Goal: Transaction & Acquisition: Purchase product/service

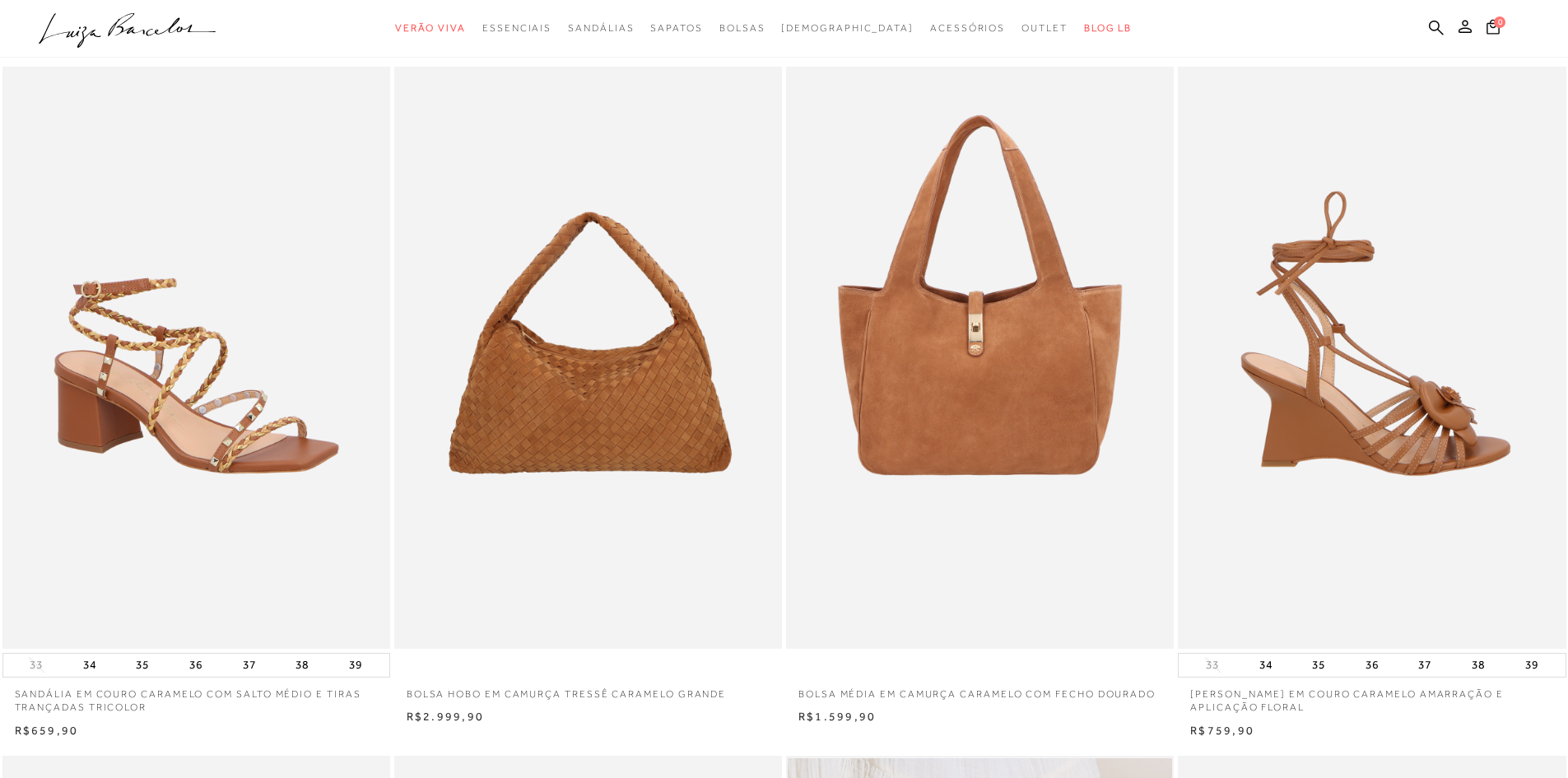
scroll to position [56, 0]
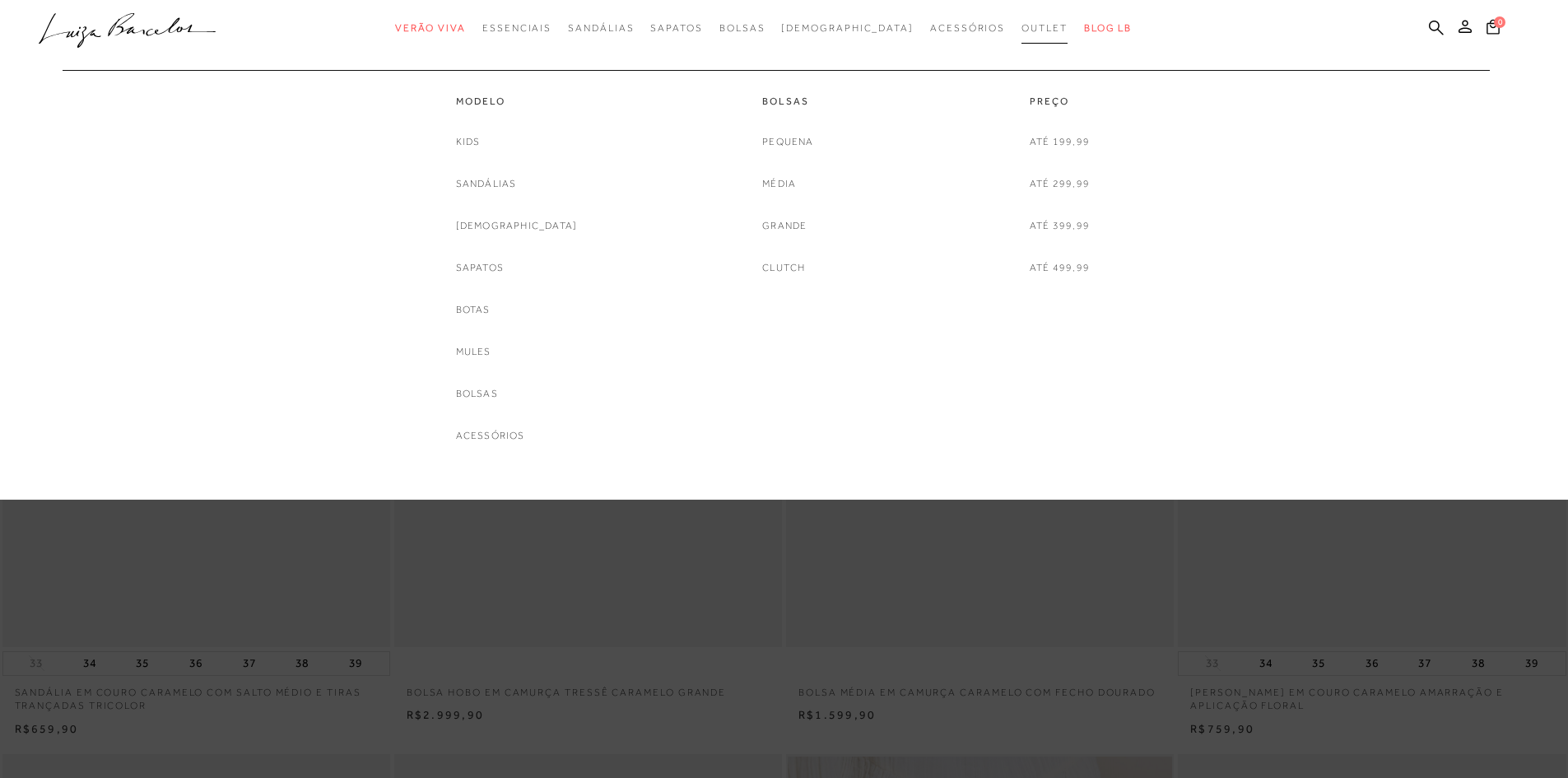
click at [1021, 31] on span "Outlet" at bounding box center [1044, 28] width 46 height 12
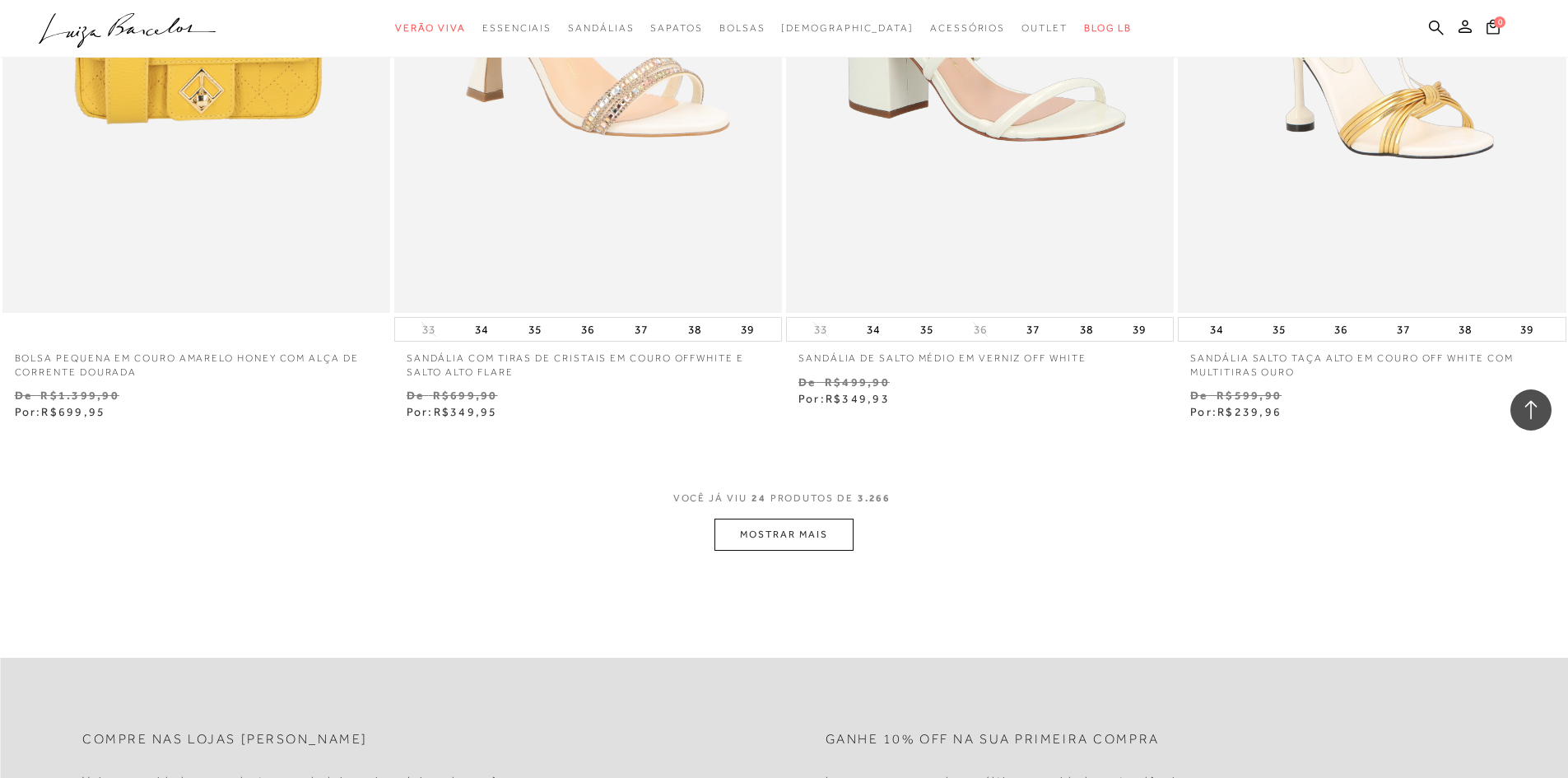
scroll to position [3949, 0]
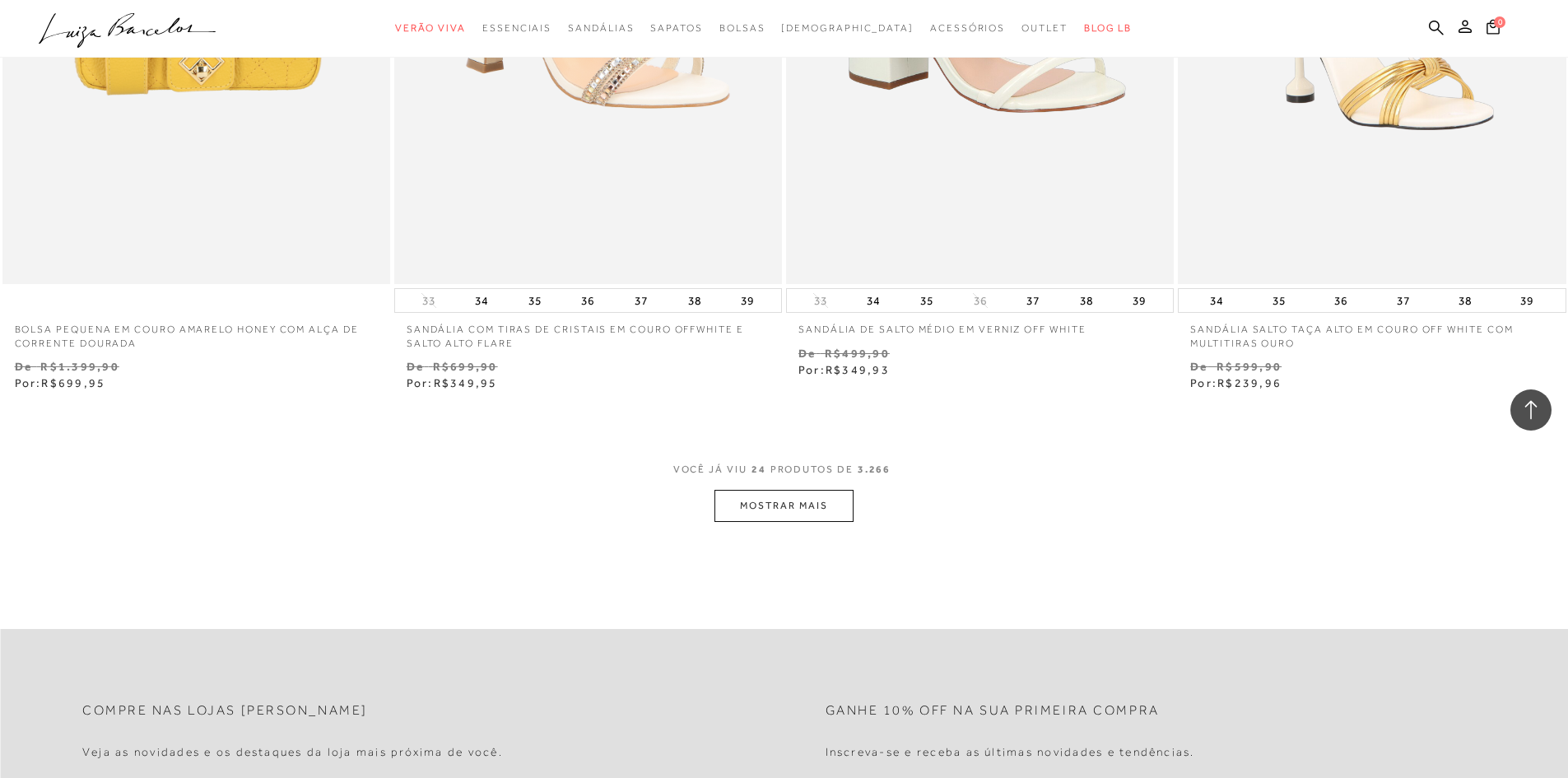
click at [798, 505] on button "MOSTRAR MAIS" at bounding box center [783, 505] width 138 height 32
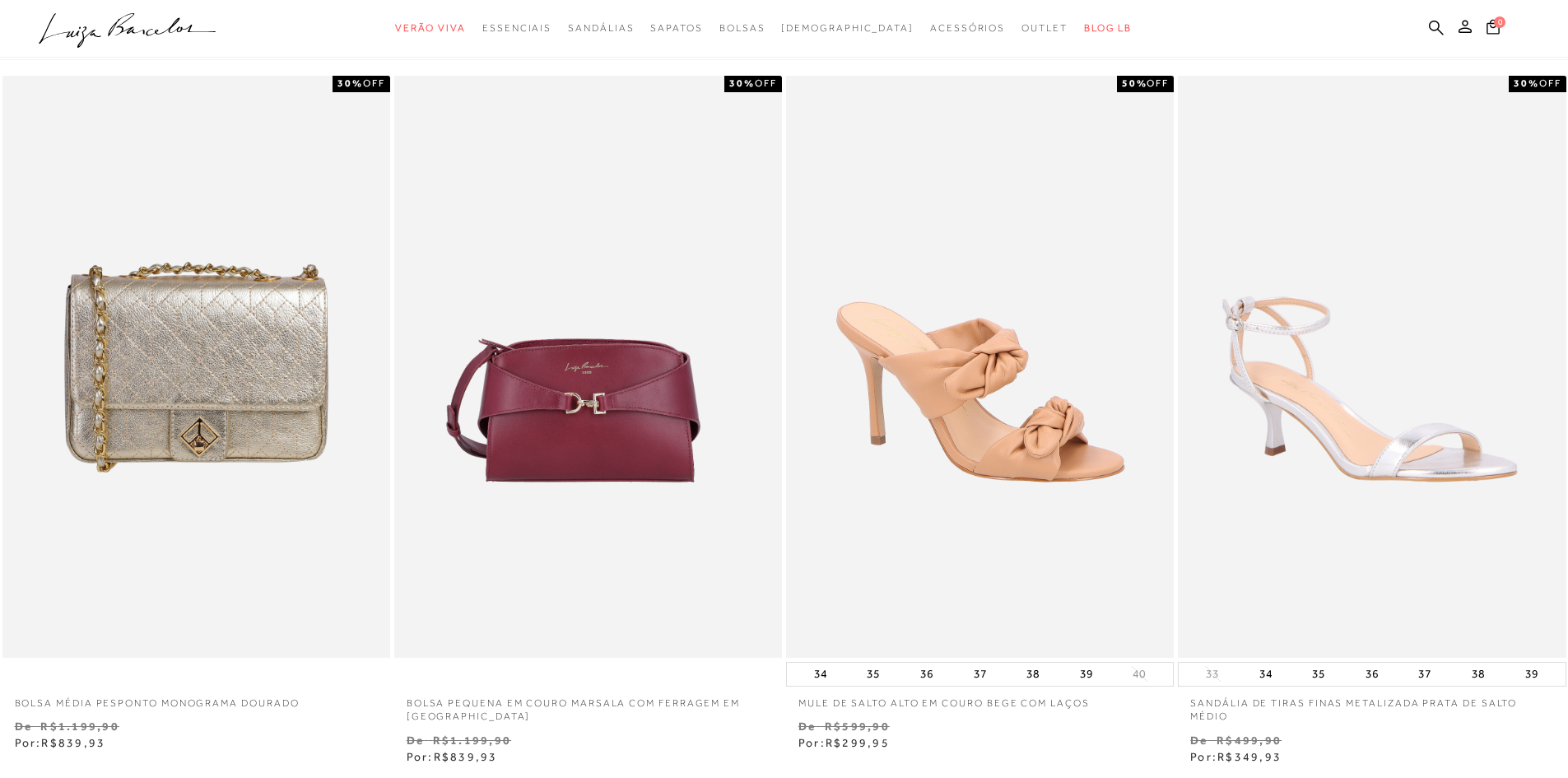
scroll to position [0, 0]
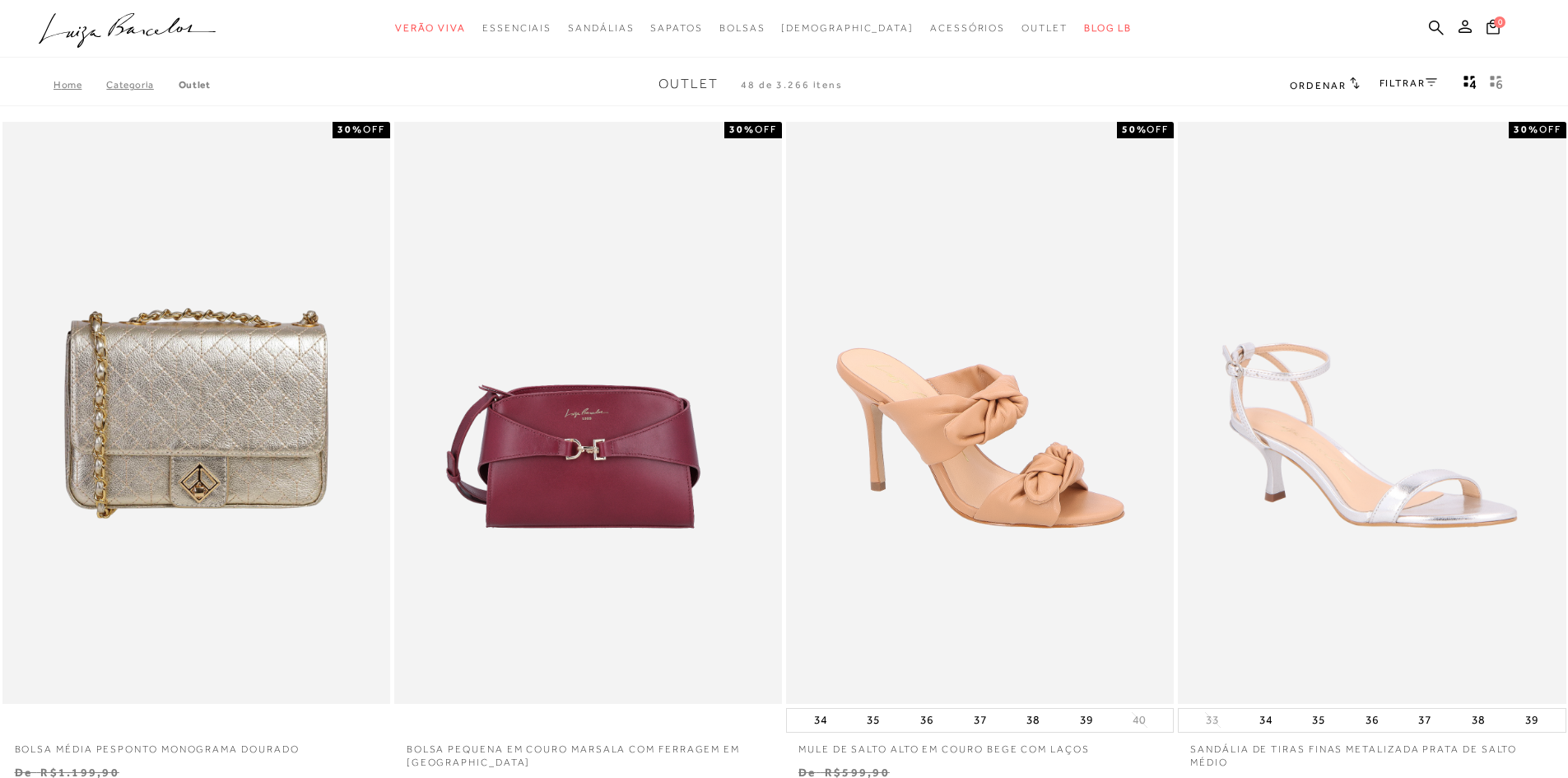
click at [1399, 84] on link "FILTRAR" at bounding box center [1408, 83] width 57 height 12
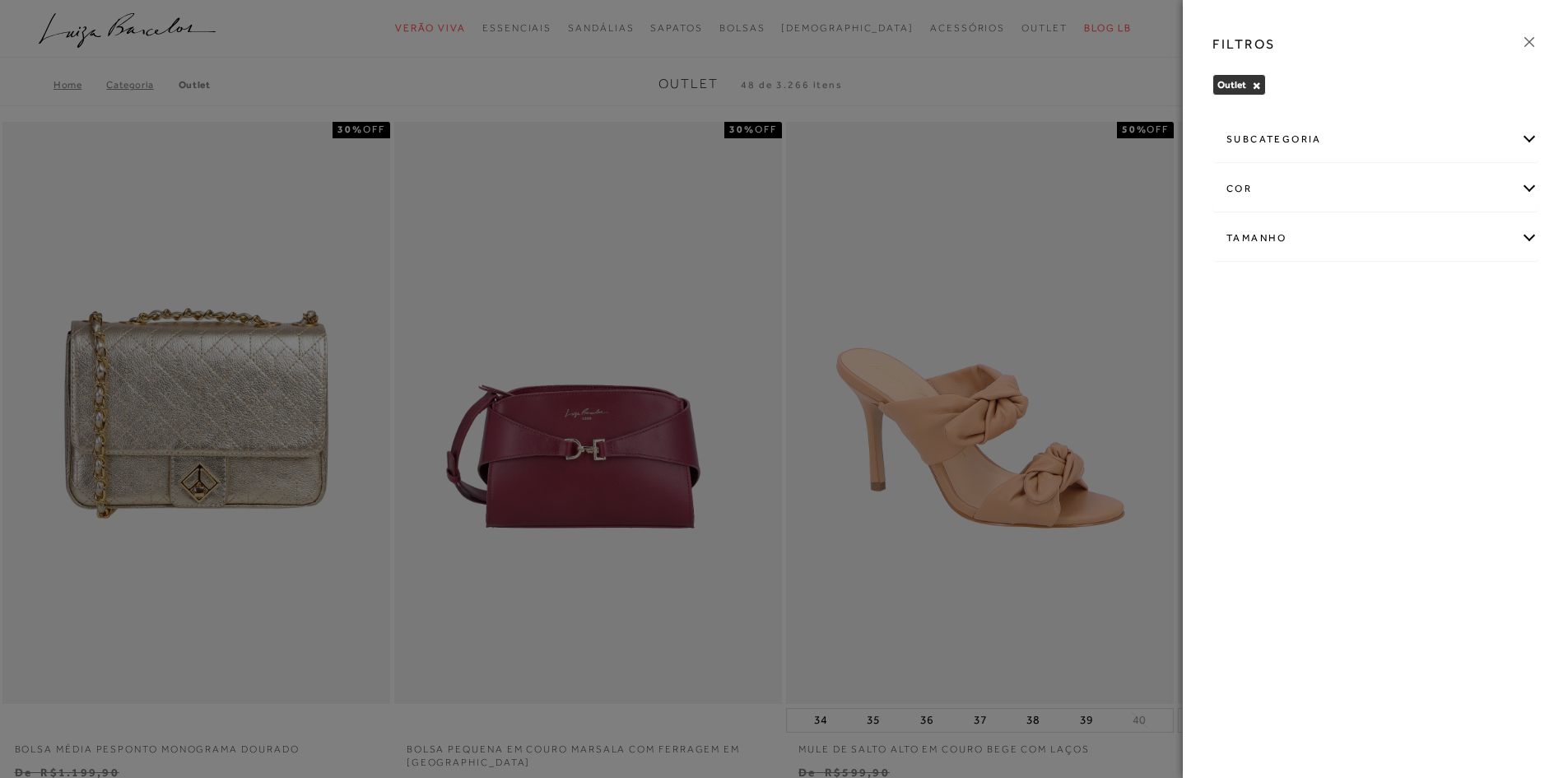
click at [1327, 237] on div "Tamanho" at bounding box center [1375, 238] width 324 height 44
click at [1357, 381] on span "37" at bounding box center [1347, 378] width 24 height 12
click at [1347, 381] on input "37" at bounding box center [1339, 381] width 17 height 17
checkbox input "true"
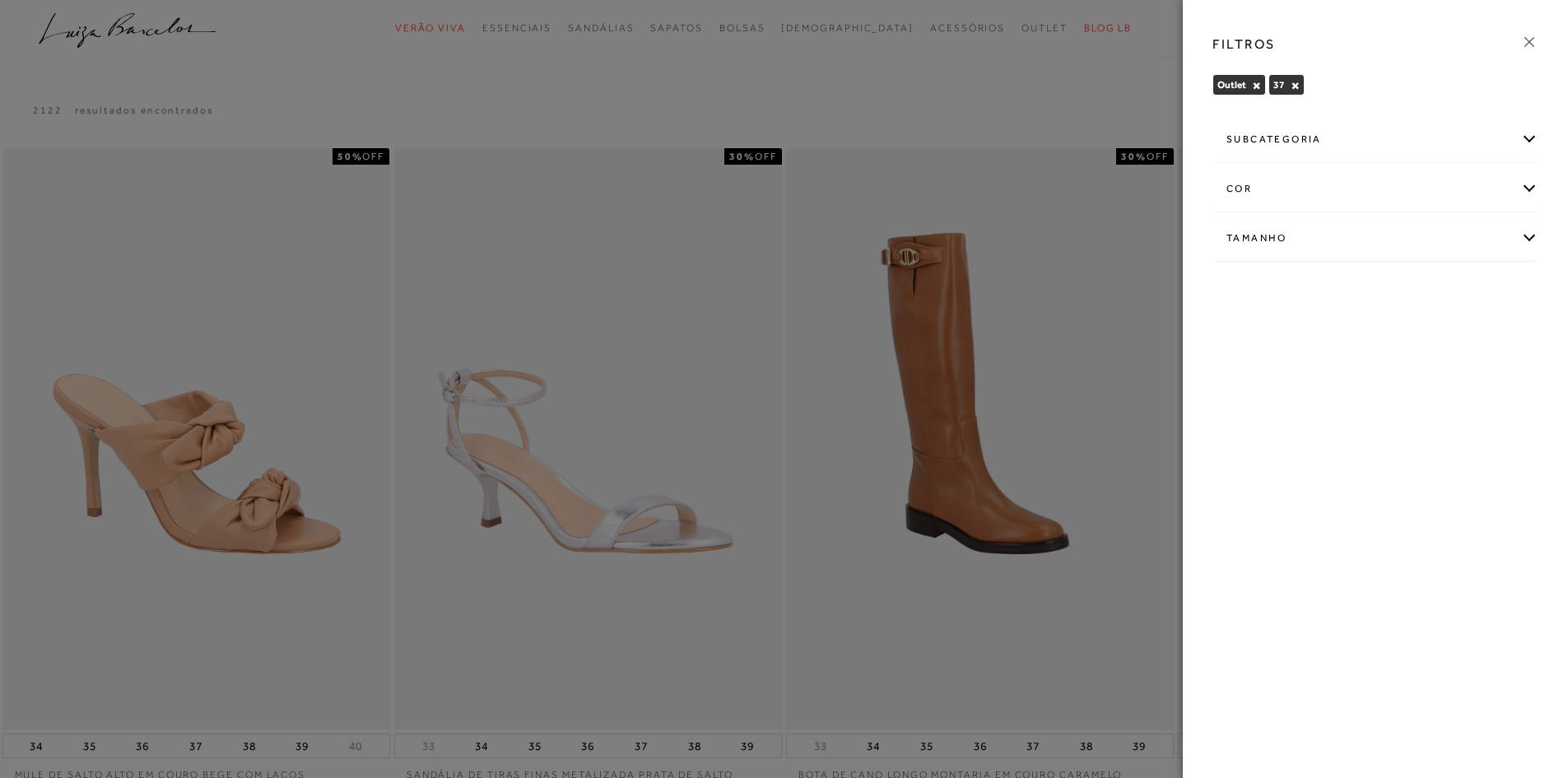
click at [1528, 39] on icon at bounding box center [1529, 42] width 18 height 18
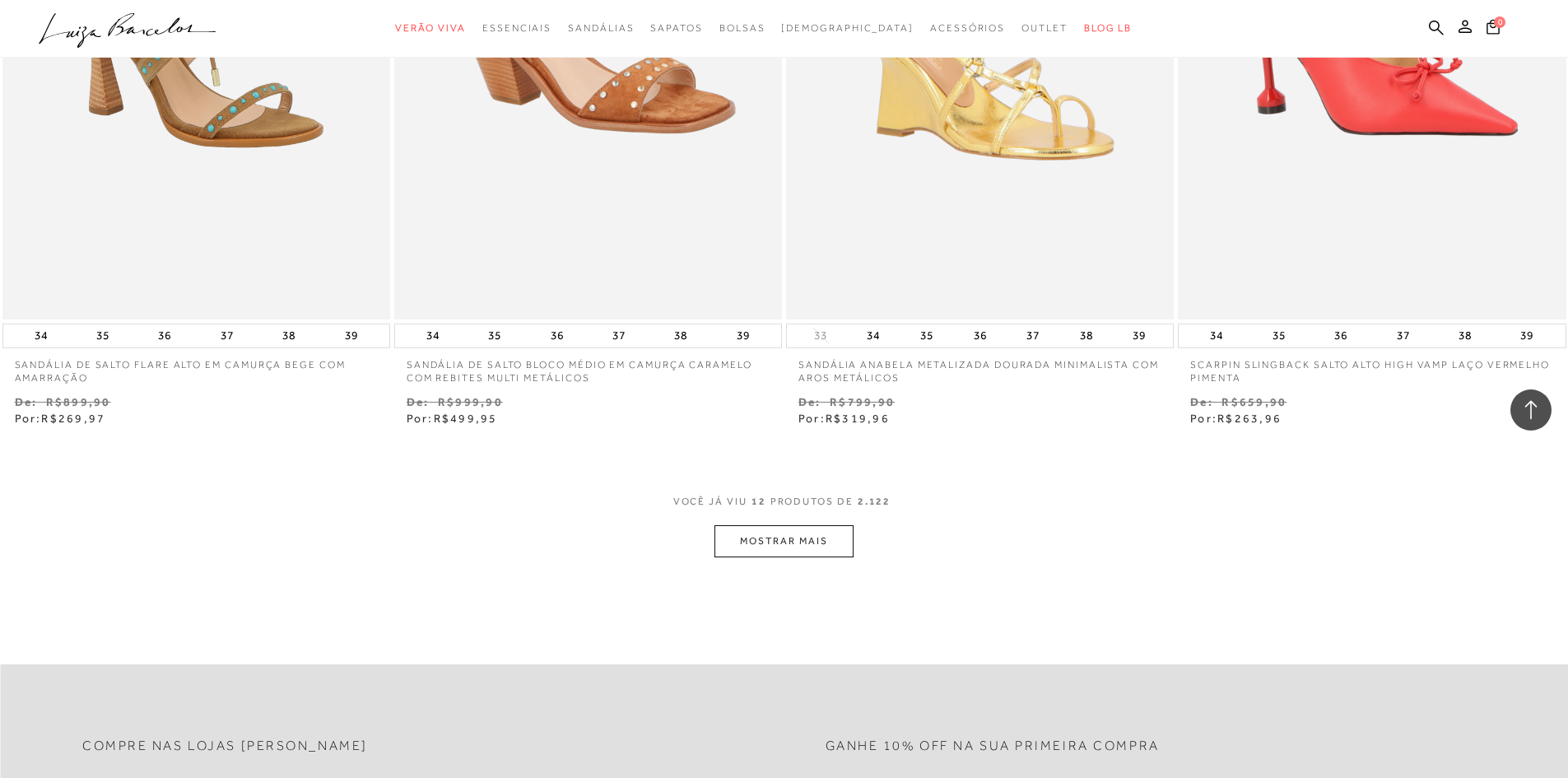
scroll to position [1843, 0]
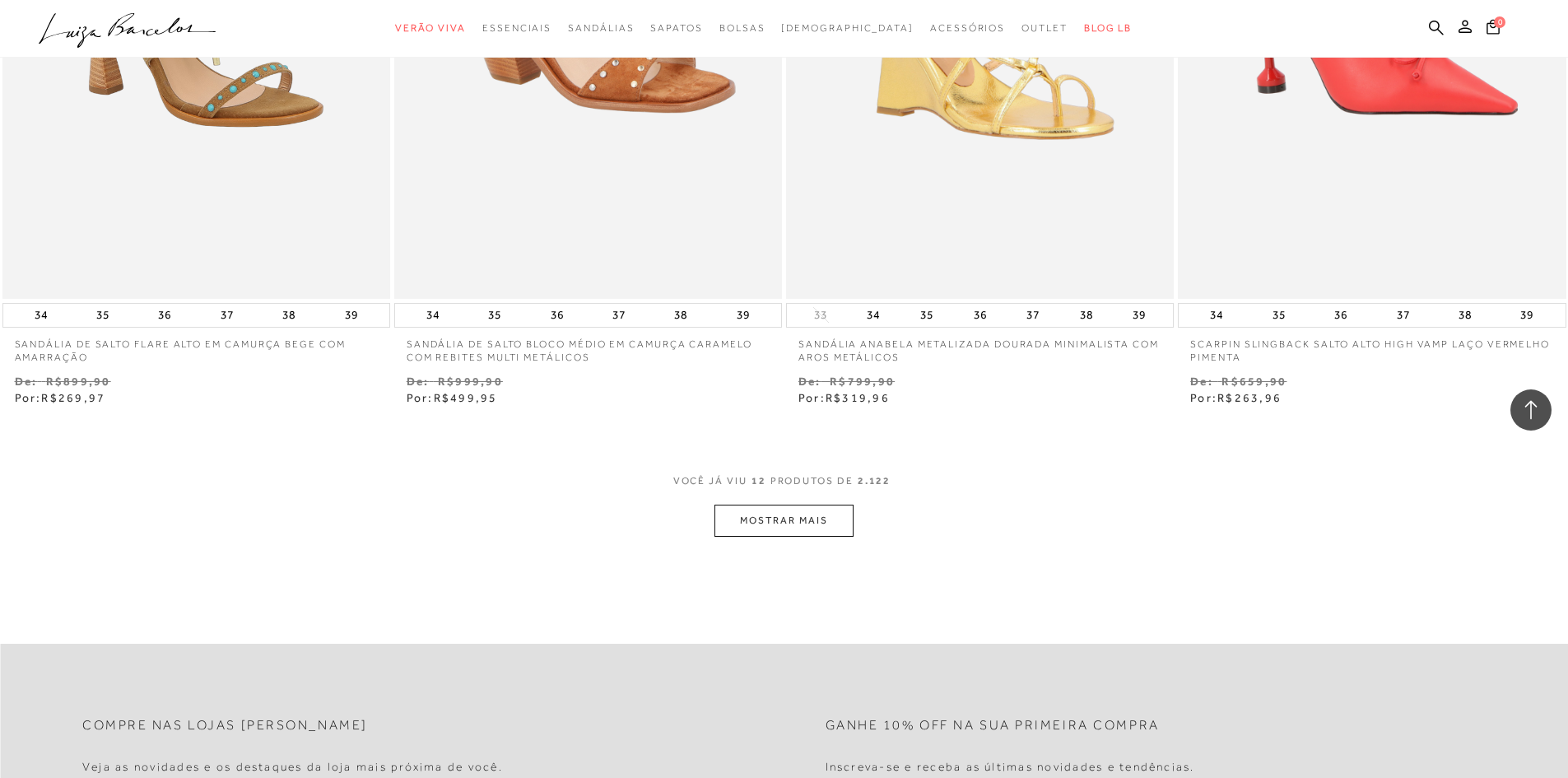
click at [786, 524] on button "MOSTRAR MAIS" at bounding box center [783, 520] width 138 height 32
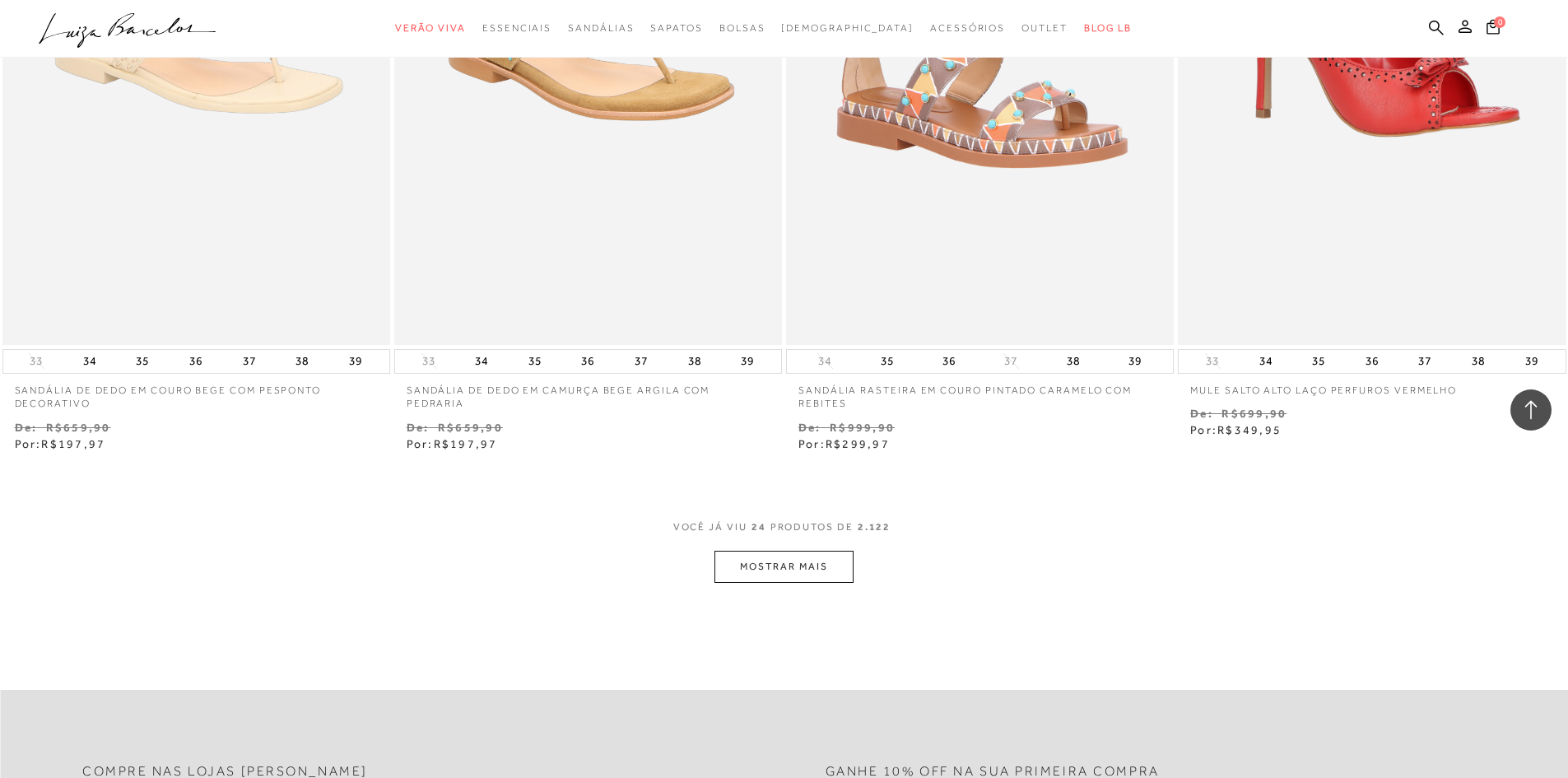
scroll to position [3917, 0]
click at [729, 550] on button "MOSTRAR MAIS" at bounding box center [783, 565] width 138 height 32
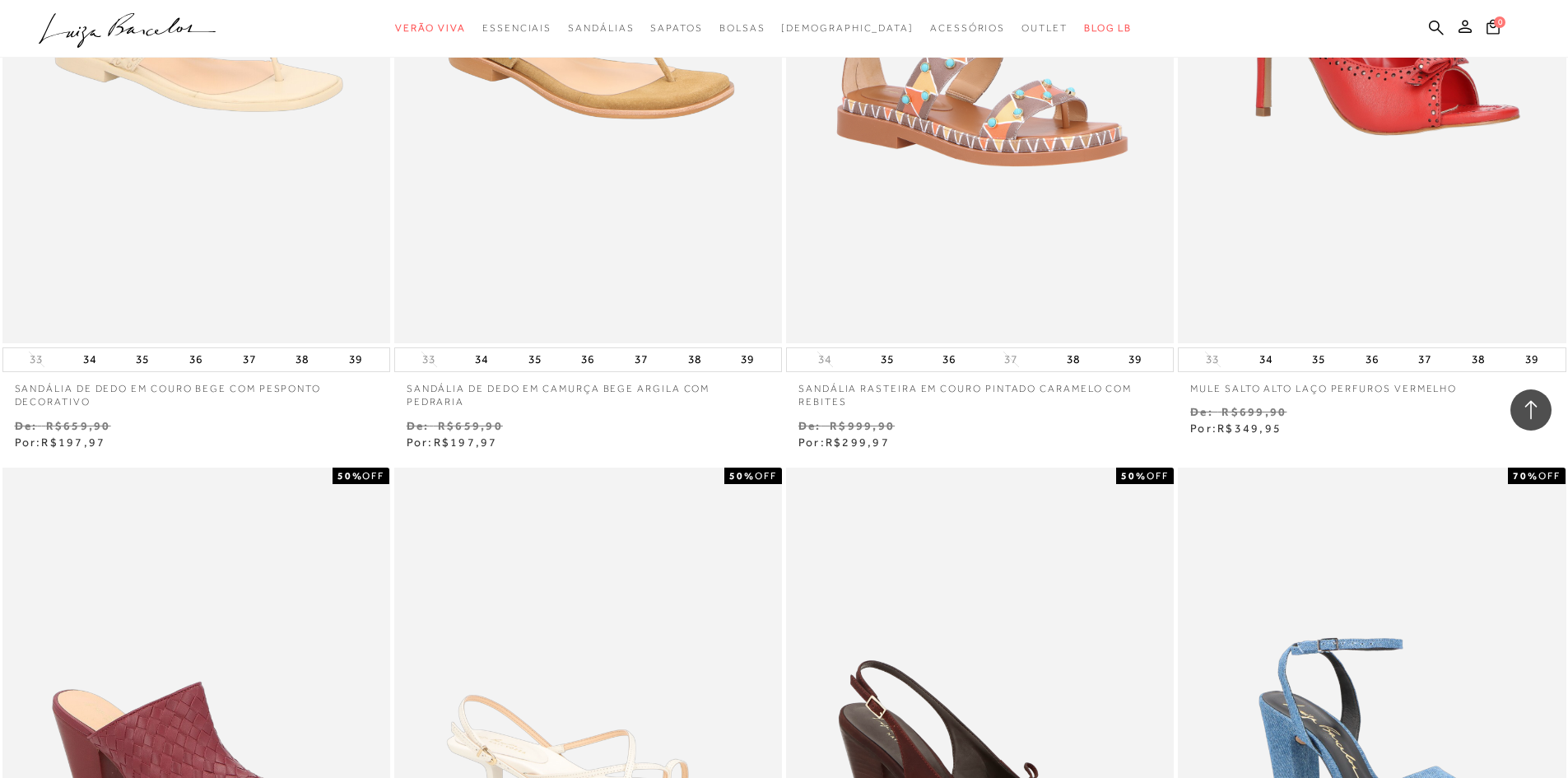
click at [777, 575] on img at bounding box center [588, 758] width 385 height 577
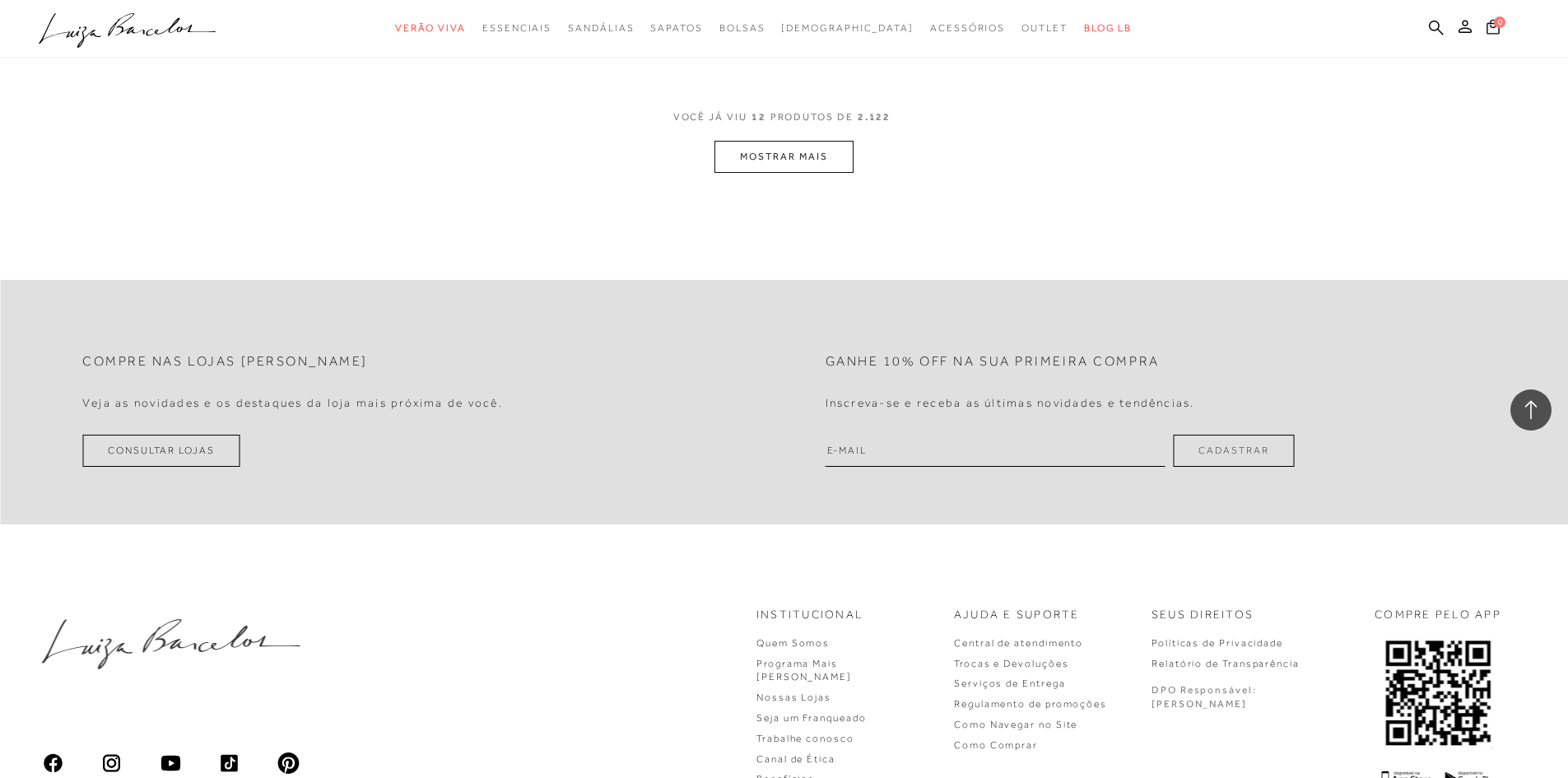
scroll to position [2238, 0]
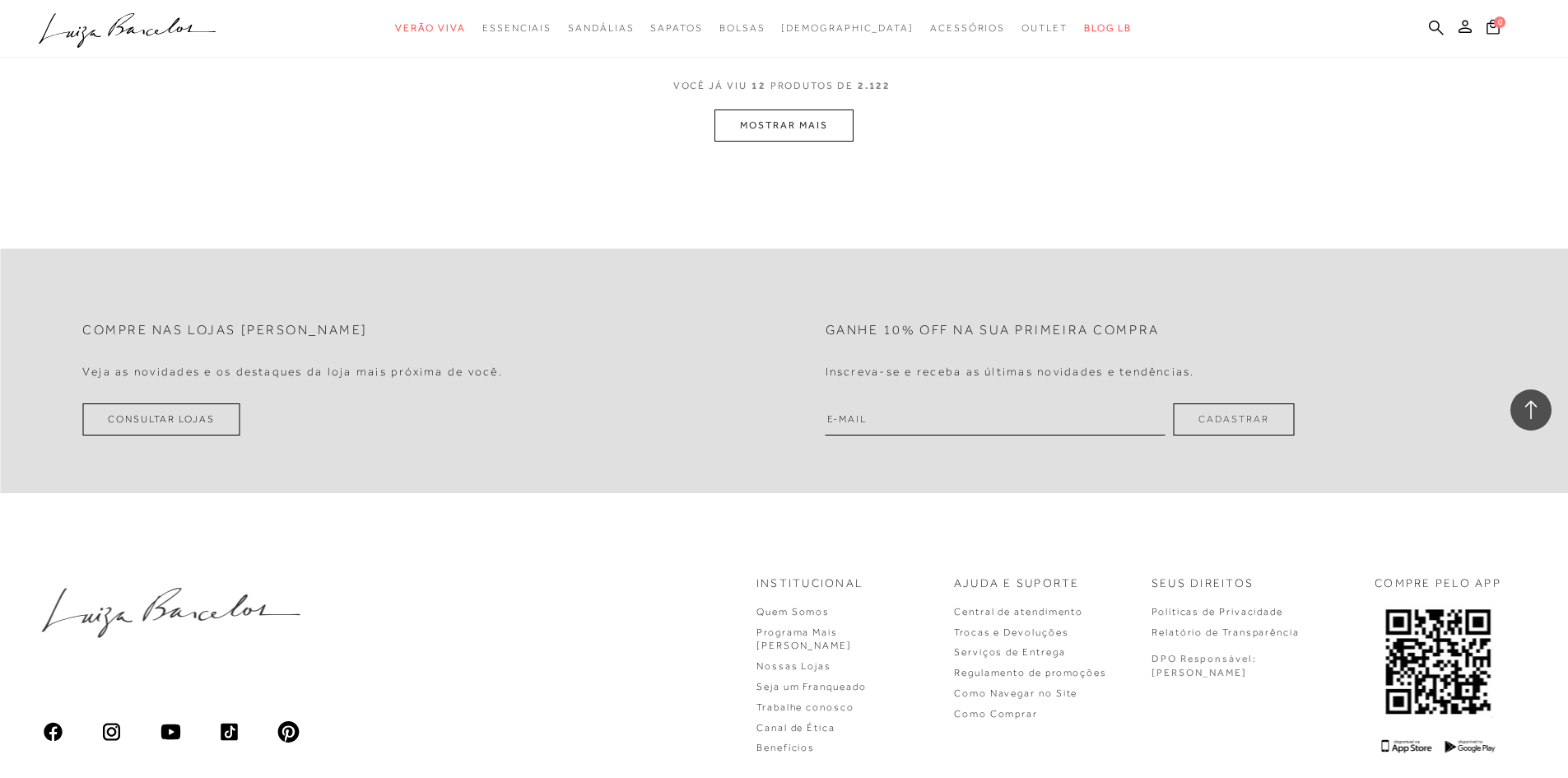
click at [784, 129] on button "MOSTRAR MAIS" at bounding box center [783, 125] width 138 height 32
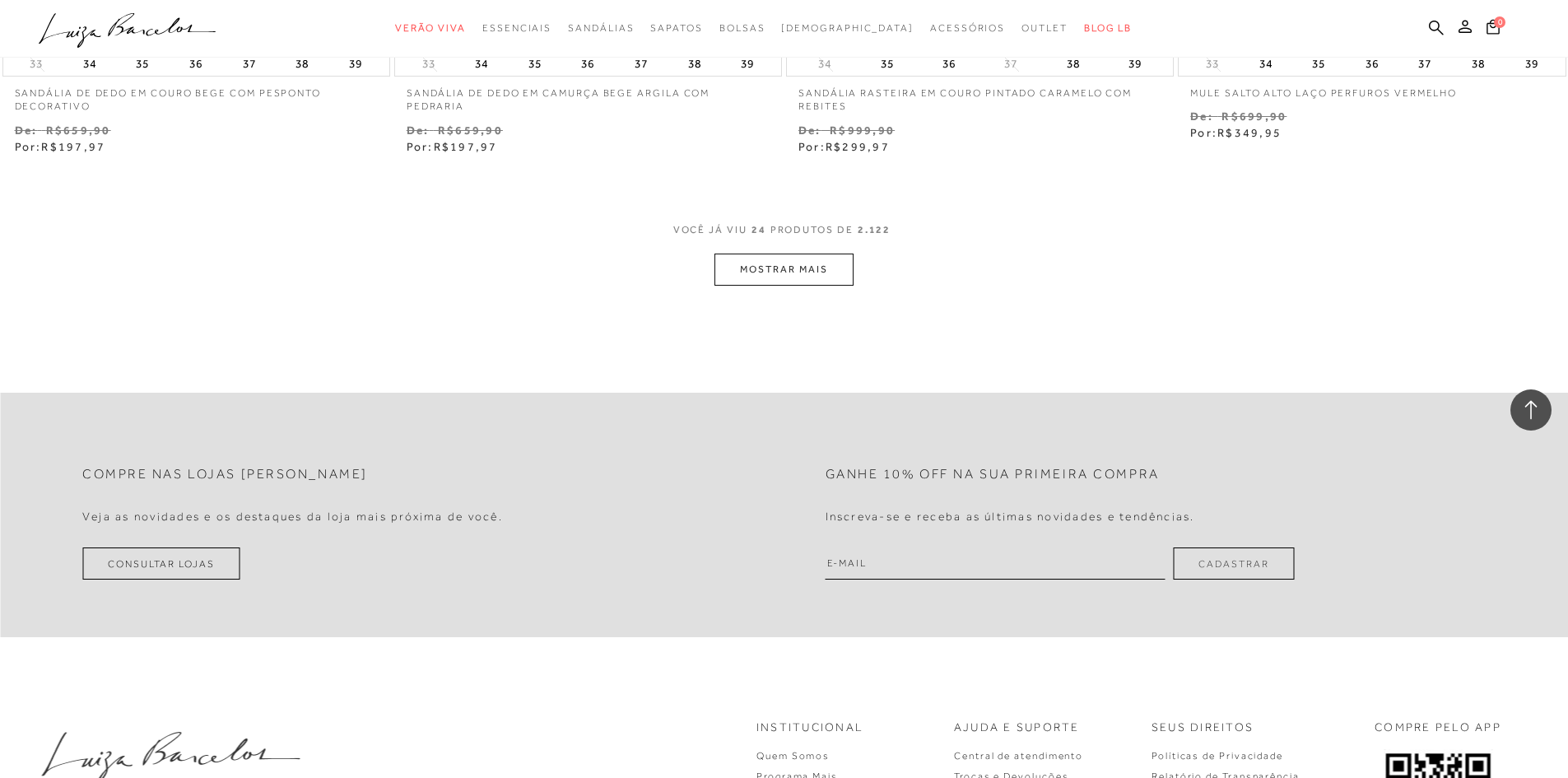
scroll to position [4213, 0]
click at [792, 269] on button "MOSTRAR MAIS" at bounding box center [783, 269] width 138 height 32
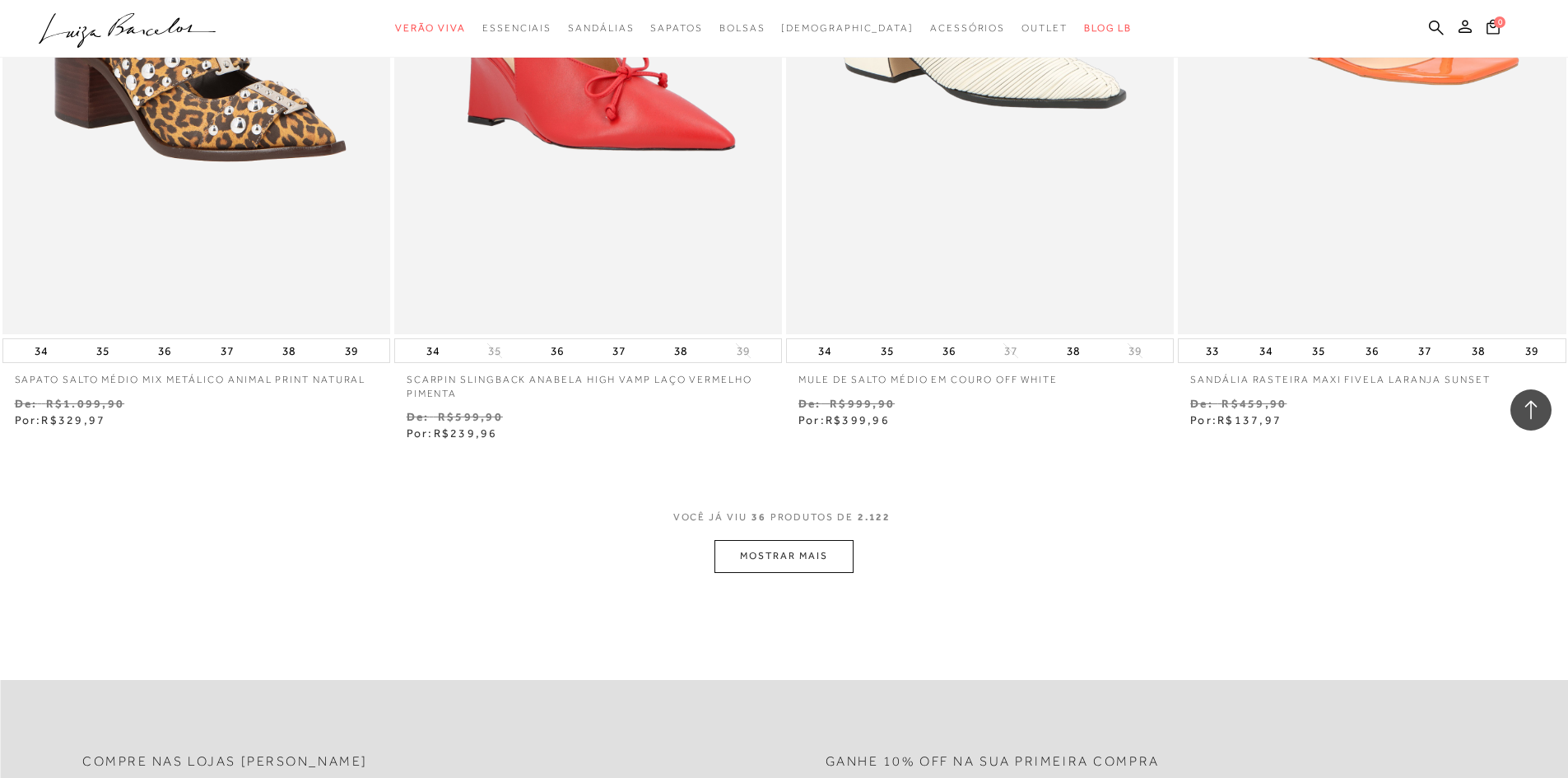
scroll to position [6089, 0]
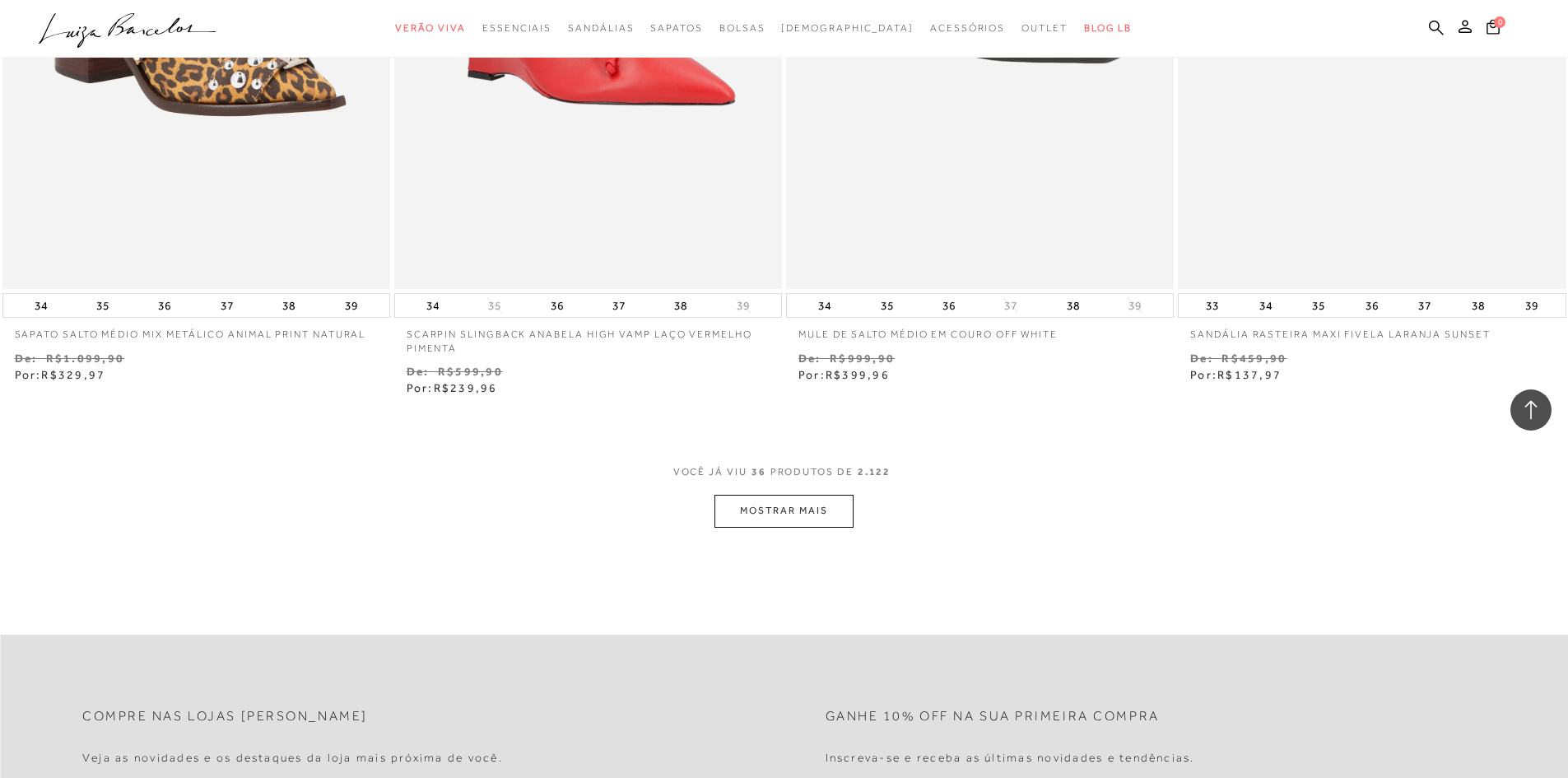
click at [784, 516] on button "MOSTRAR MAIS" at bounding box center [783, 510] width 138 height 32
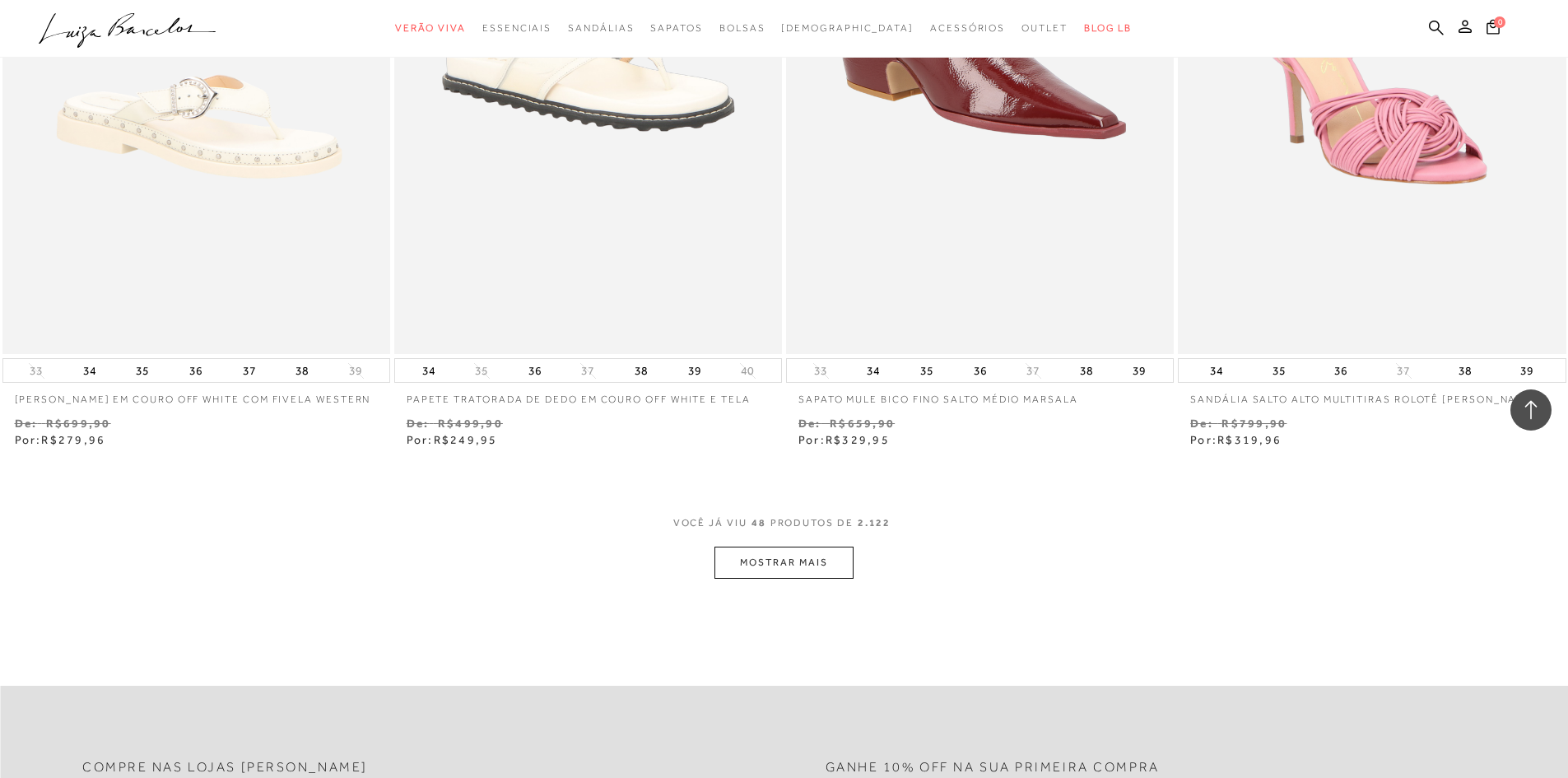
scroll to position [8130, 0]
click at [800, 565] on button "MOSTRAR MAIS" at bounding box center [783, 561] width 138 height 32
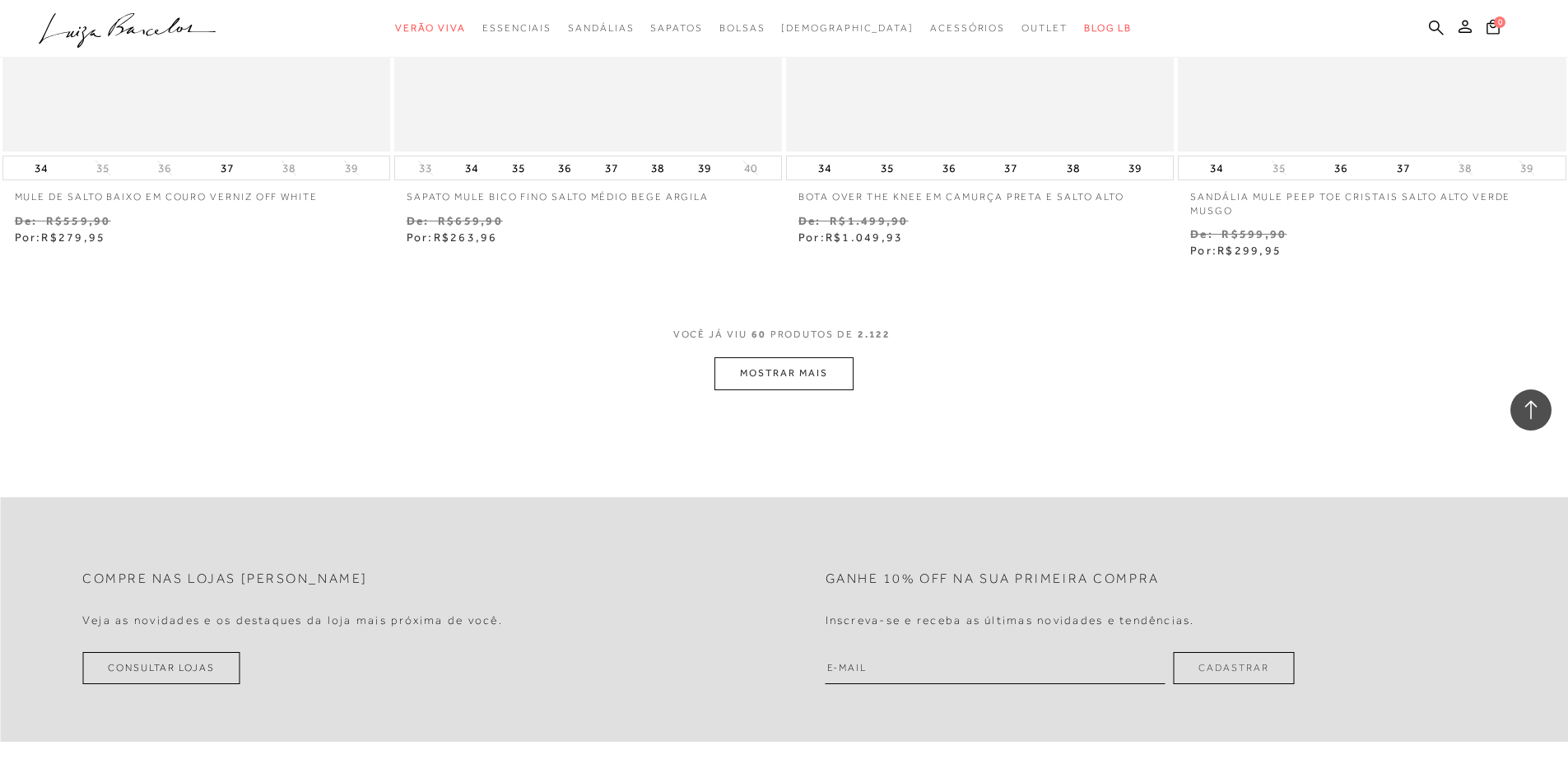
scroll to position [10599, 0]
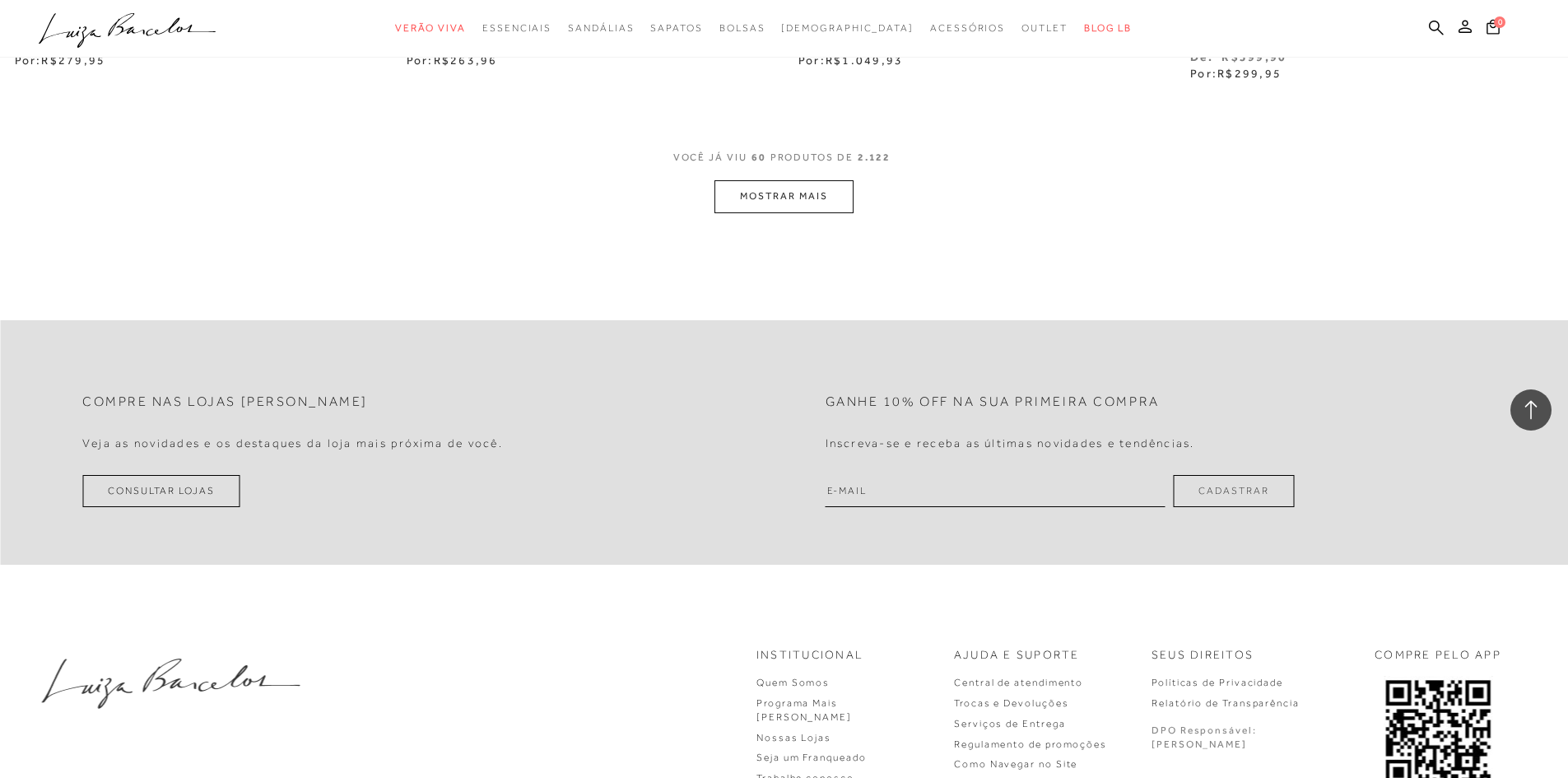
click at [819, 203] on button "MOSTRAR MAIS" at bounding box center [783, 196] width 138 height 32
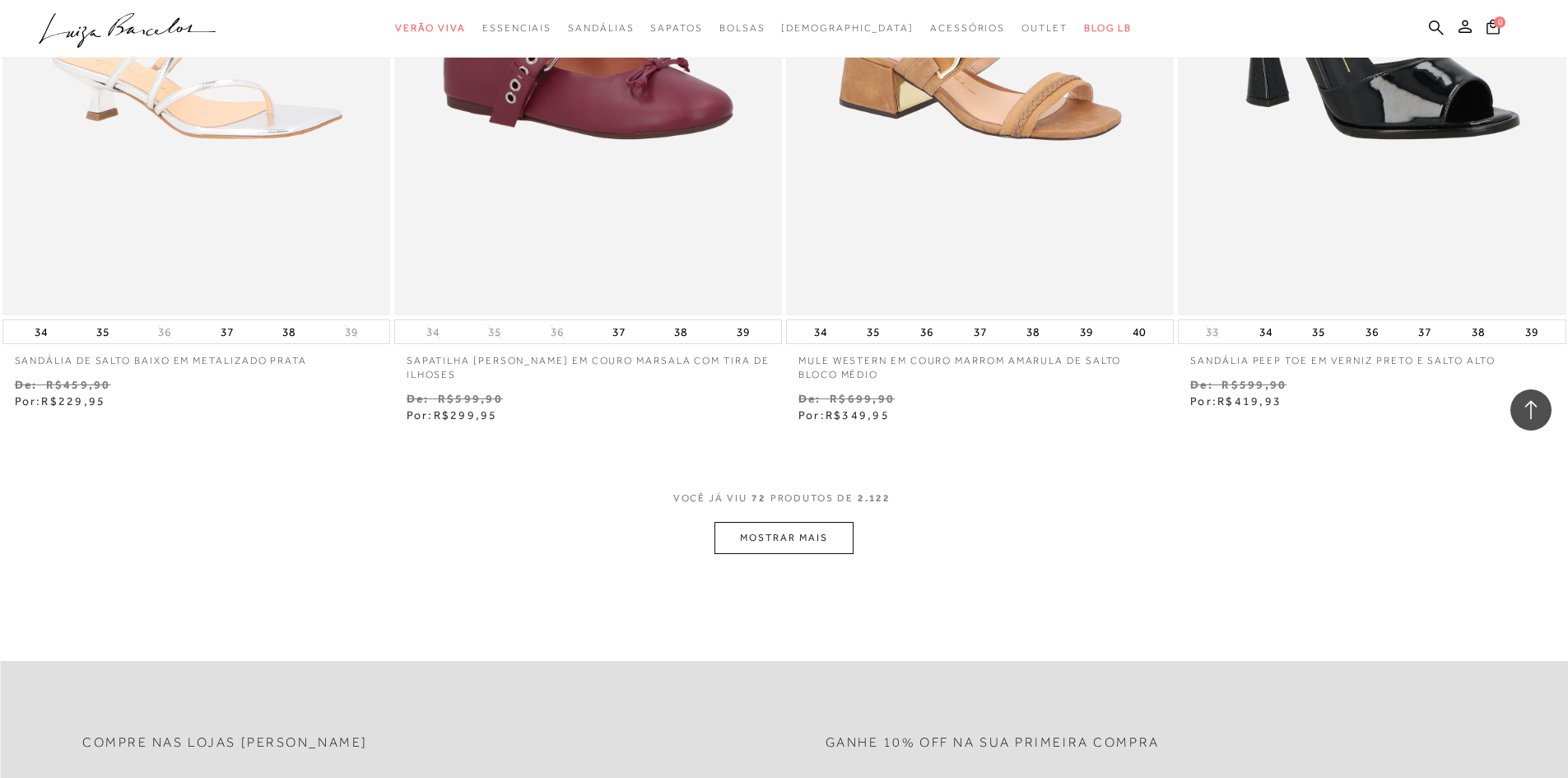
scroll to position [12409, 0]
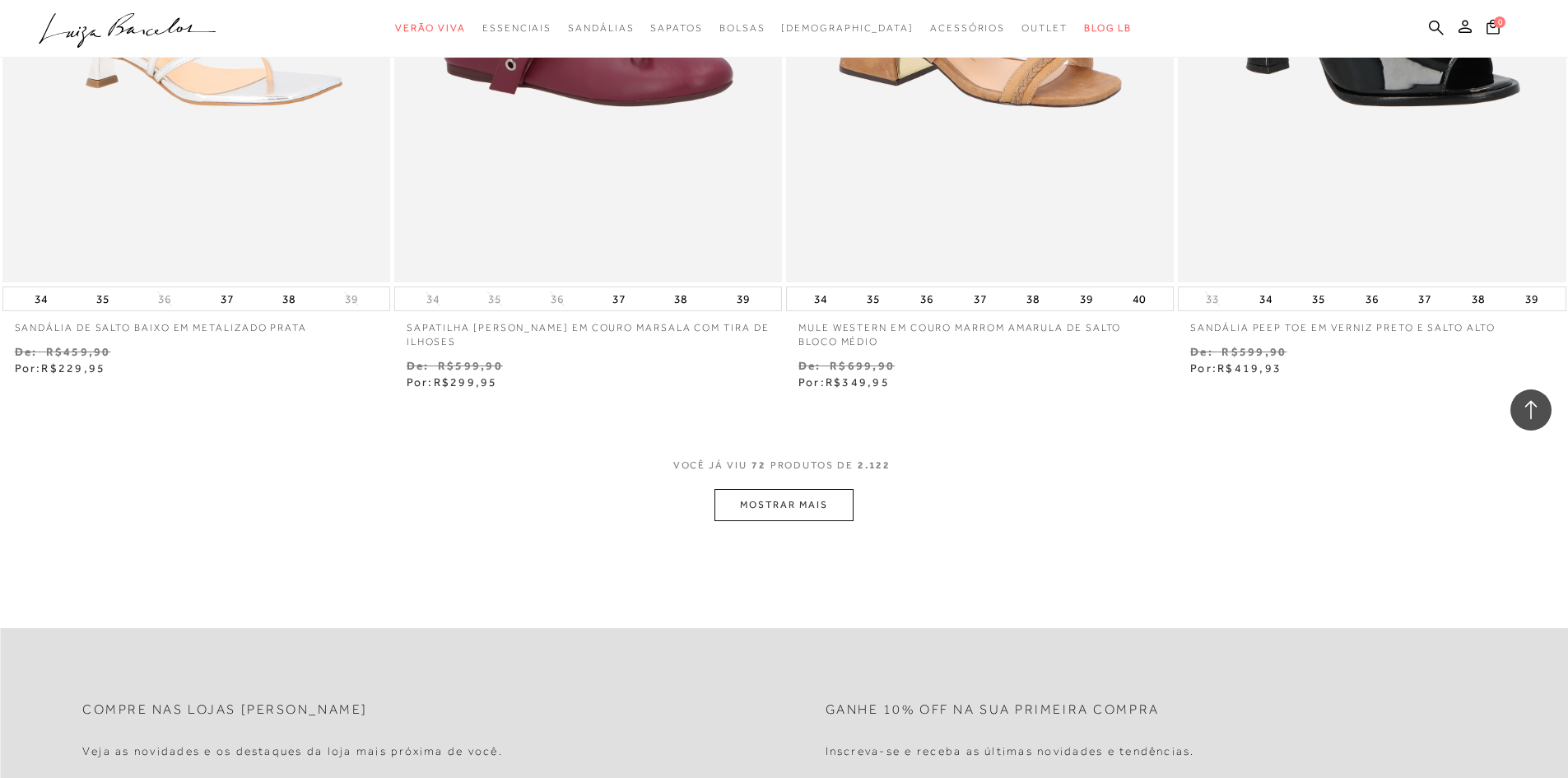
click at [777, 509] on button "MOSTRAR MAIS" at bounding box center [783, 504] width 138 height 32
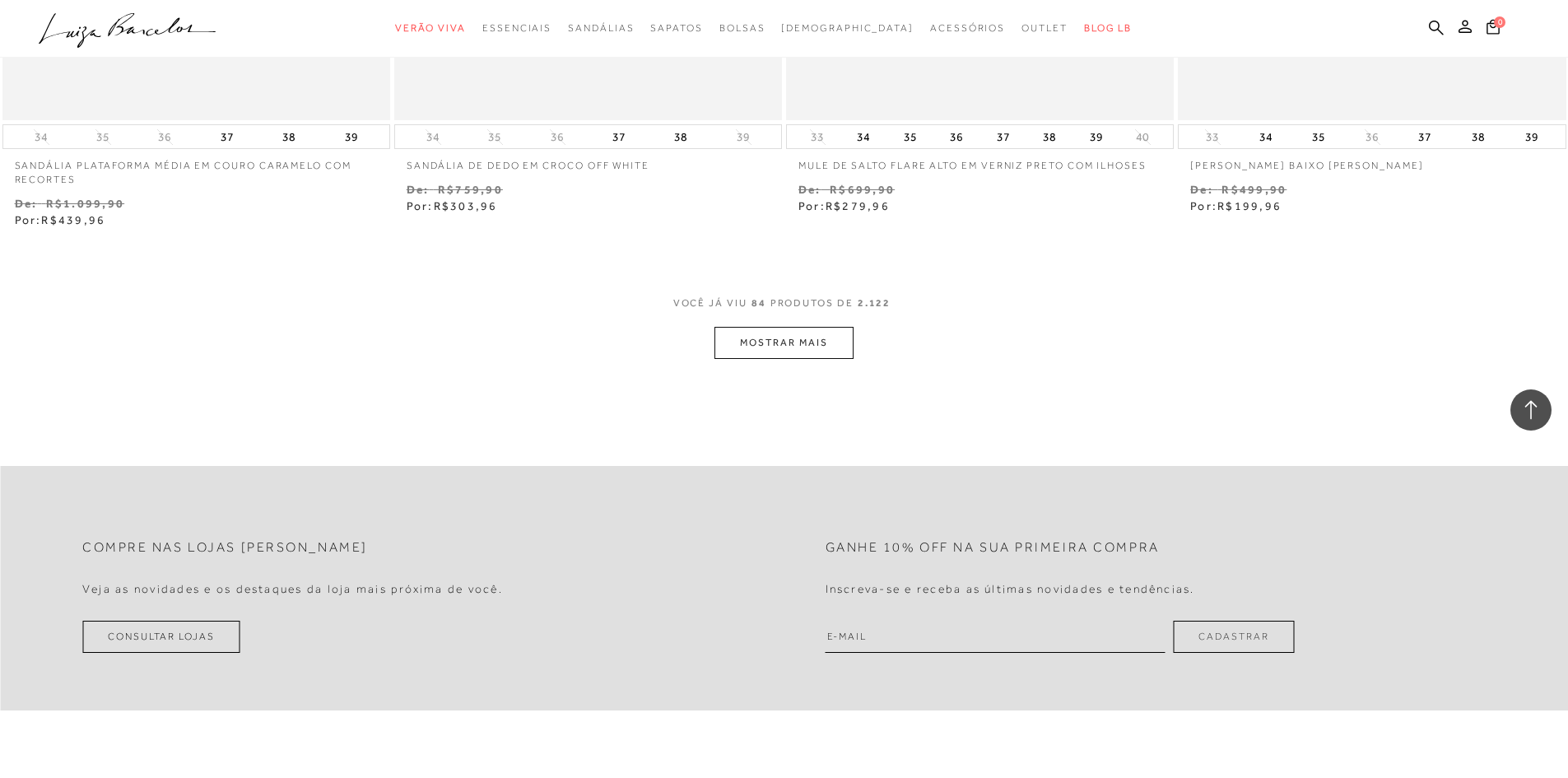
scroll to position [14680, 0]
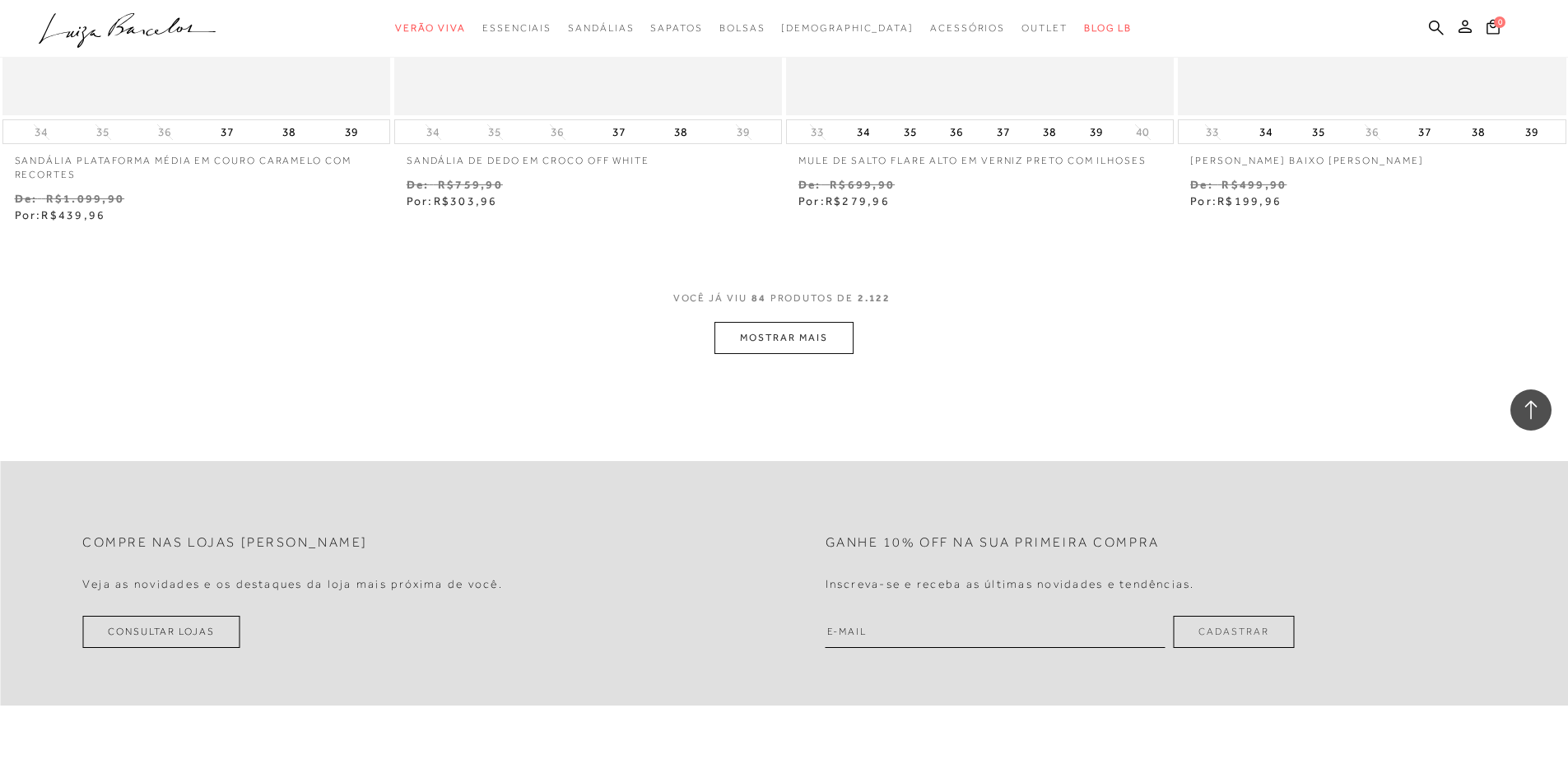
click at [772, 346] on button "MOSTRAR MAIS" at bounding box center [783, 338] width 138 height 32
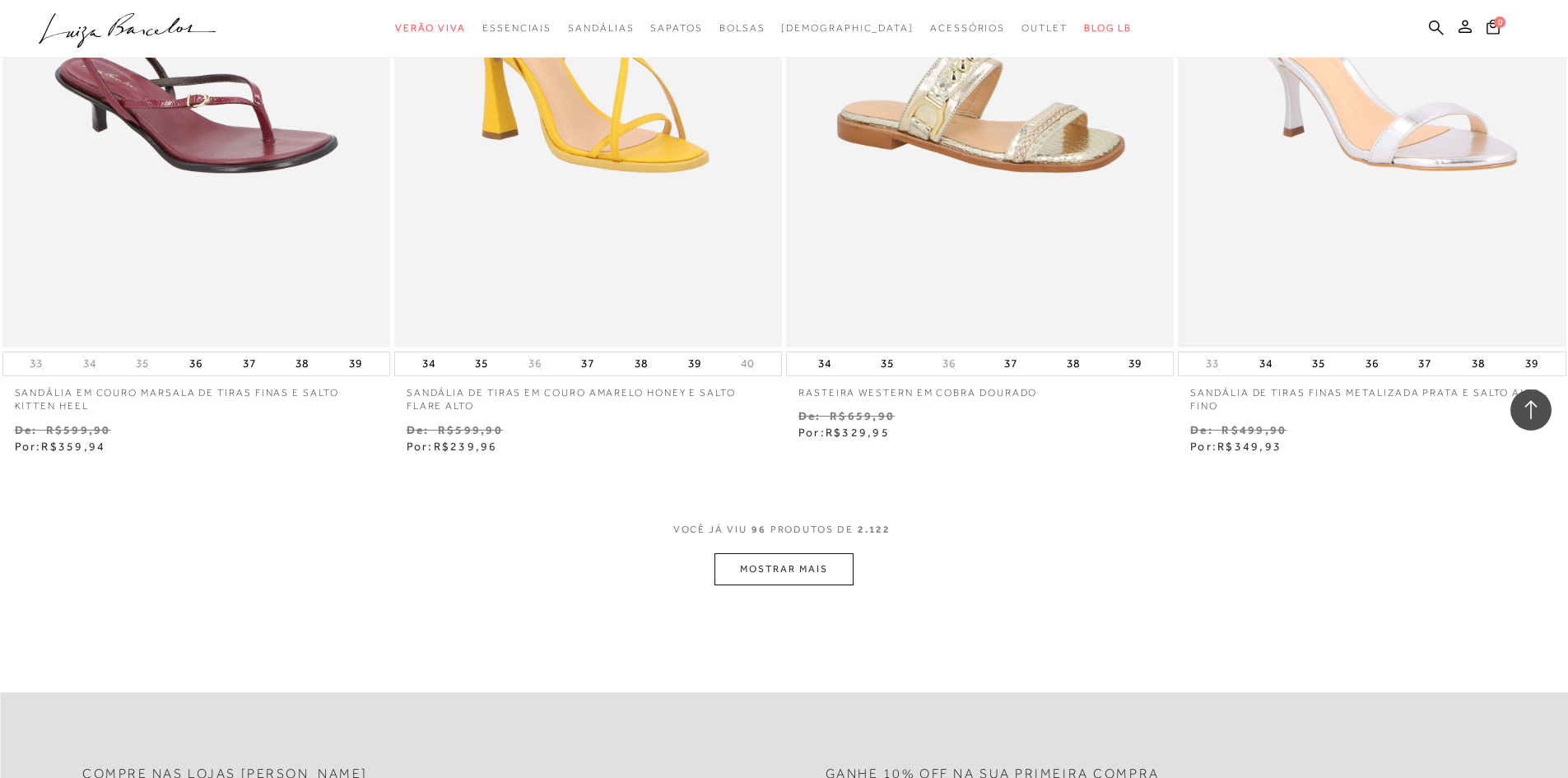
scroll to position [16589, 0]
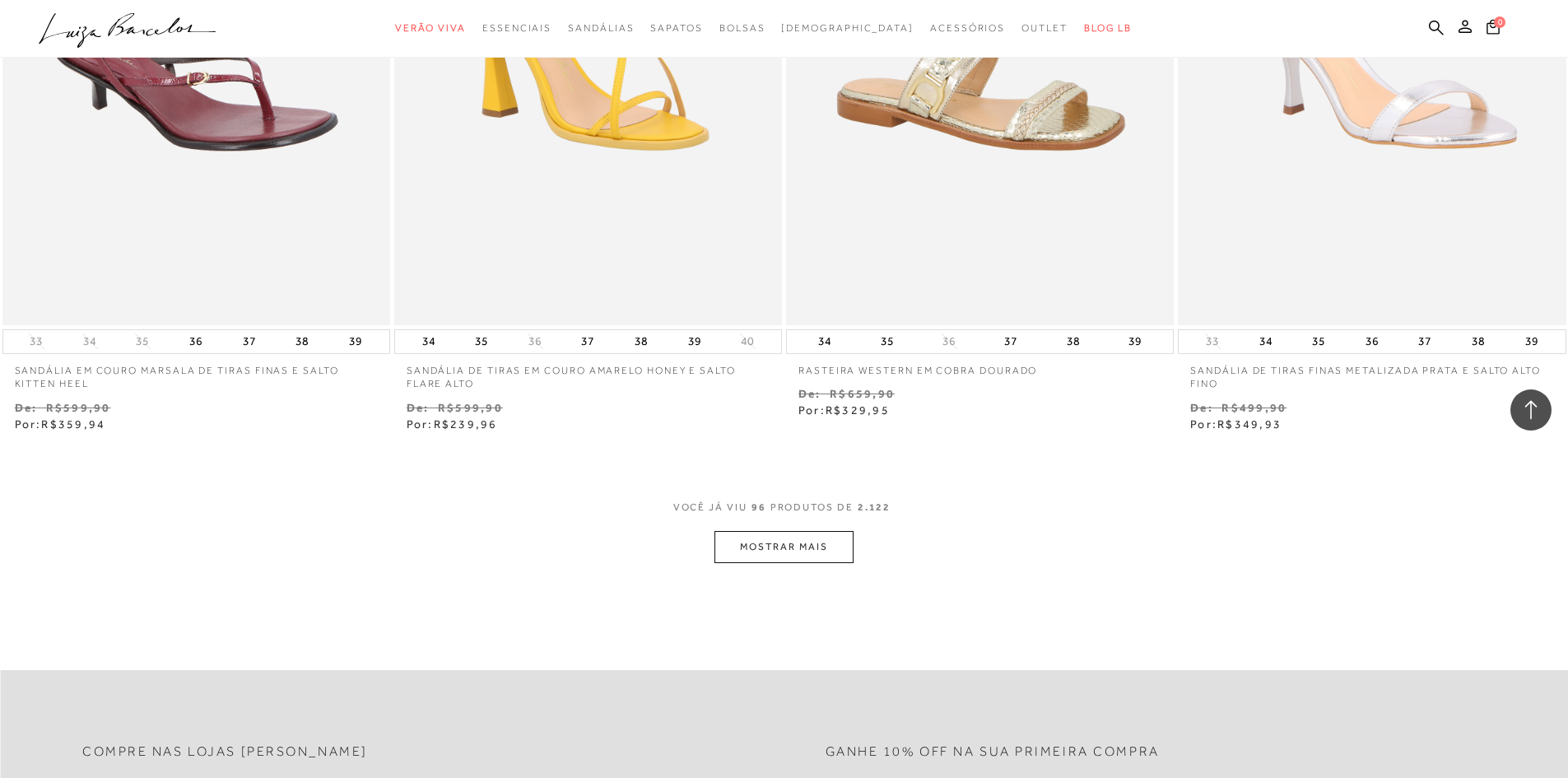
click at [811, 544] on button "MOSTRAR MAIS" at bounding box center [783, 547] width 138 height 32
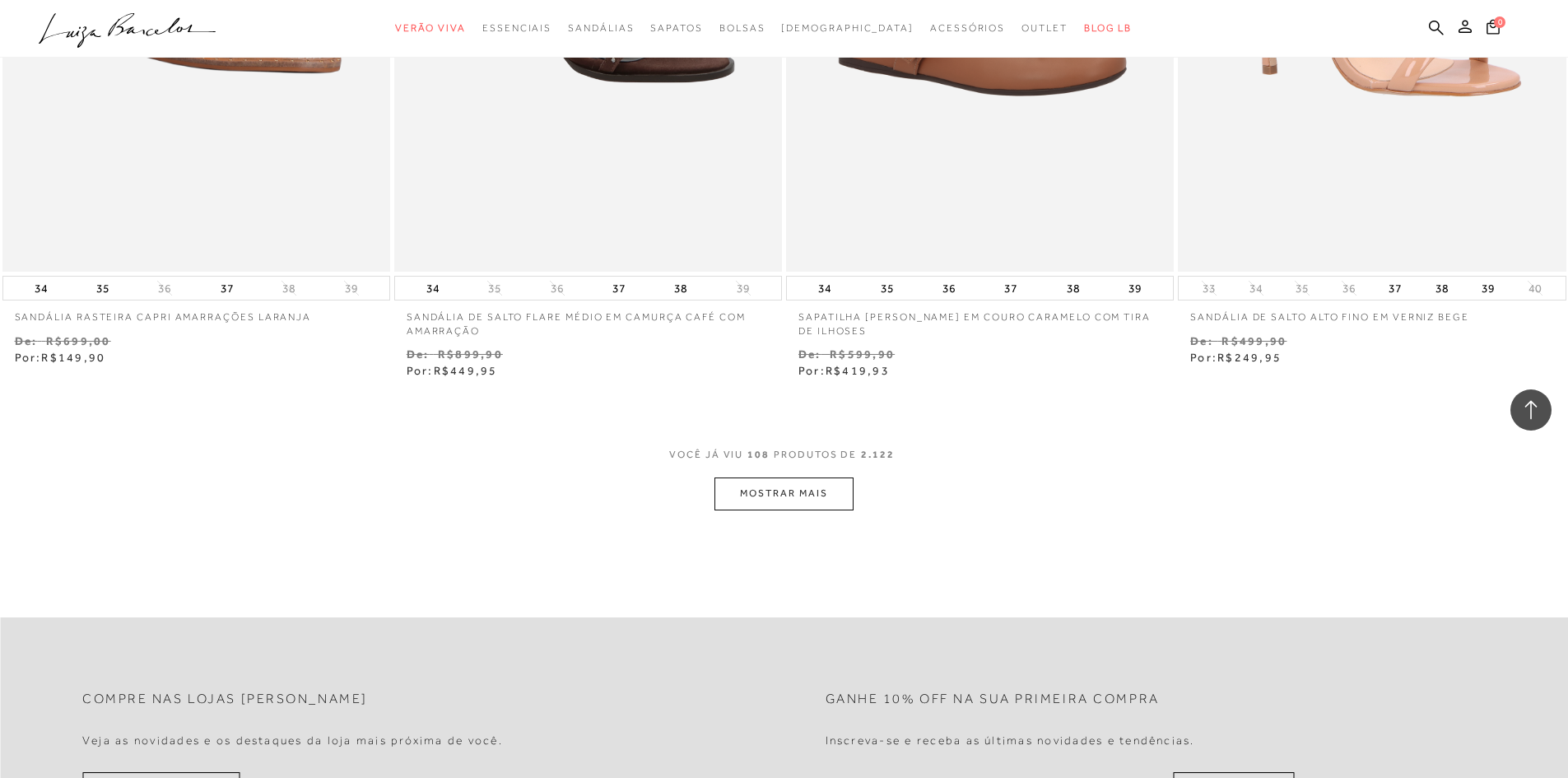
scroll to position [18958, 0]
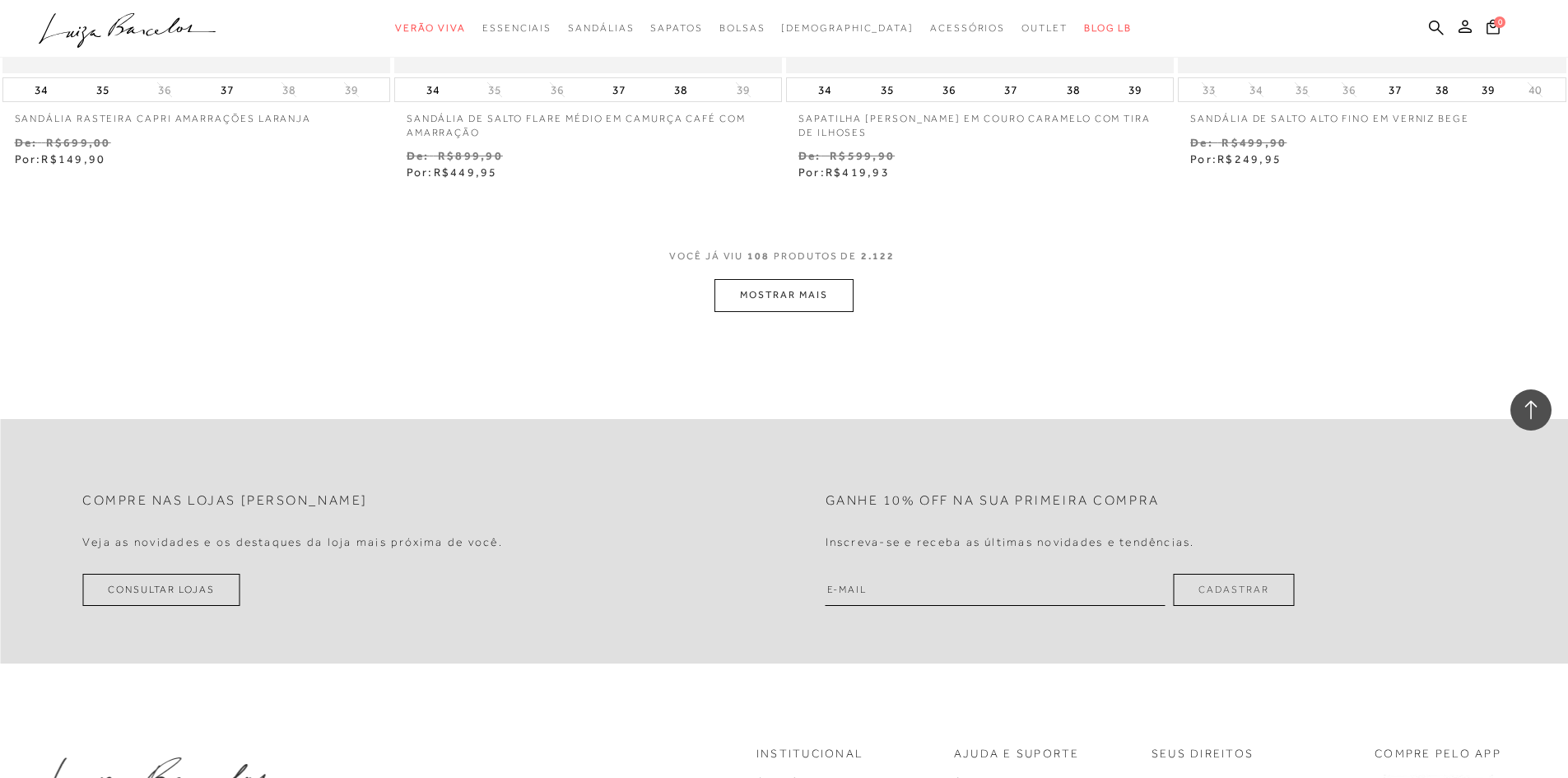
click at [764, 289] on button "MOSTRAR MAIS" at bounding box center [783, 294] width 138 height 32
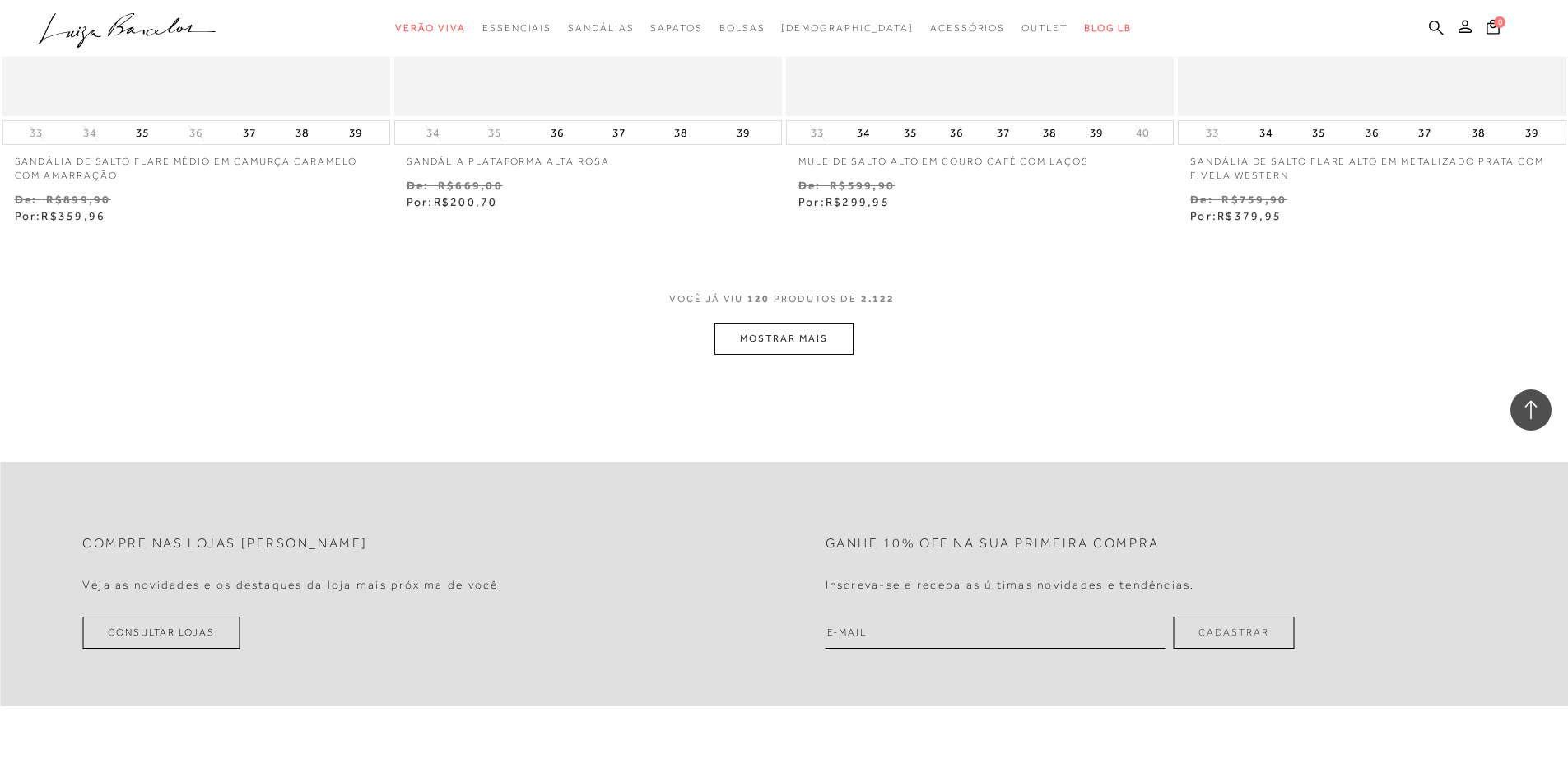
scroll to position [21065, 0]
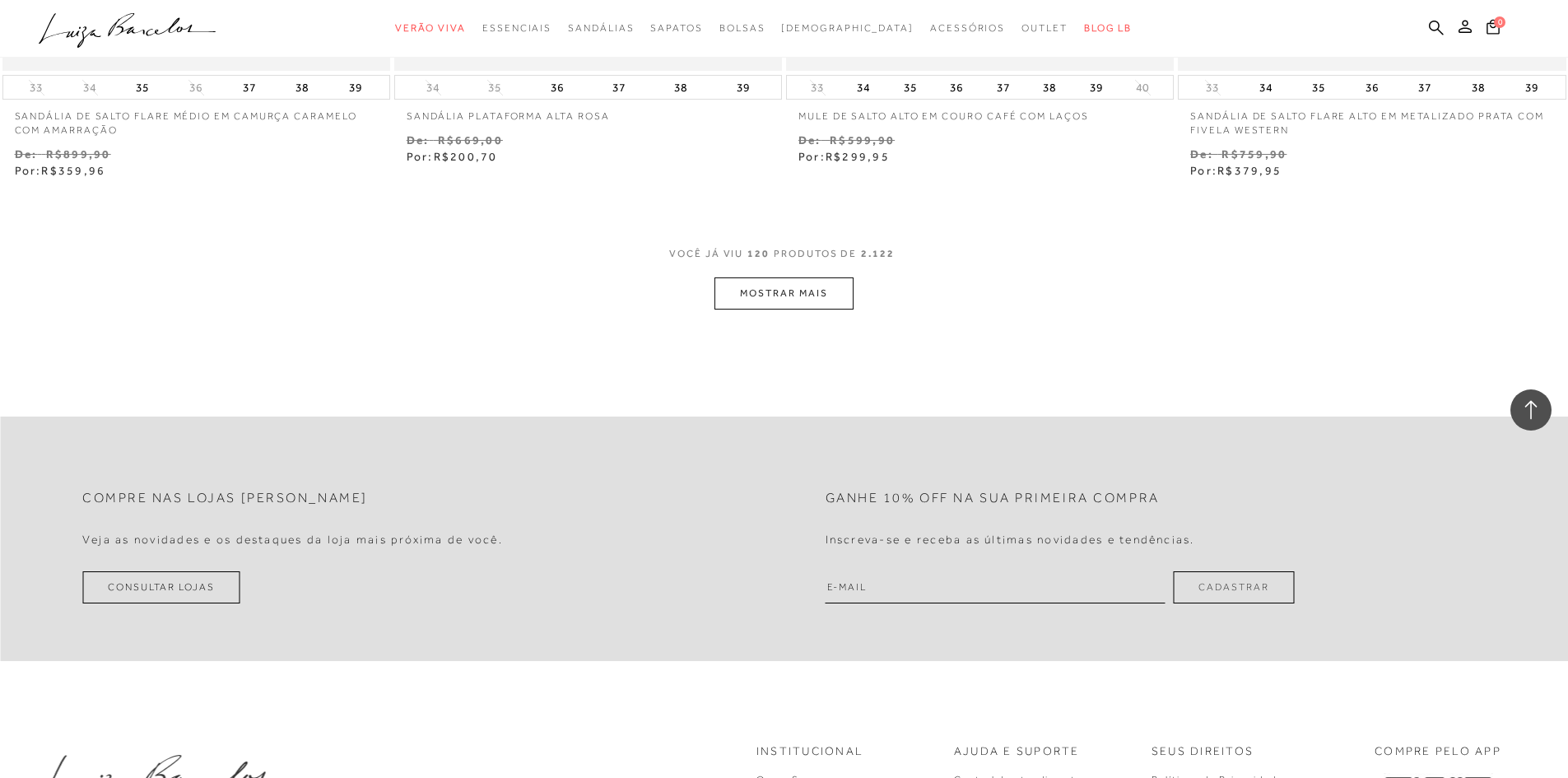
click at [764, 289] on button "MOSTRAR MAIS" at bounding box center [783, 293] width 138 height 32
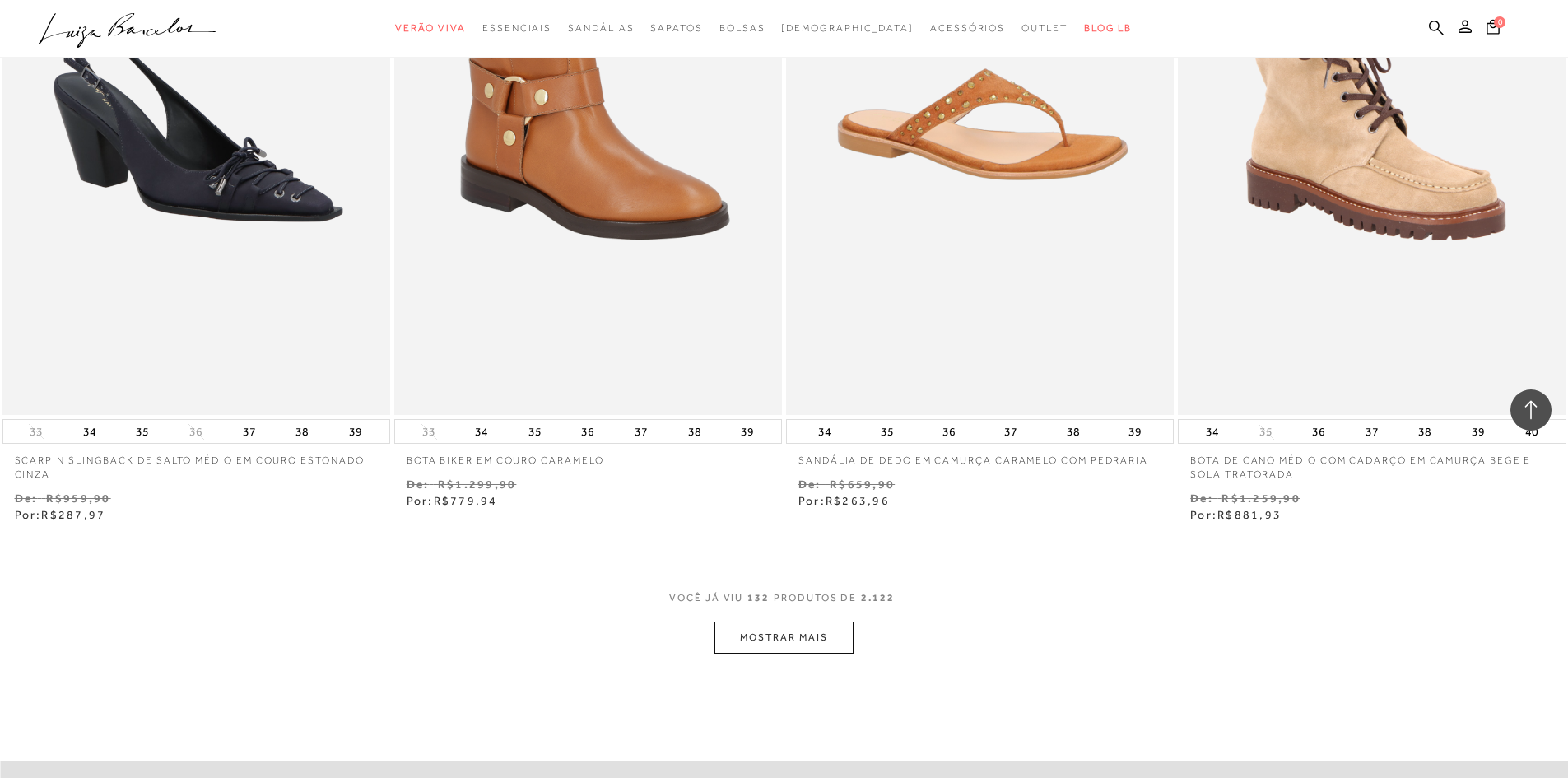
scroll to position [22842, 0]
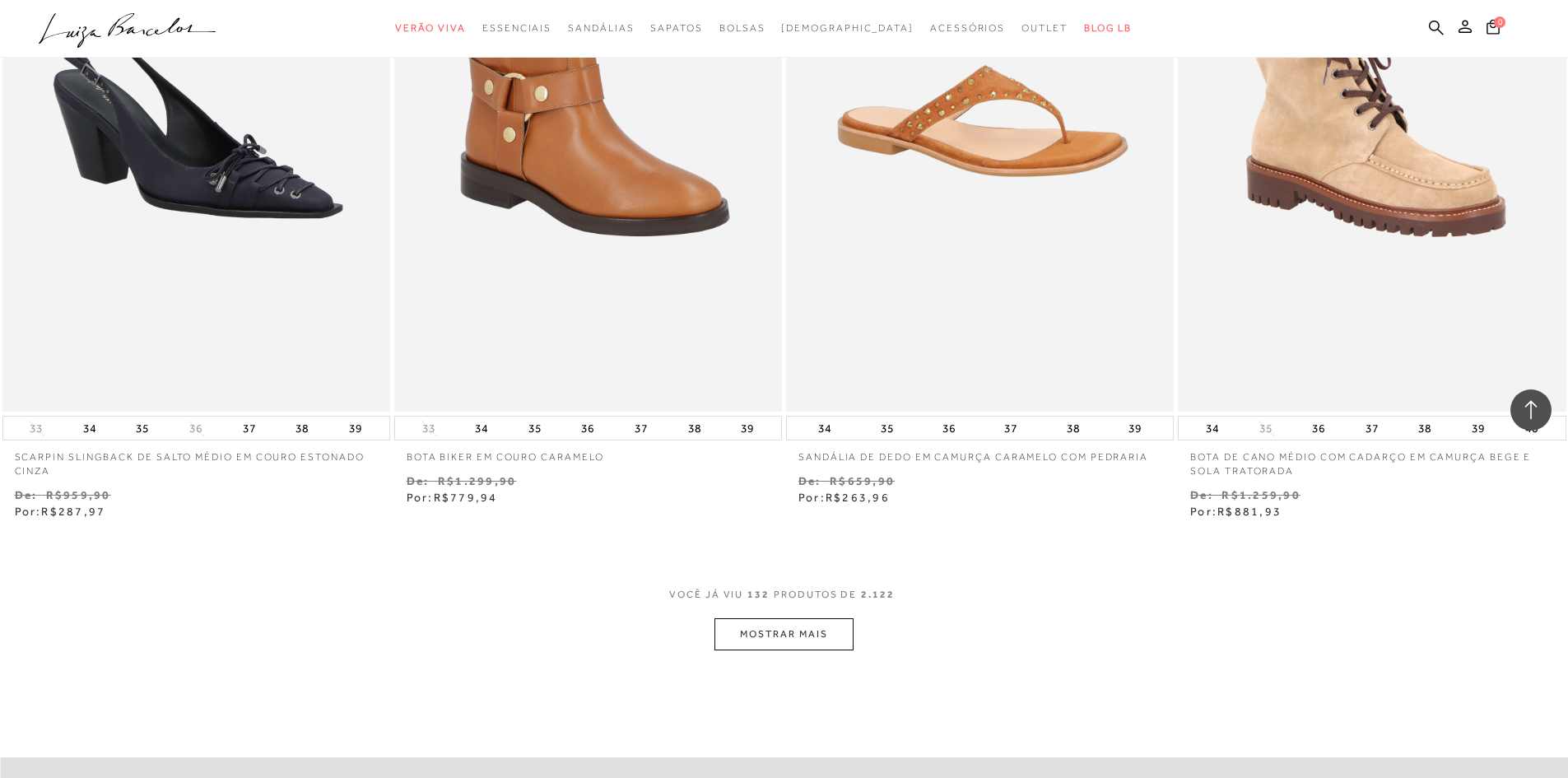
click at [790, 627] on button "MOSTRAR MAIS" at bounding box center [783, 634] width 138 height 32
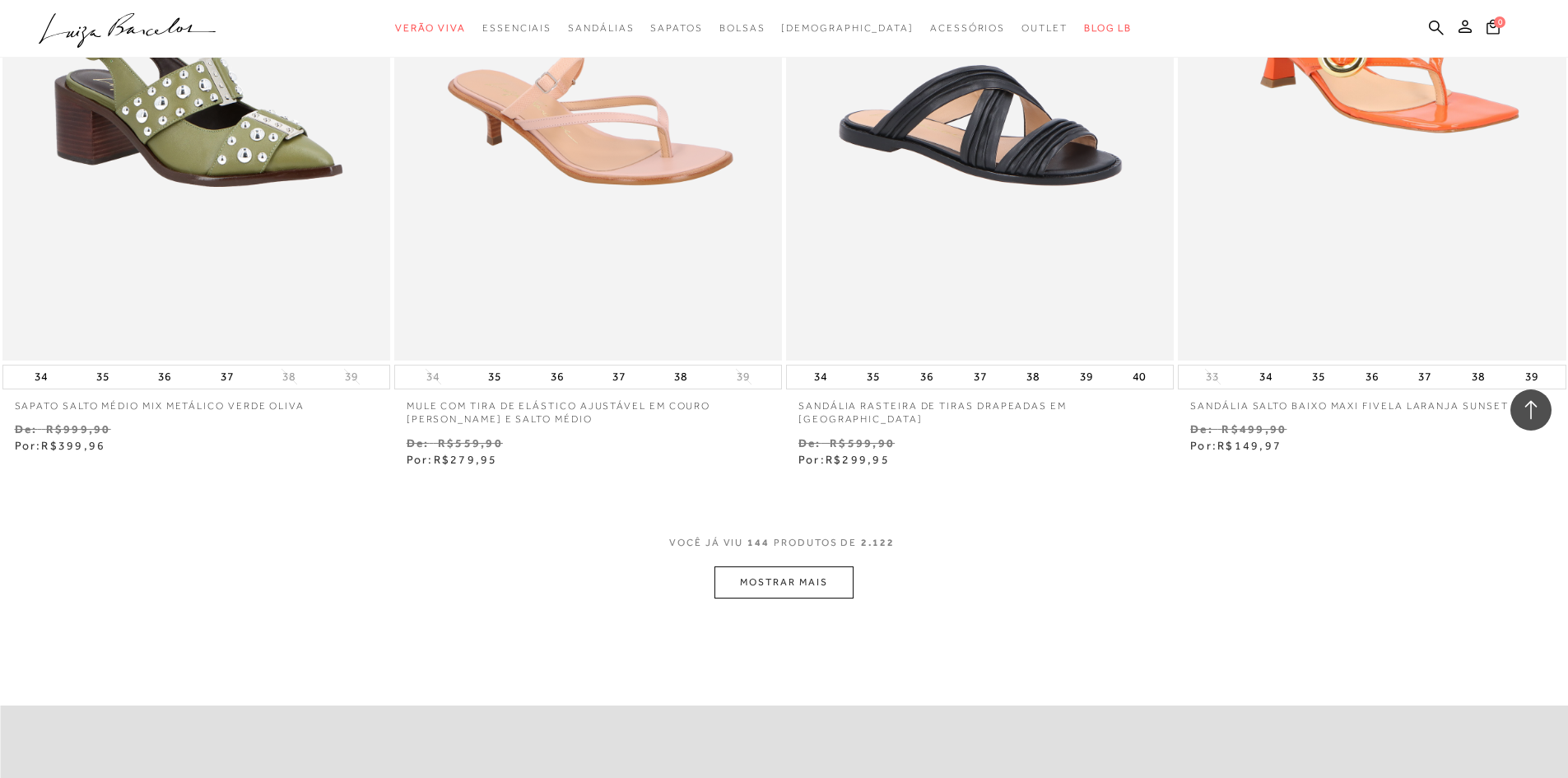
scroll to position [25015, 0]
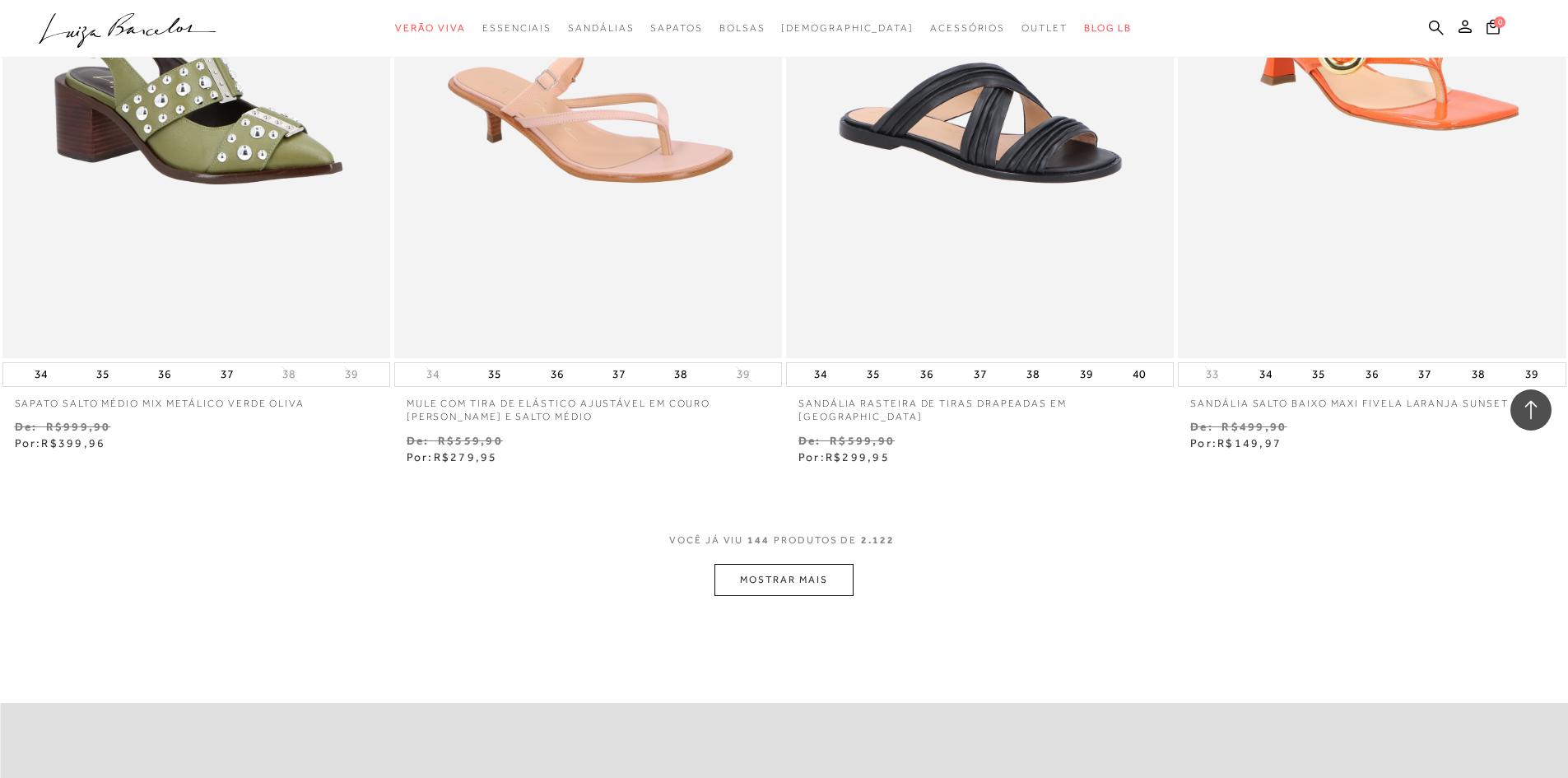
click at [761, 565] on button "MOSTRAR MAIS" at bounding box center [783, 580] width 138 height 32
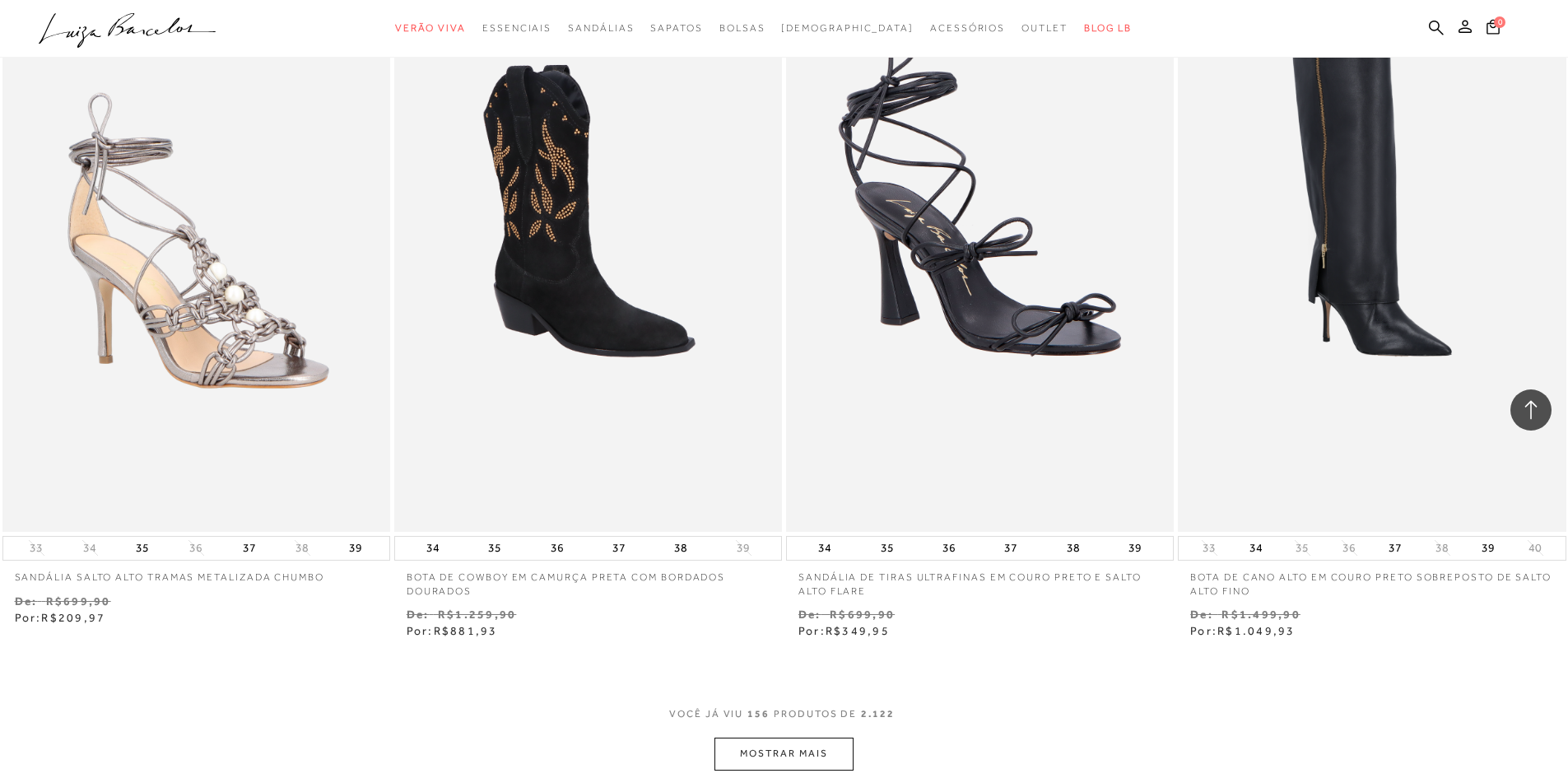
scroll to position [26990, 0]
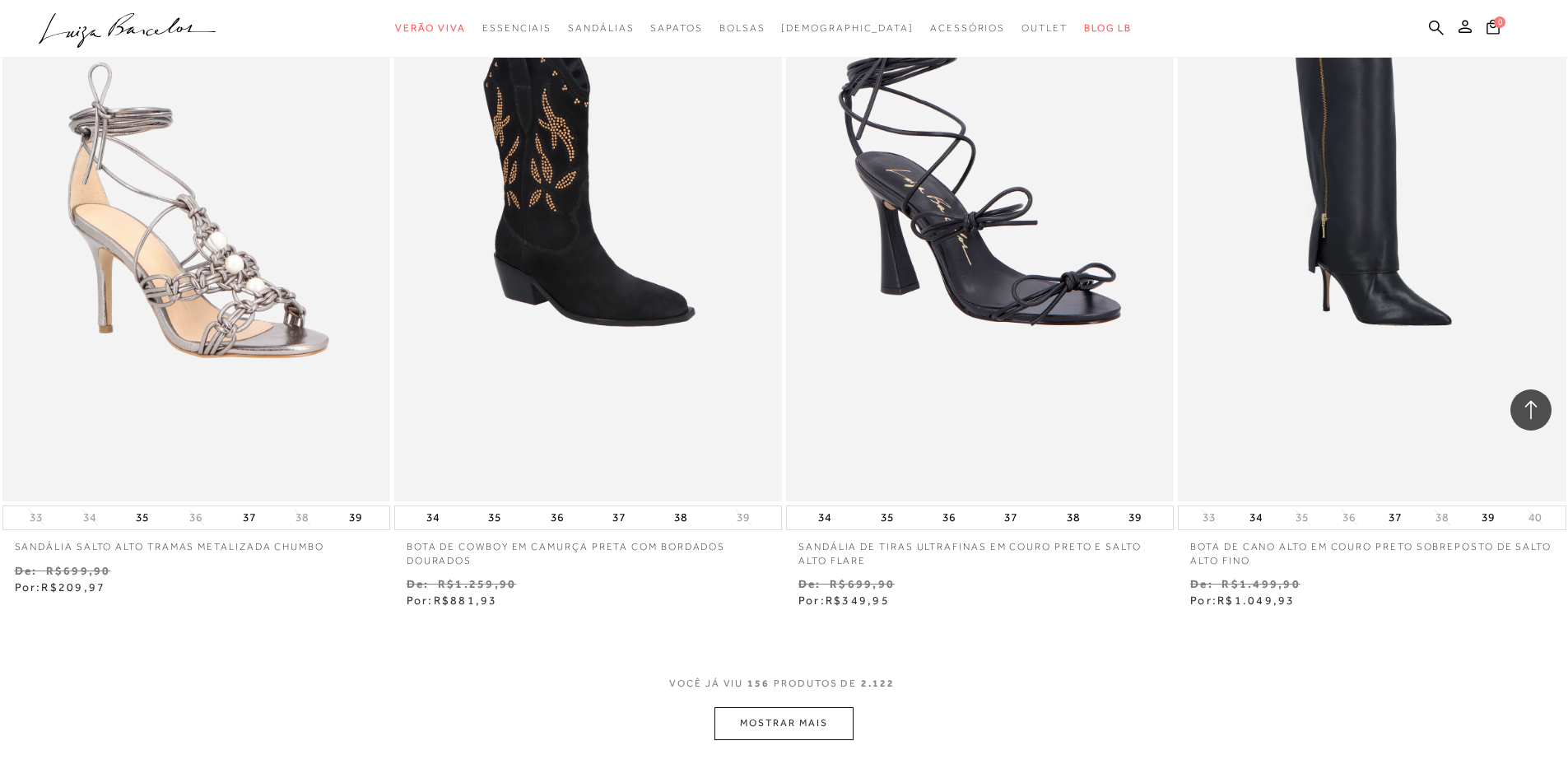
click at [798, 715] on button "MOSTRAR MAIS" at bounding box center [783, 722] width 138 height 32
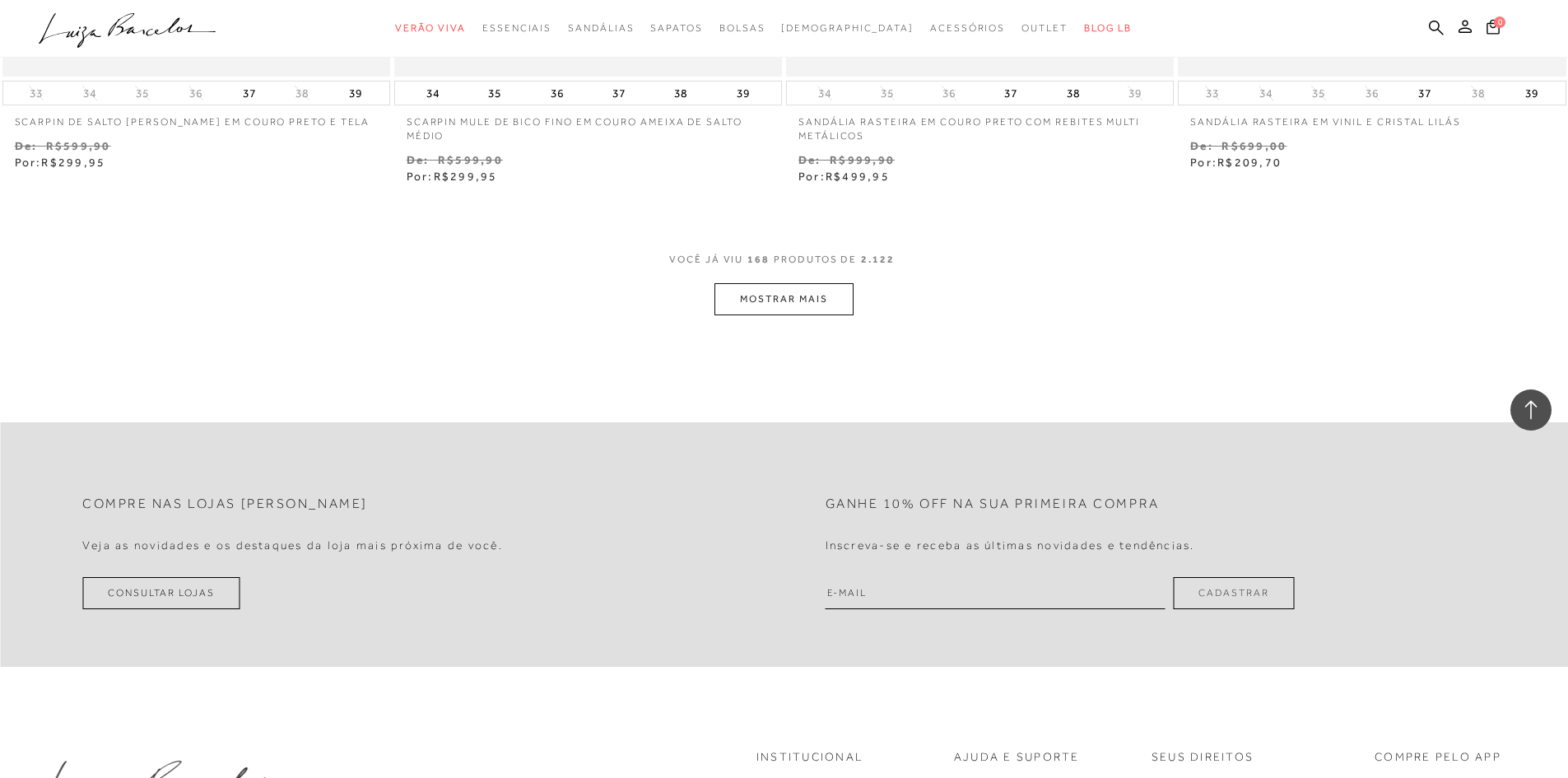
scroll to position [29524, 0]
click at [776, 278] on button "MOSTRAR MAIS" at bounding box center [783, 293] width 138 height 32
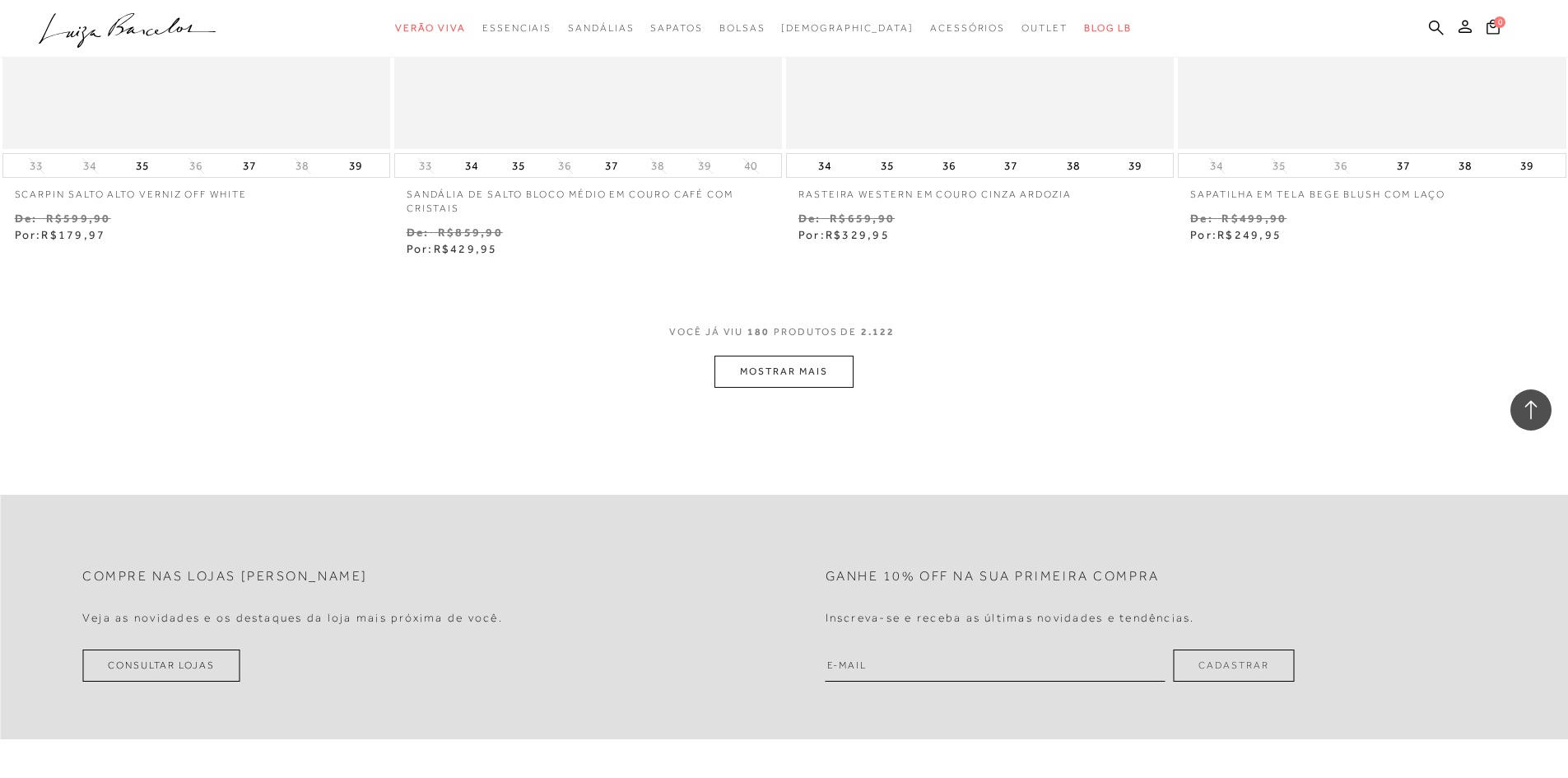
scroll to position [31598, 0]
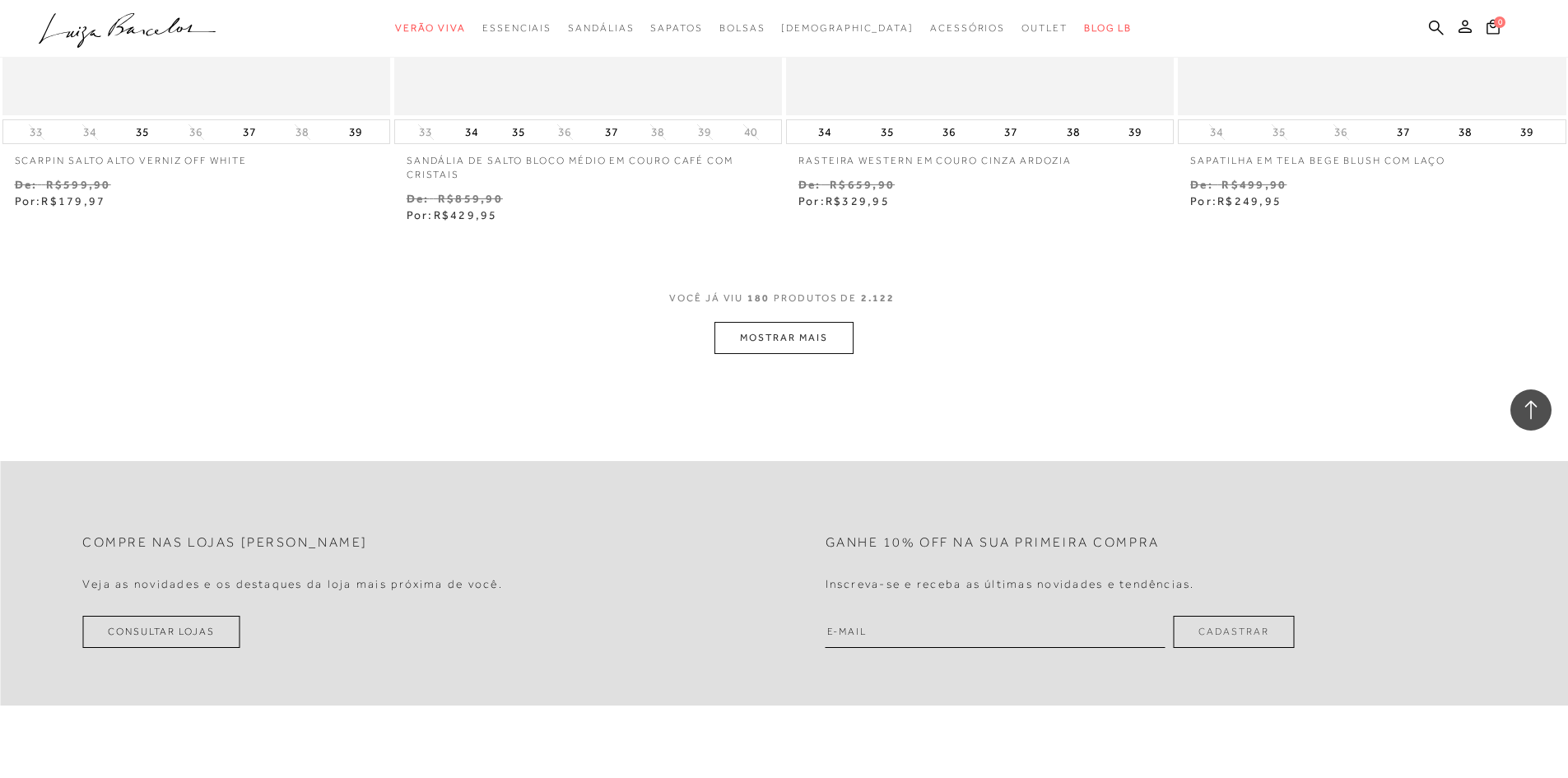
click at [793, 327] on button "MOSTRAR MAIS" at bounding box center [783, 338] width 138 height 32
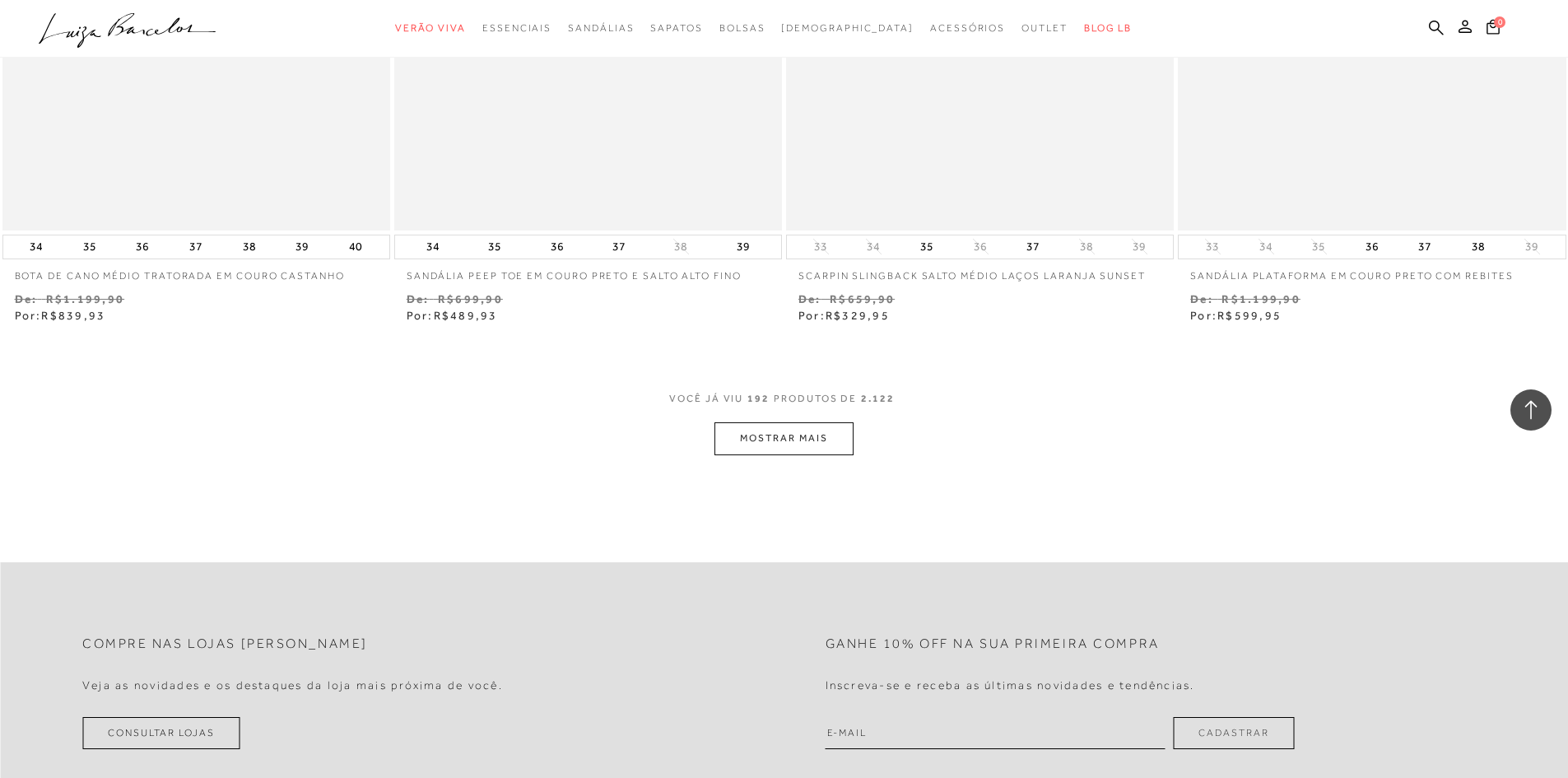
scroll to position [33639, 0]
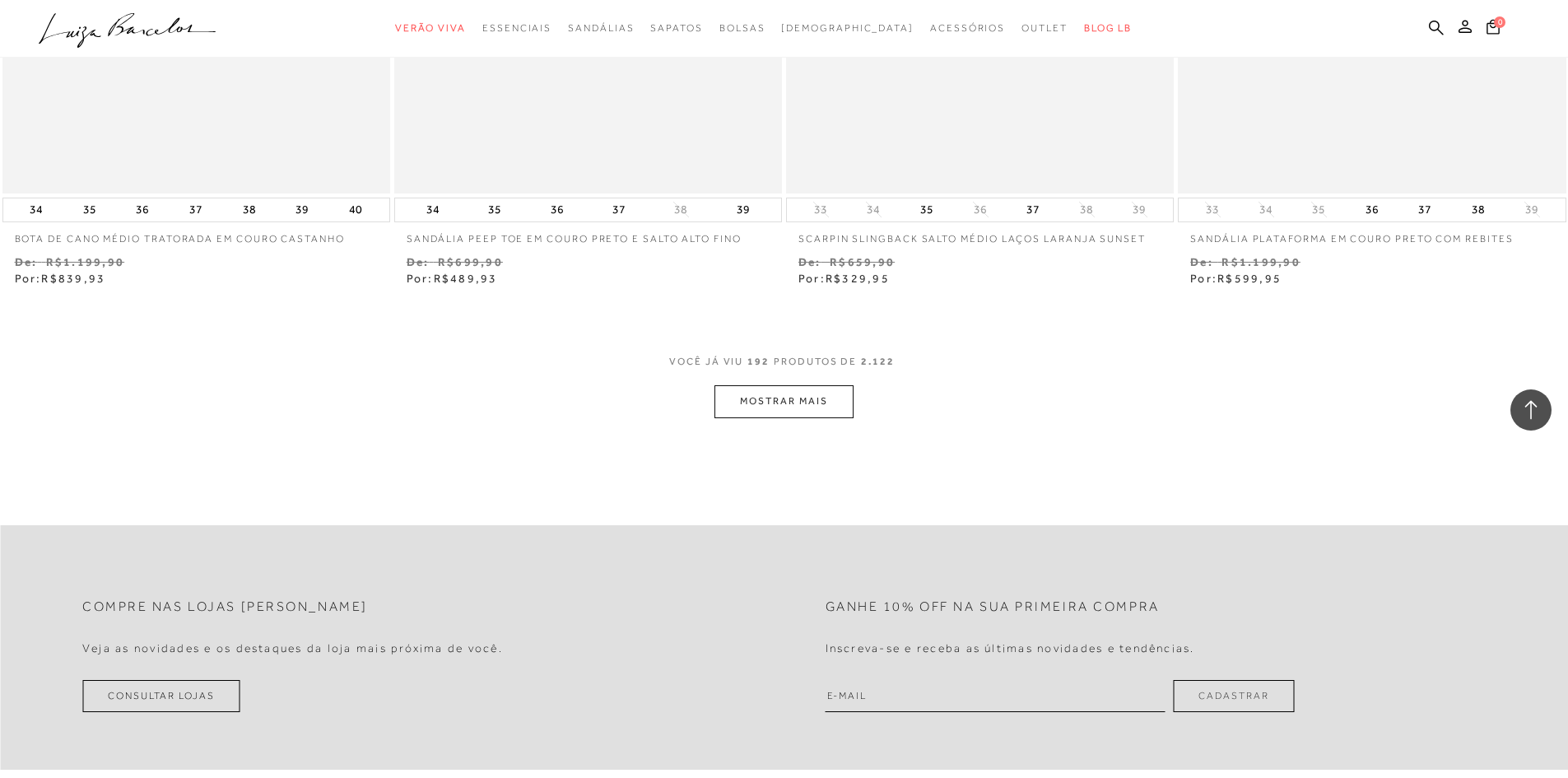
click at [787, 389] on button "MOSTRAR MAIS" at bounding box center [783, 401] width 138 height 32
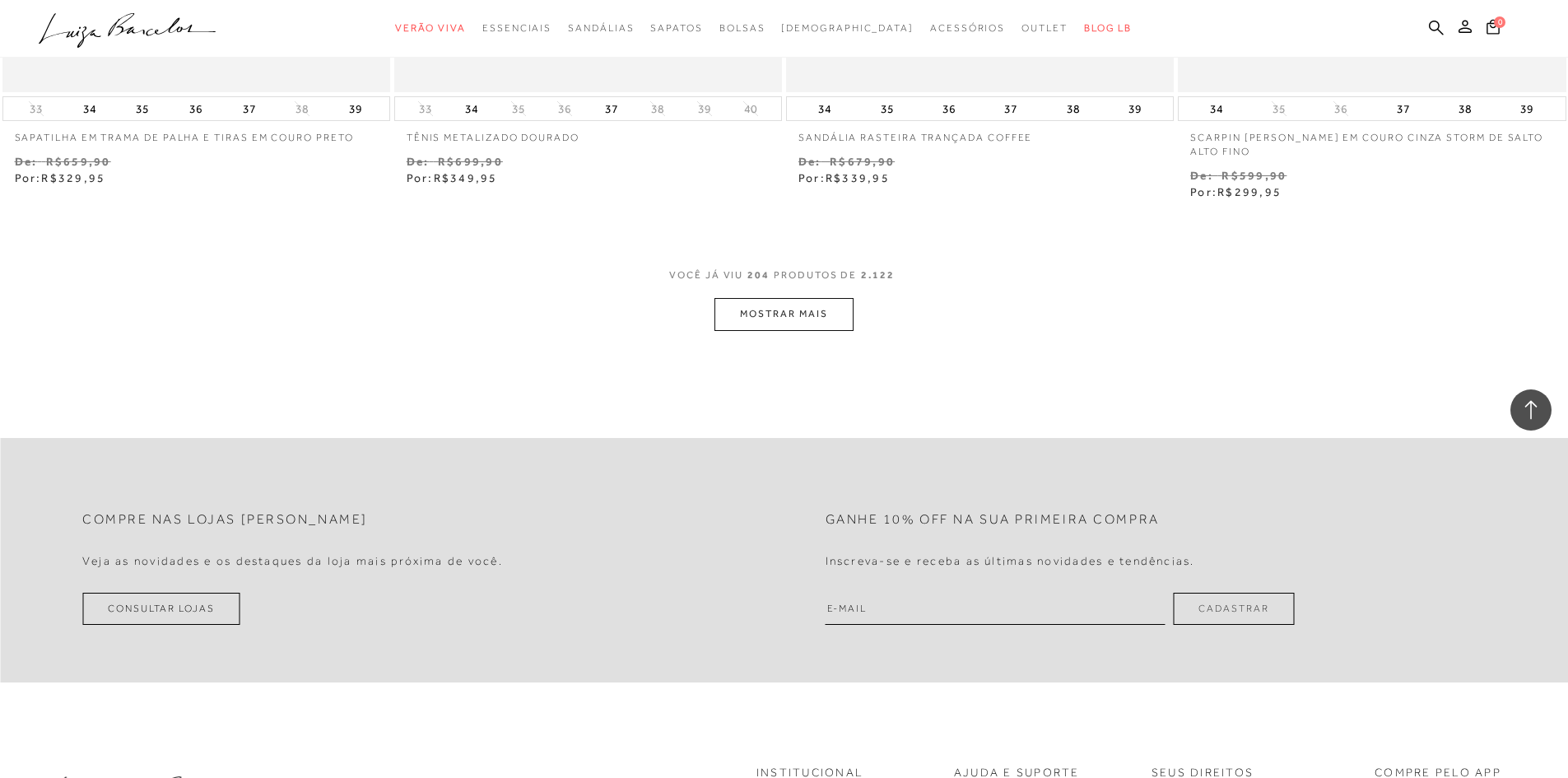
scroll to position [35943, 0]
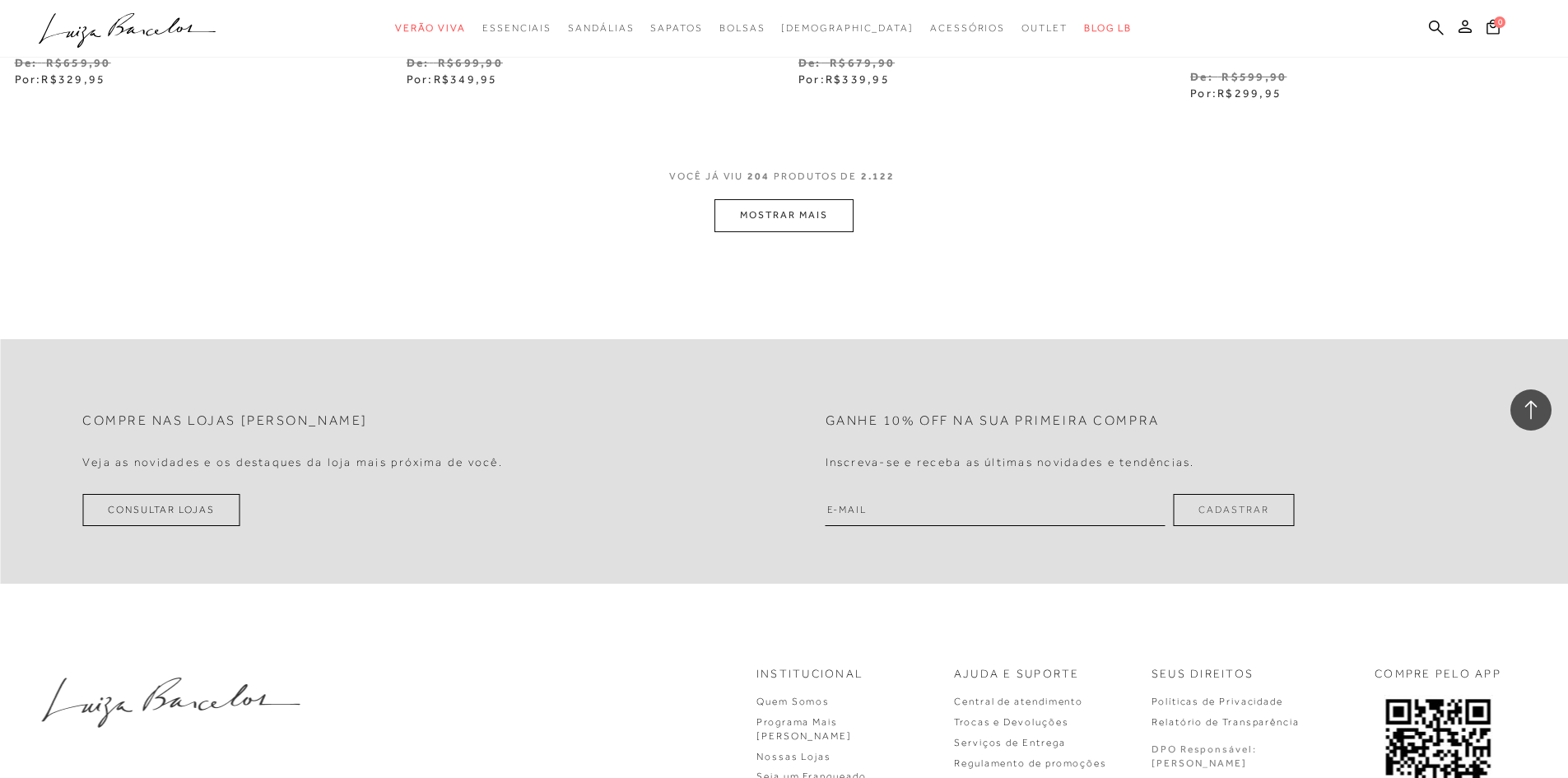
click at [811, 199] on button "MOSTRAR MAIS" at bounding box center [783, 215] width 138 height 32
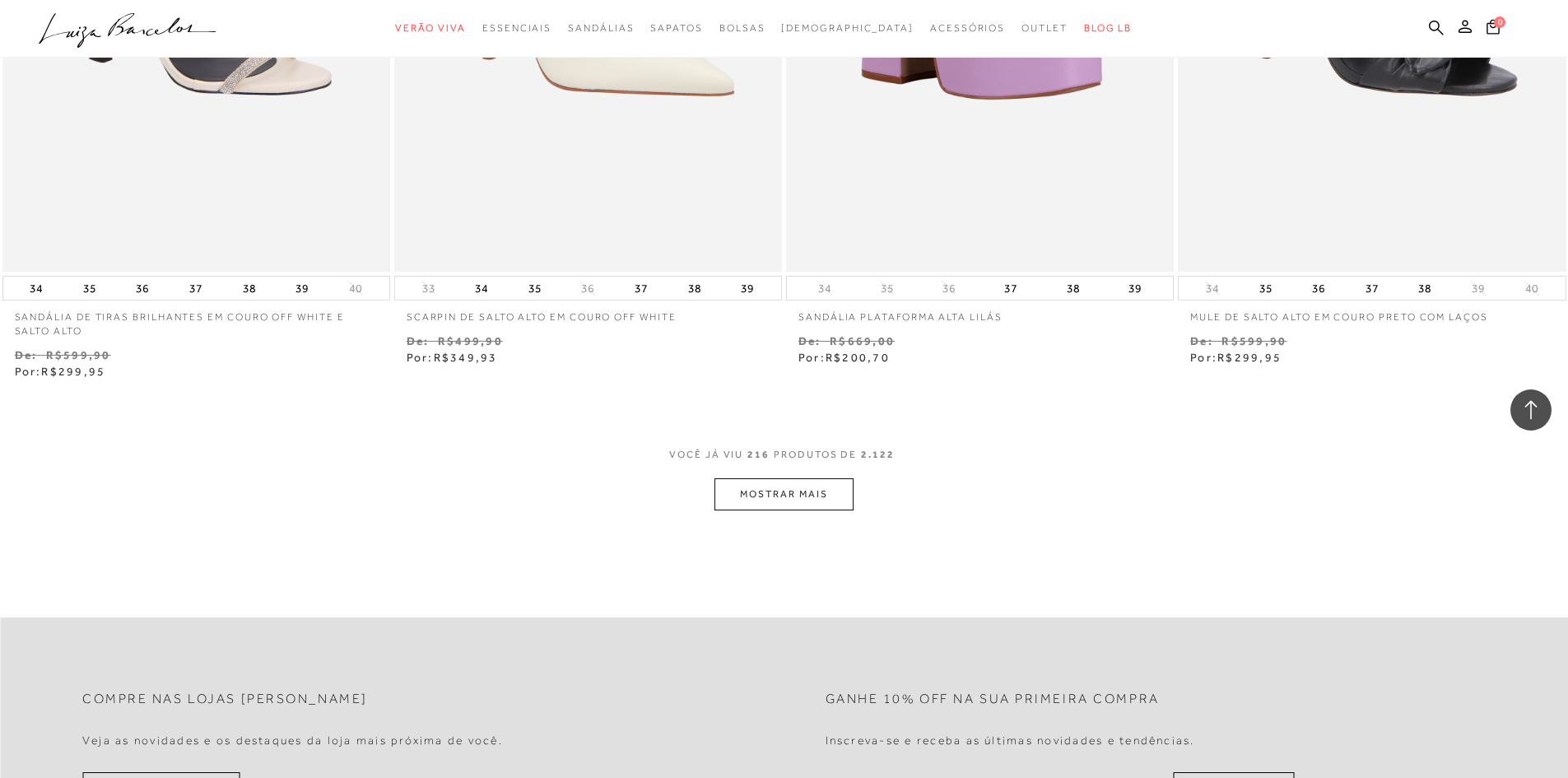
scroll to position [37786, 0]
click at [793, 488] on button "MOSTRAR MAIS" at bounding box center [783, 491] width 138 height 32
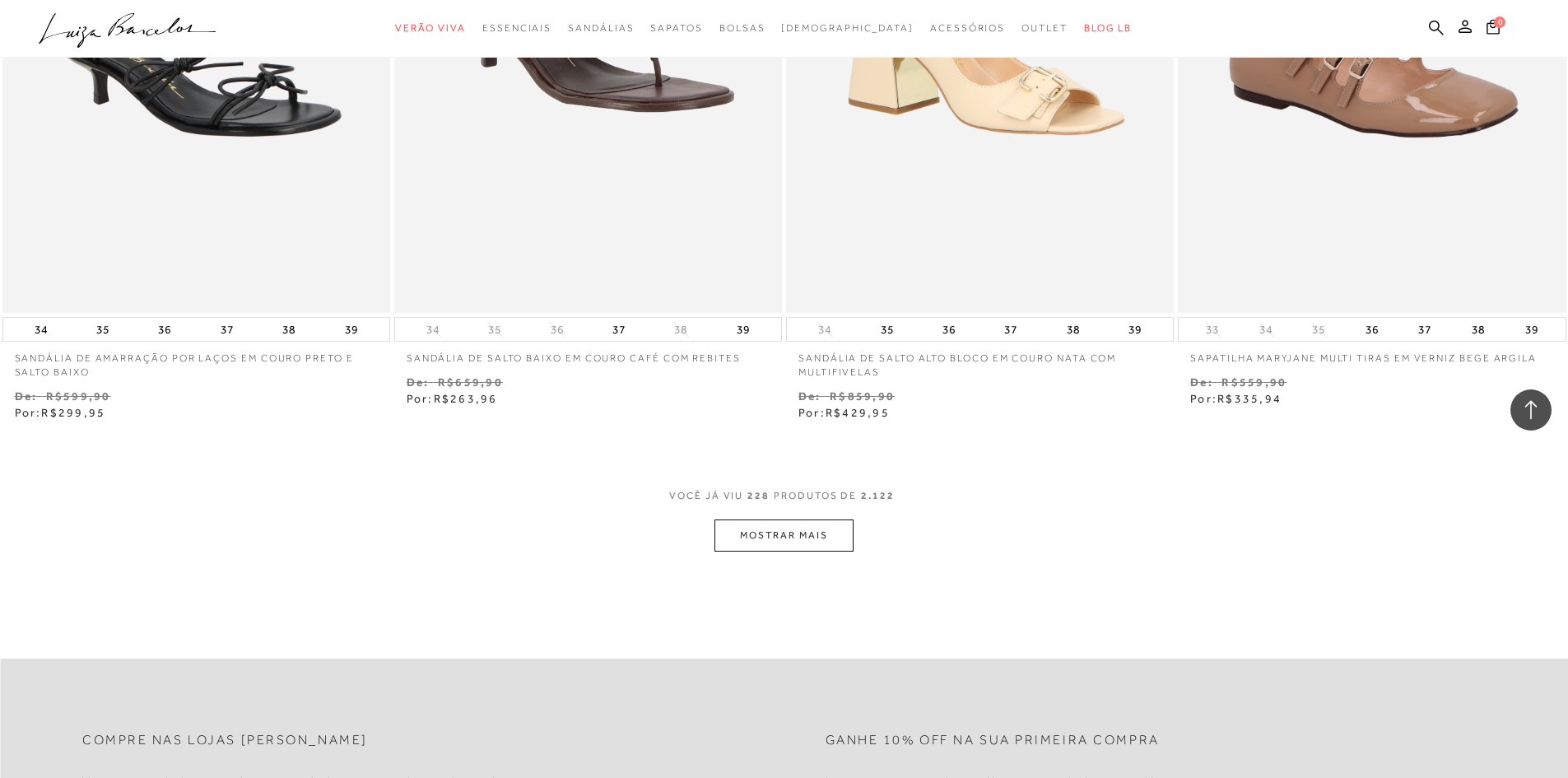
scroll to position [39893, 0]
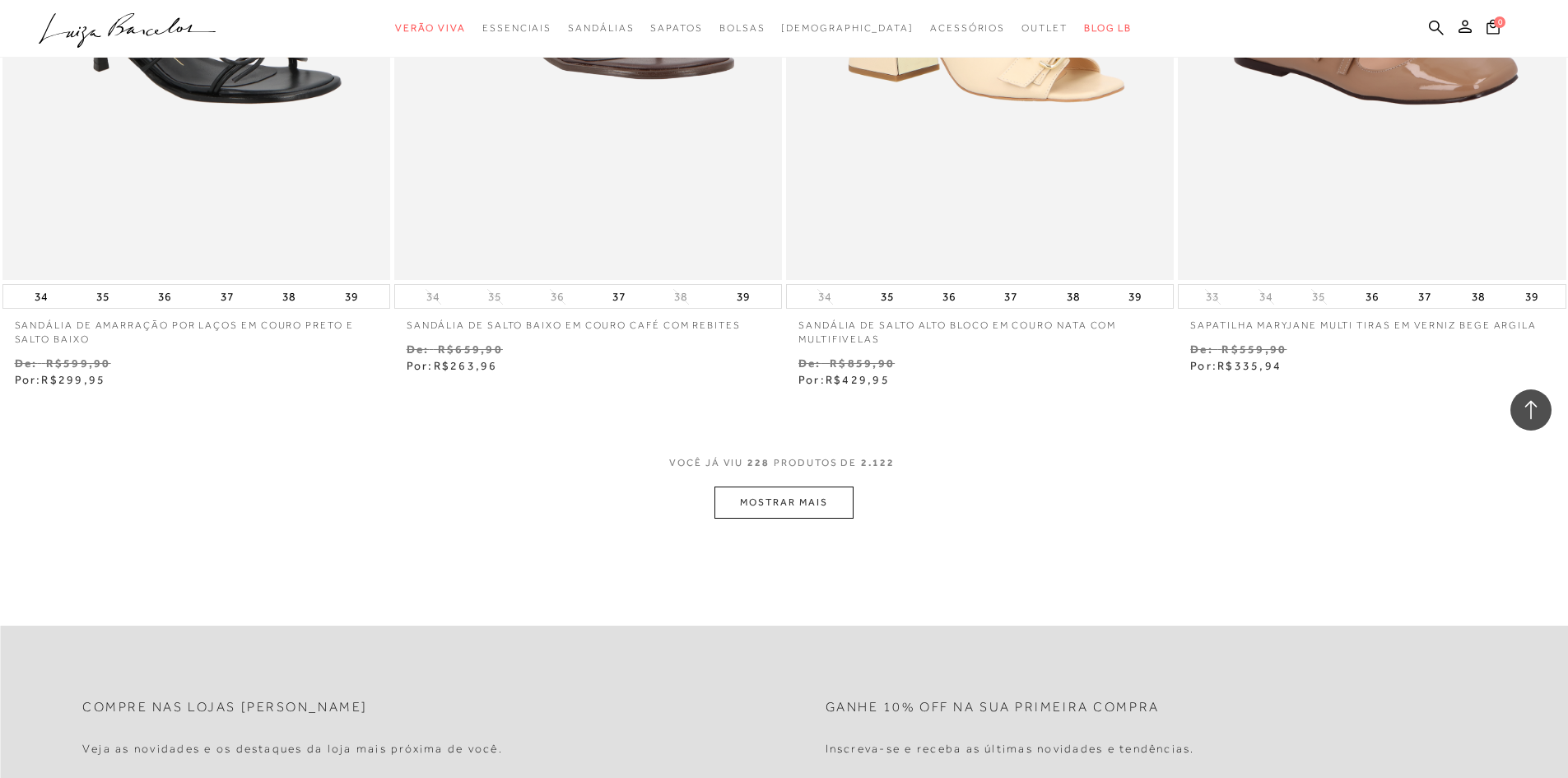
click at [822, 487] on button "MOSTRAR MAIS" at bounding box center [783, 502] width 138 height 32
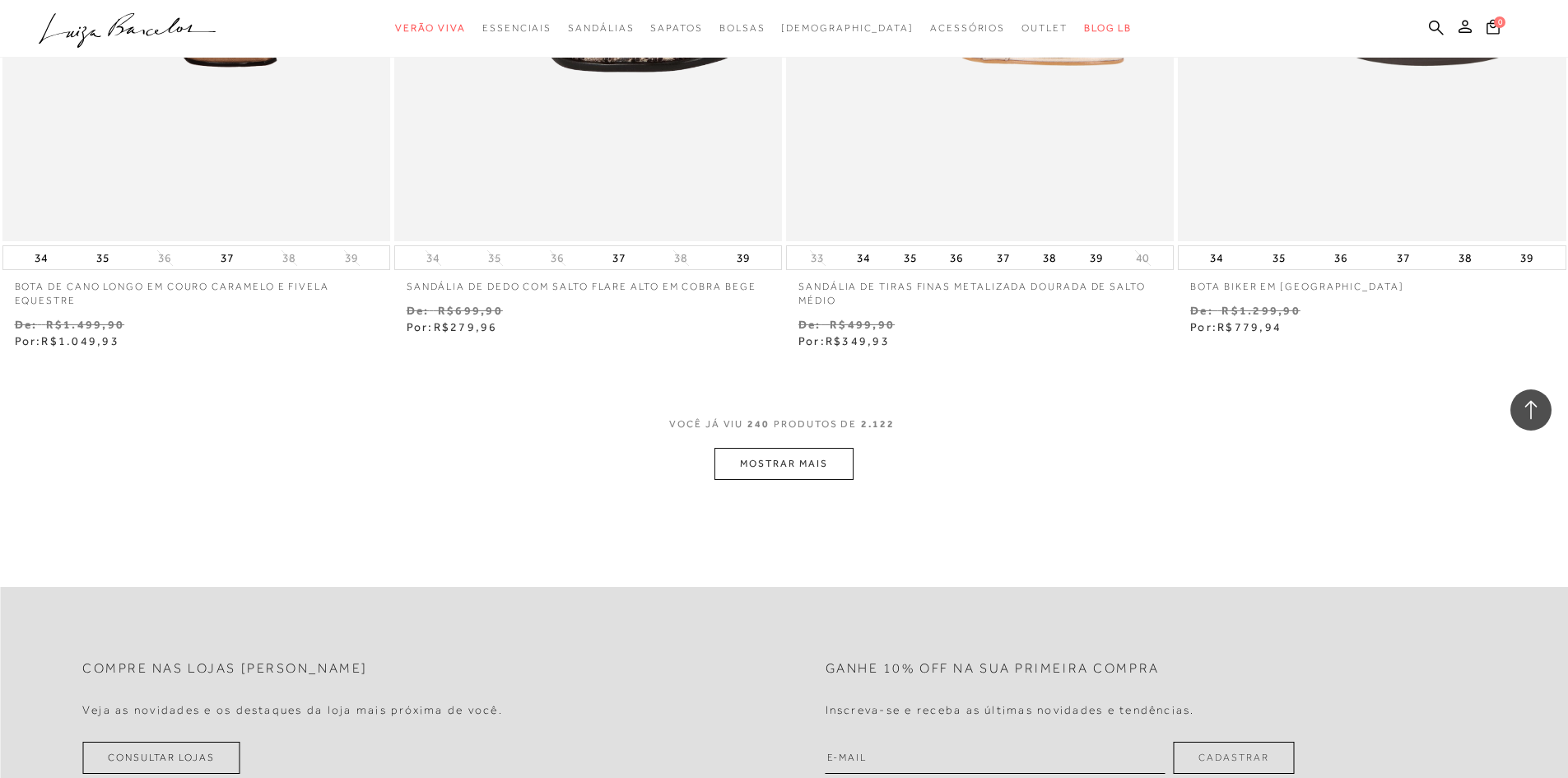
scroll to position [42098, 0]
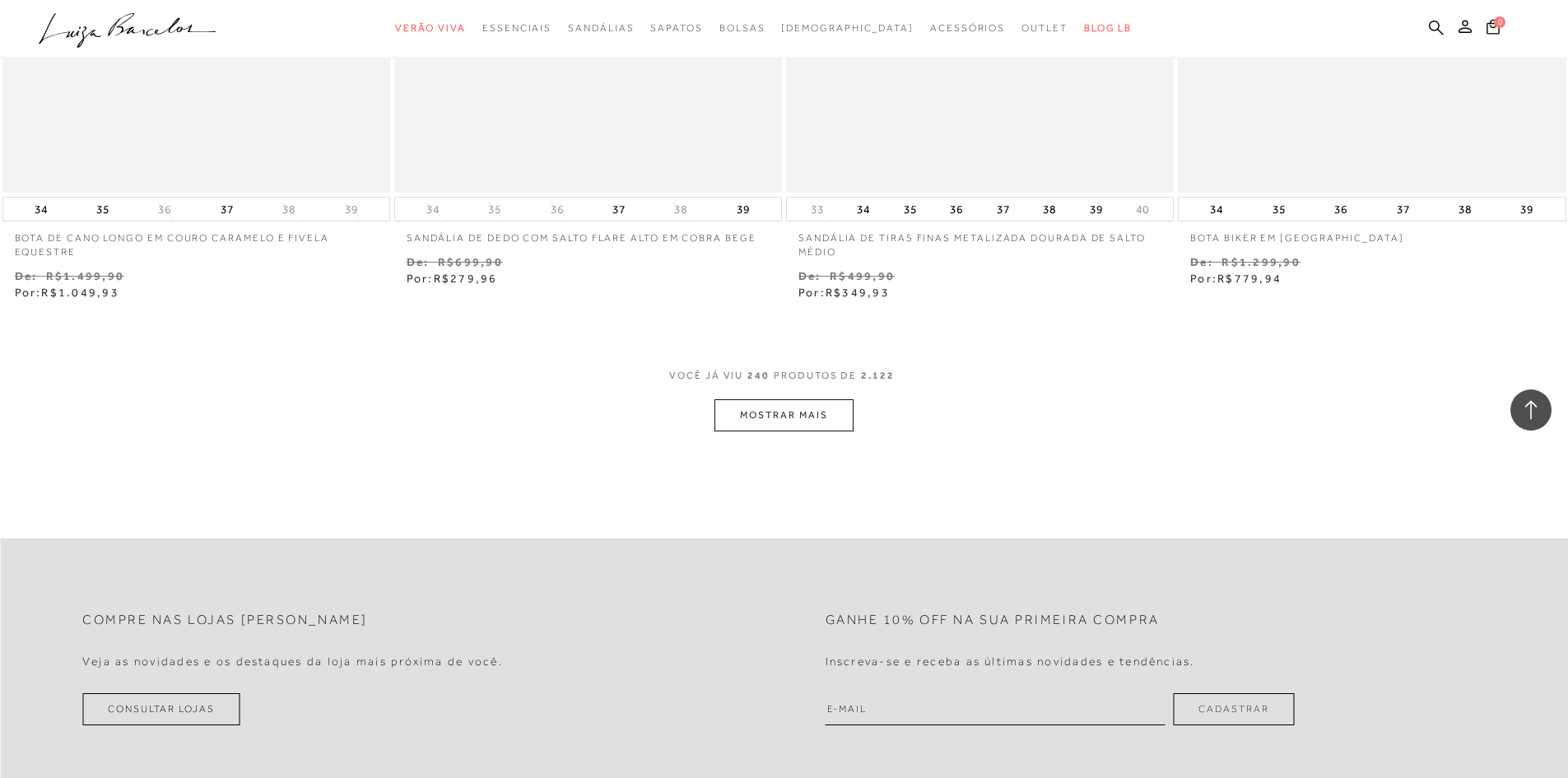
click at [767, 409] on button "MOSTRAR MAIS" at bounding box center [783, 415] width 138 height 32
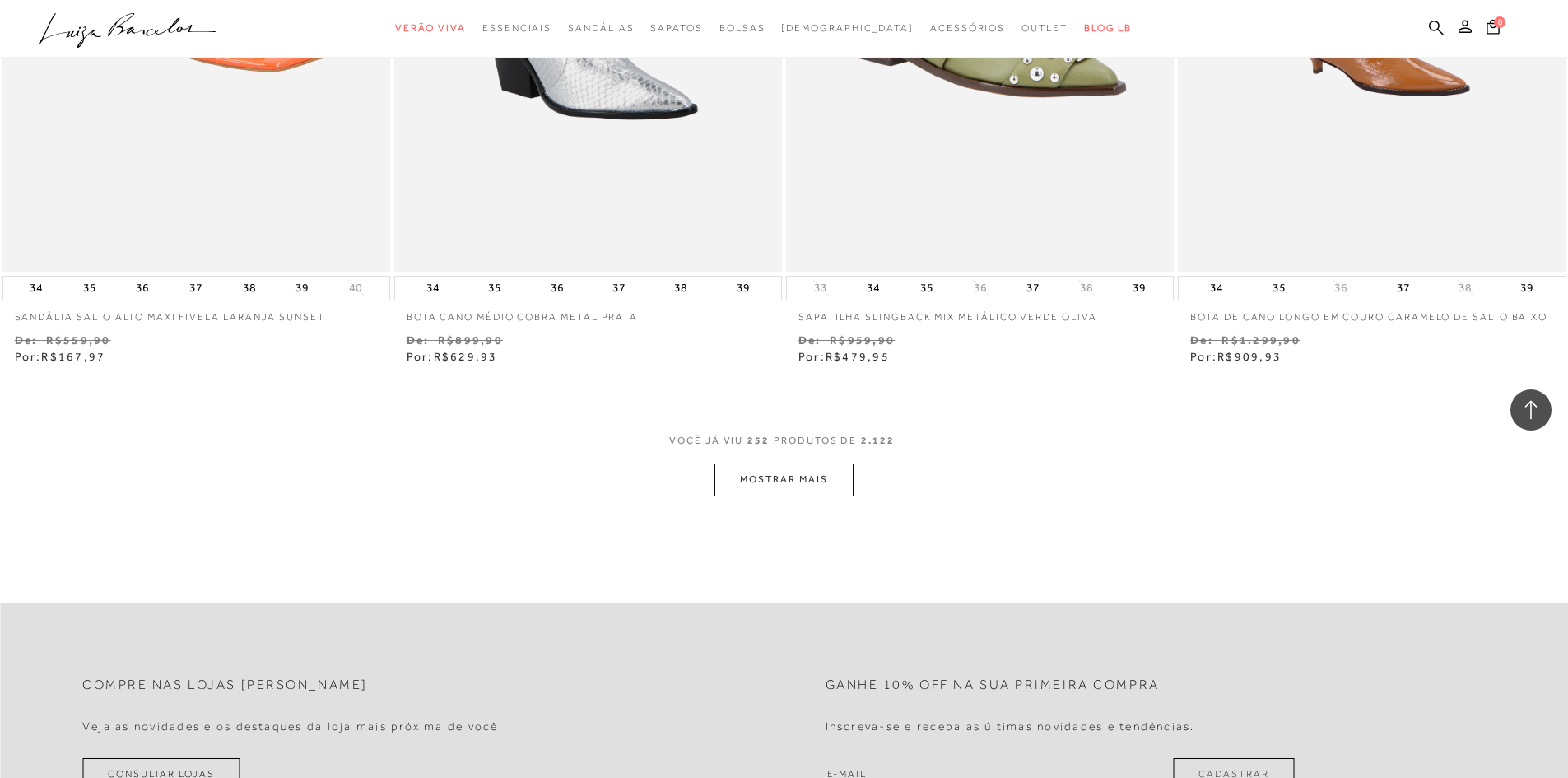
scroll to position [44139, 0]
click at [758, 468] on button "MOSTRAR MAIS" at bounding box center [783, 479] width 138 height 32
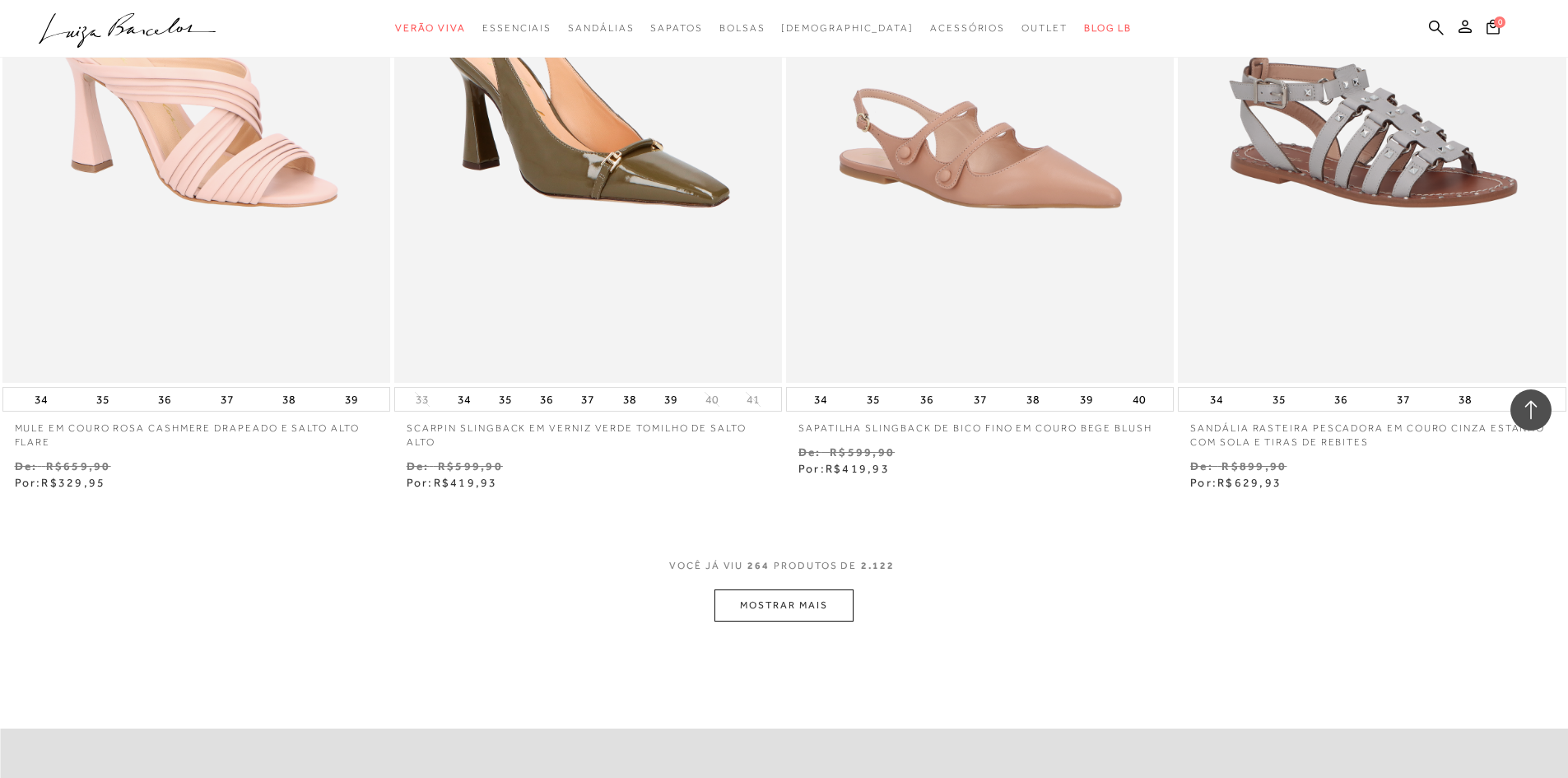
scroll to position [46180, 0]
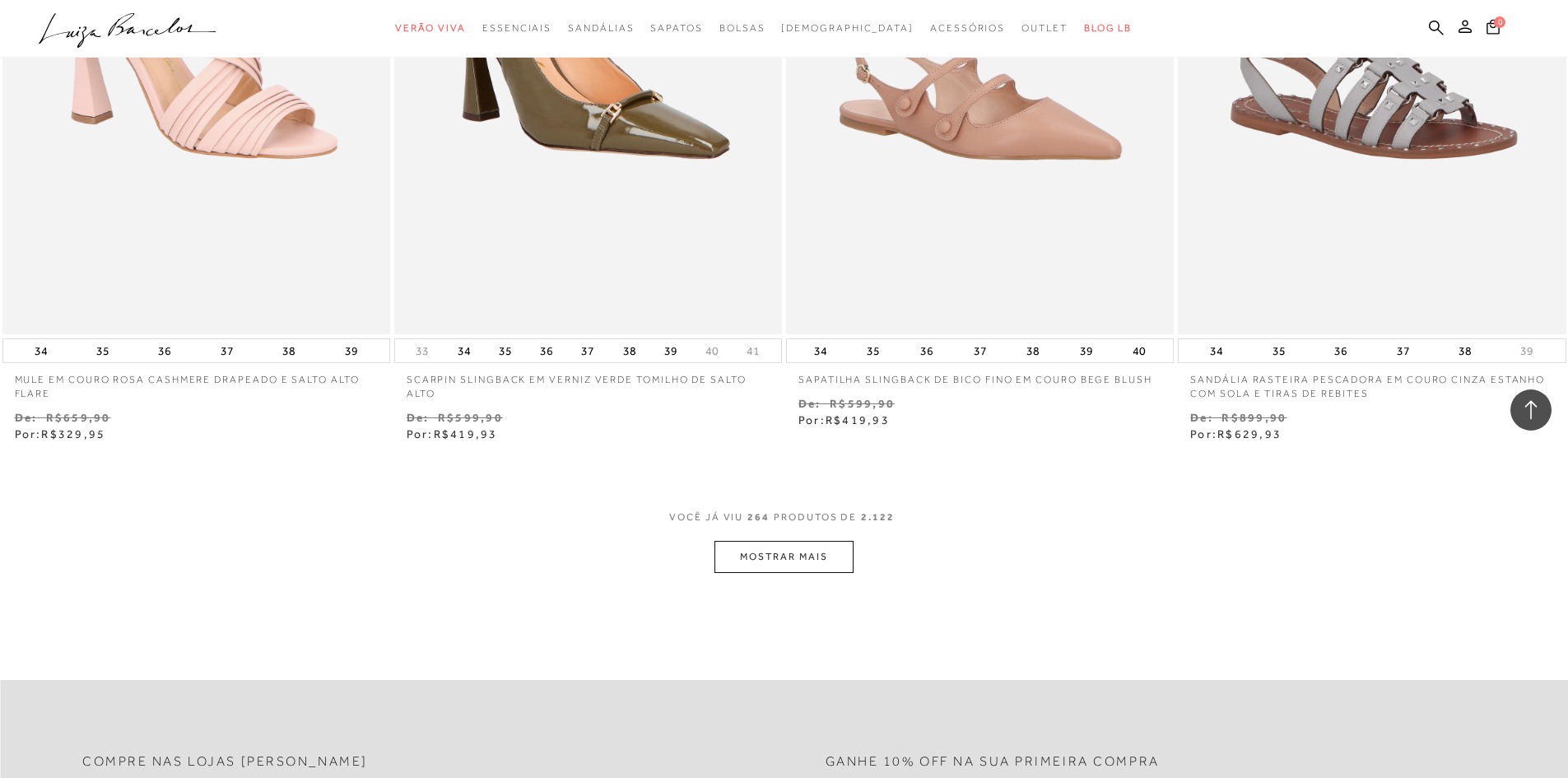
click at [781, 549] on button "MOSTRAR MAIS" at bounding box center [783, 556] width 138 height 32
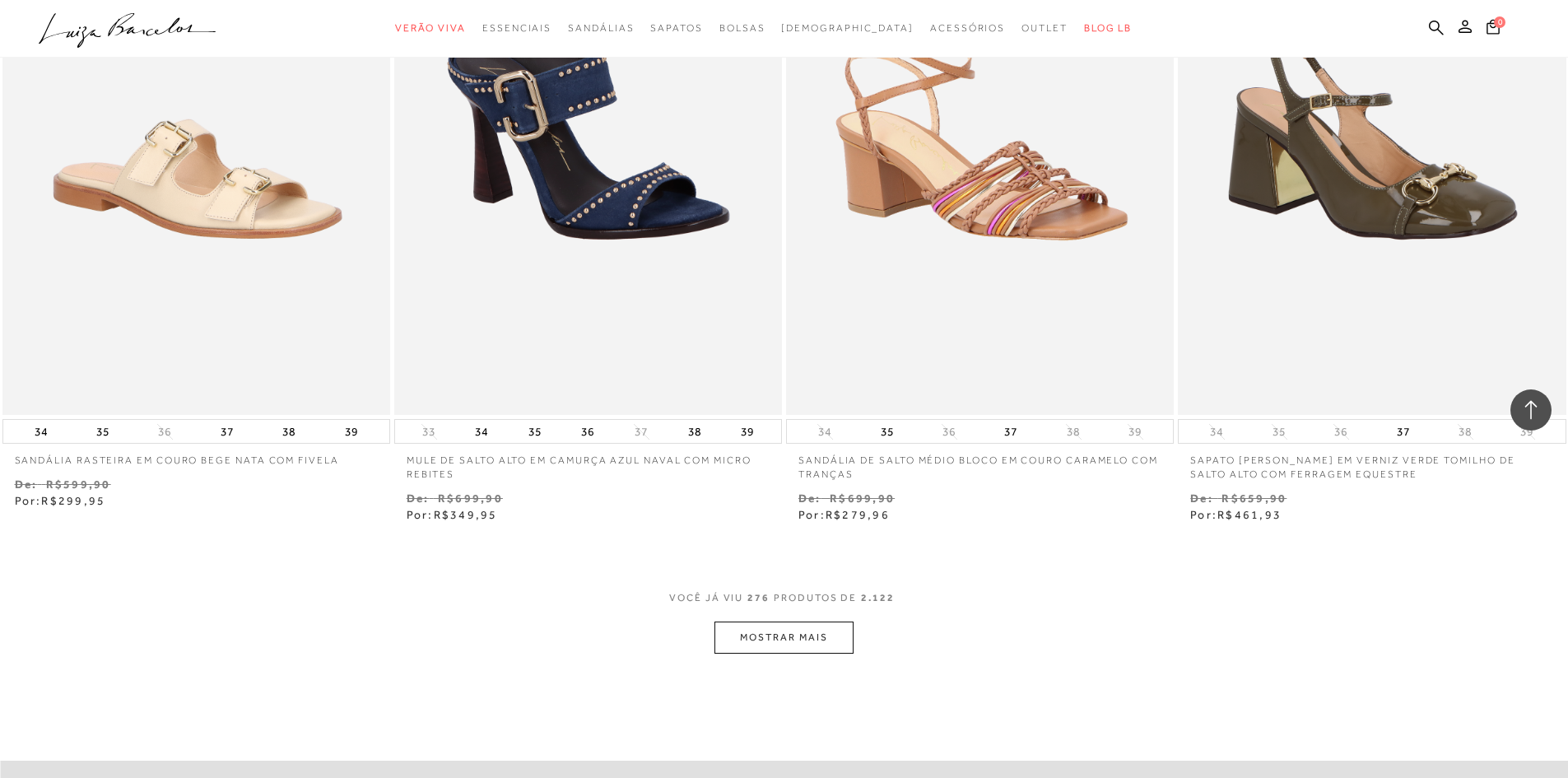
scroll to position [48253, 0]
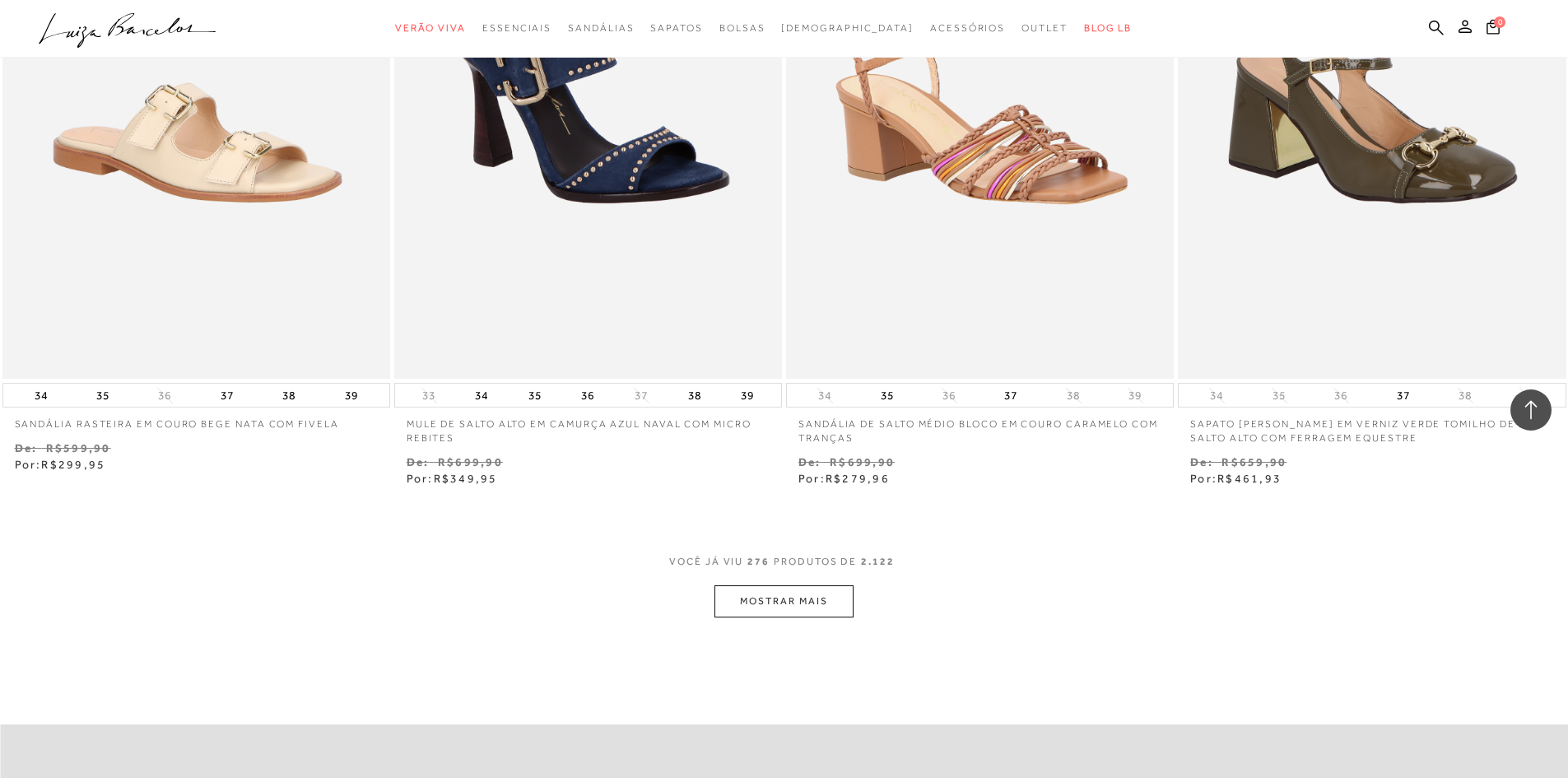
click at [787, 585] on button "MOSTRAR MAIS" at bounding box center [783, 601] width 138 height 32
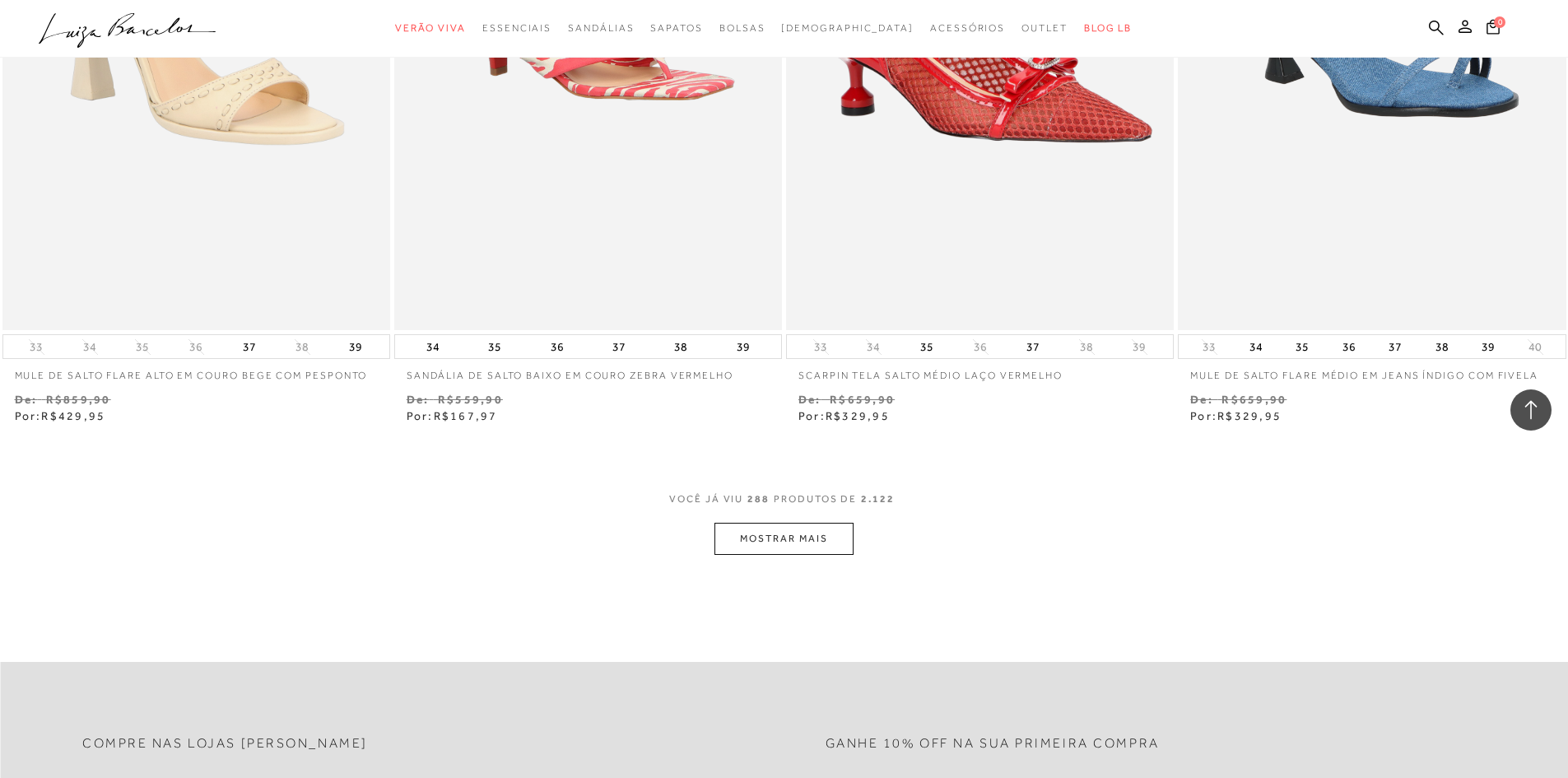
scroll to position [50557, 0]
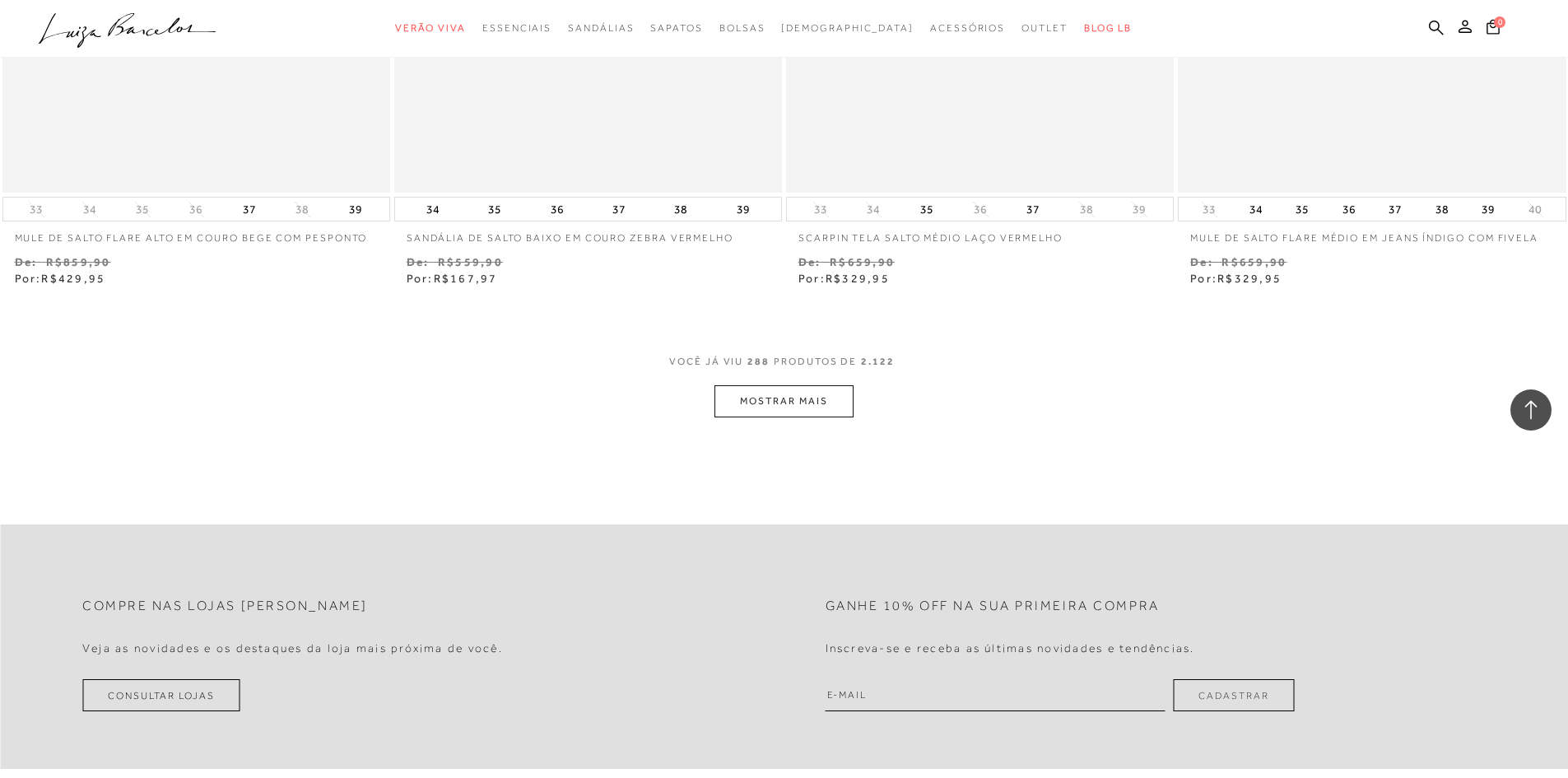
click at [779, 394] on button "MOSTRAR MAIS" at bounding box center [783, 401] width 138 height 32
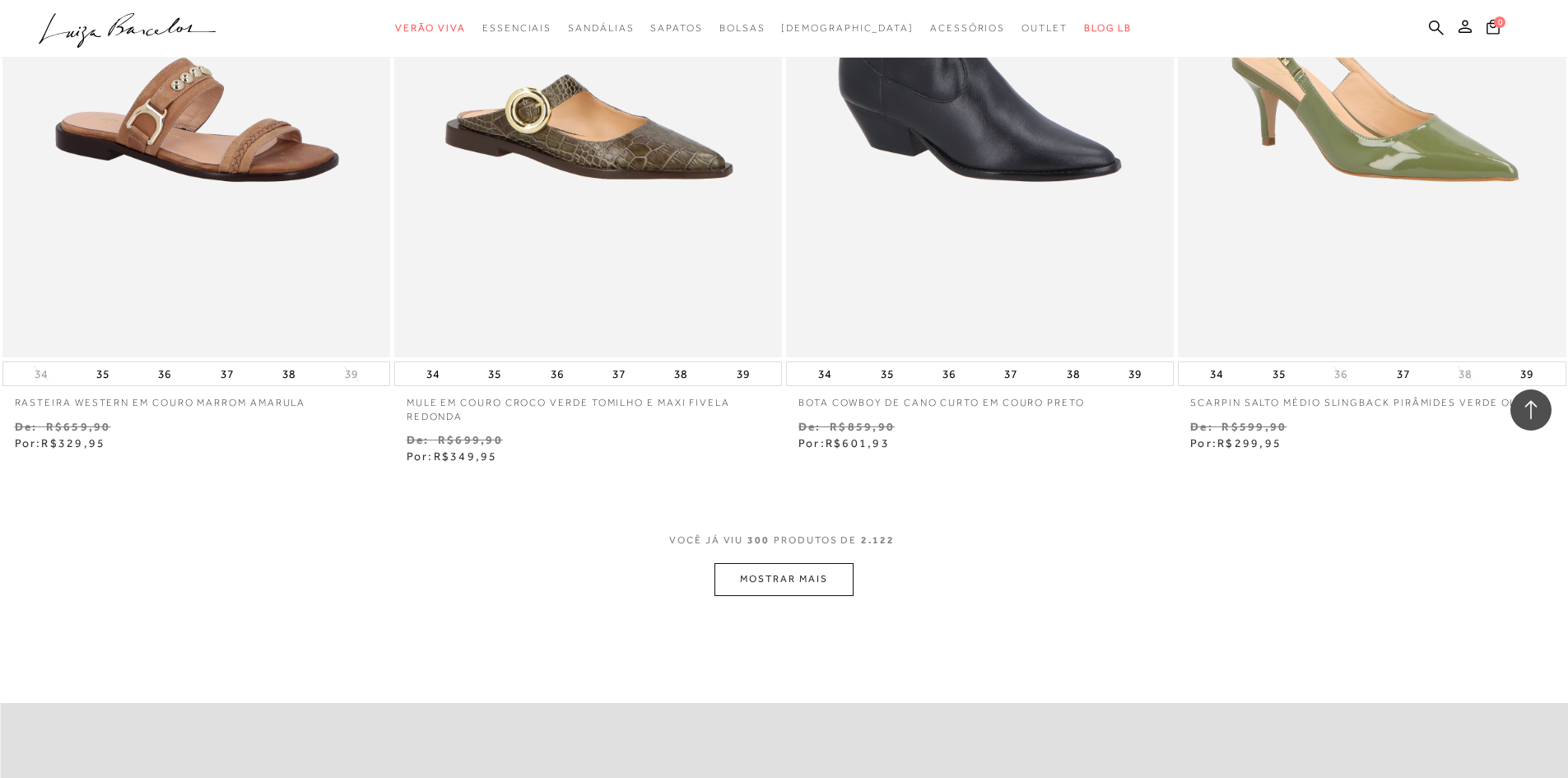
scroll to position [52499, 0]
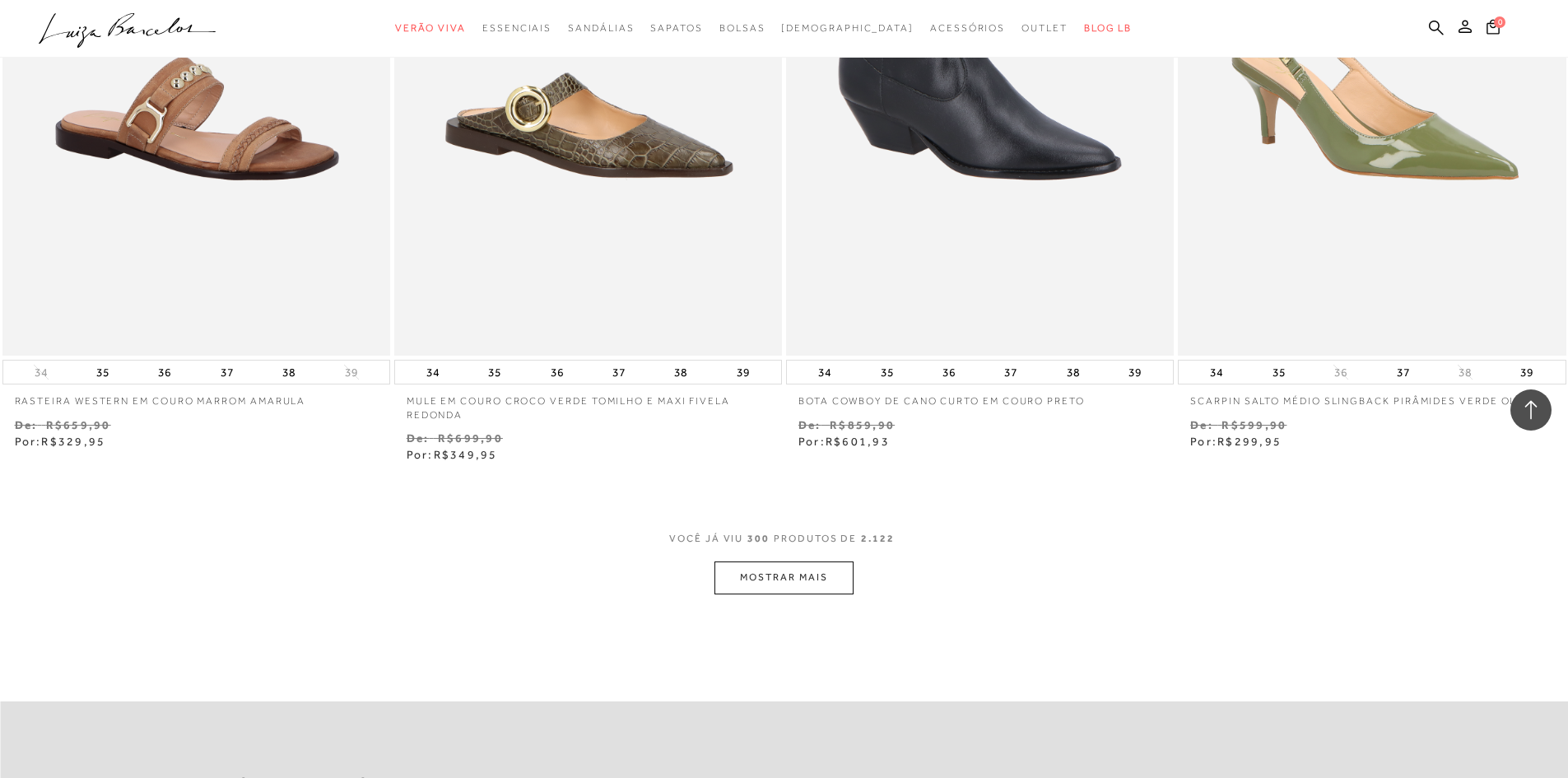
click at [773, 564] on button "MOSTRAR MAIS" at bounding box center [783, 577] width 138 height 32
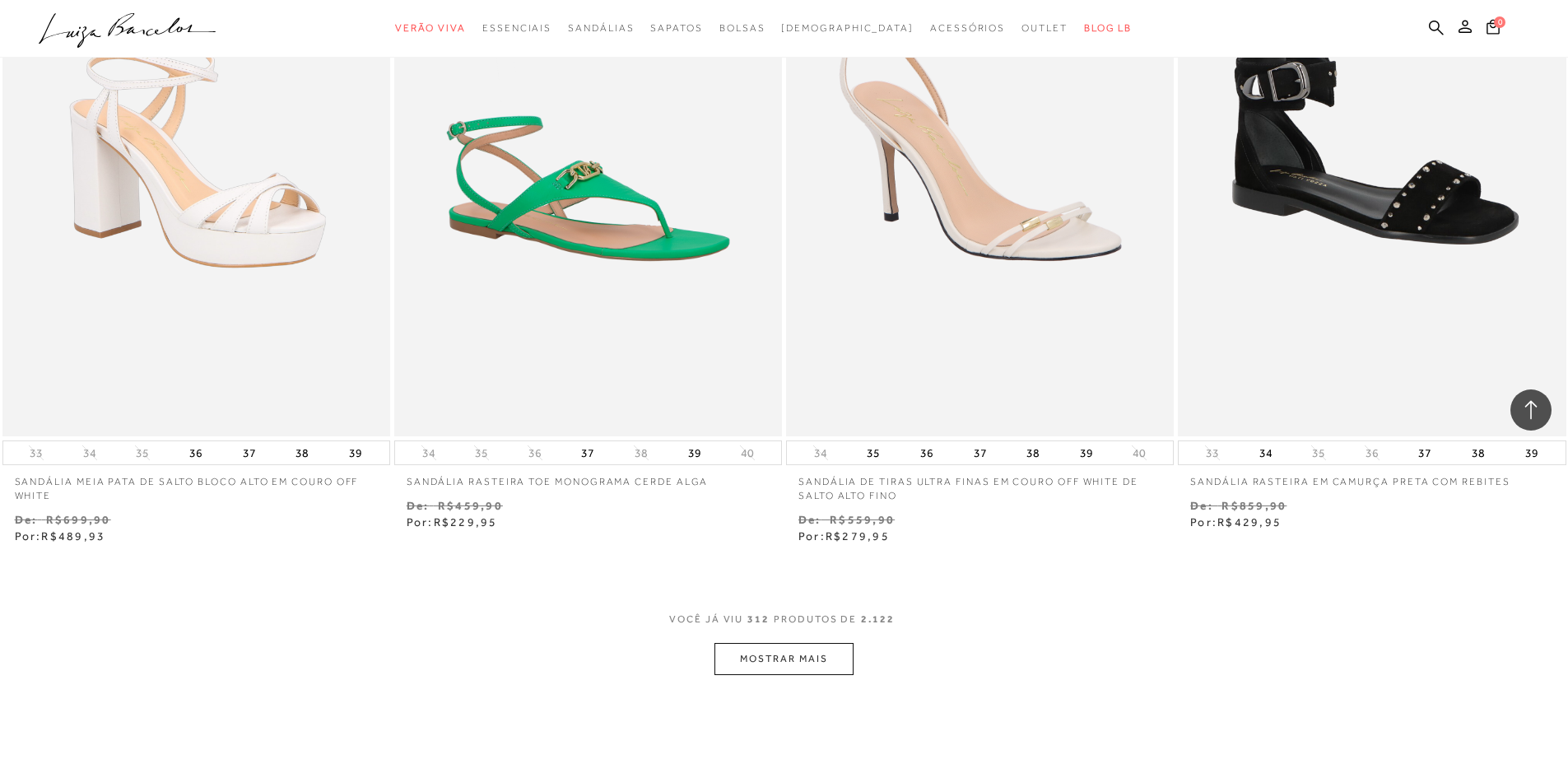
scroll to position [54540, 0]
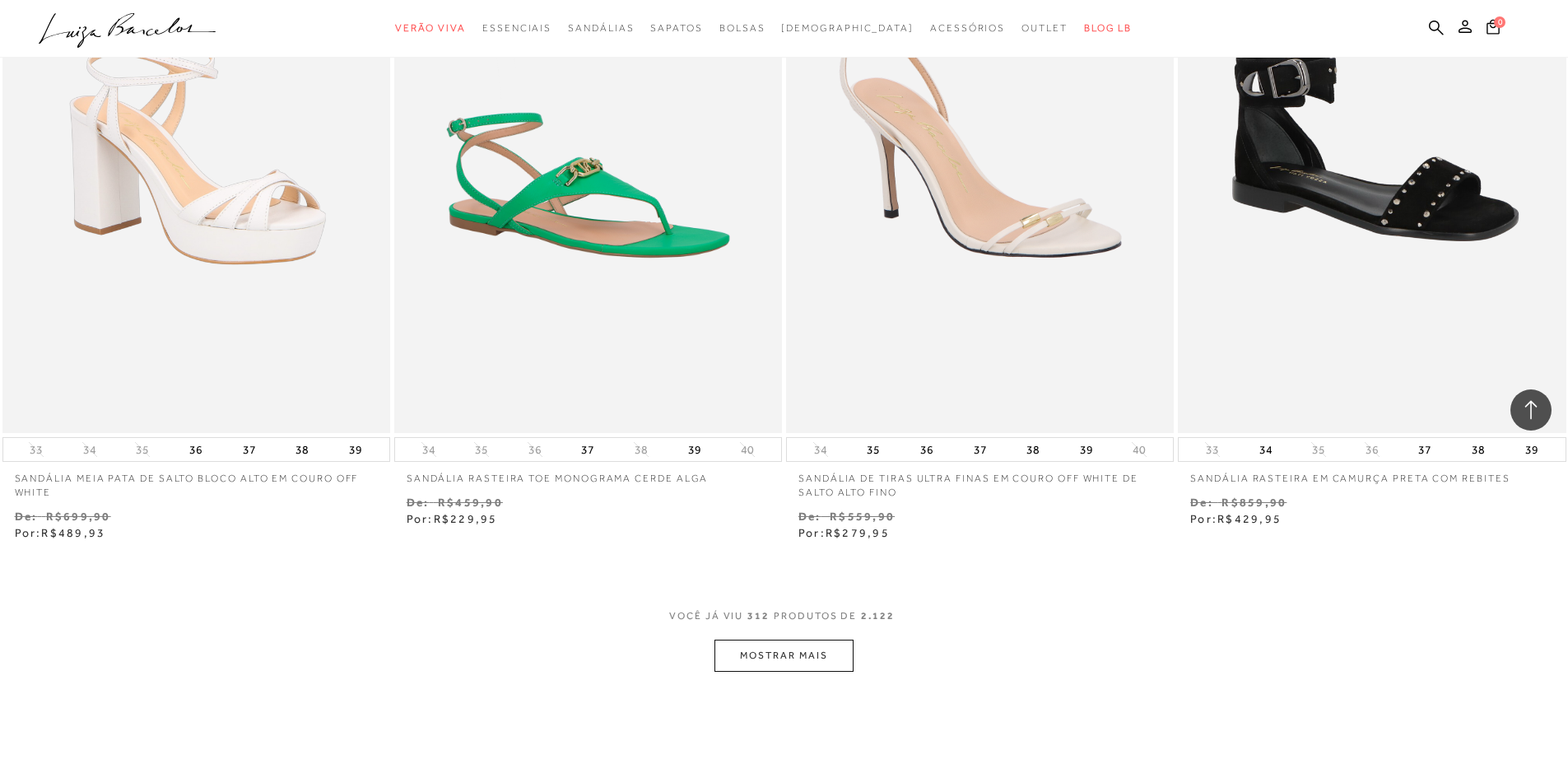
click at [822, 642] on button "MOSTRAR MAIS" at bounding box center [783, 655] width 138 height 32
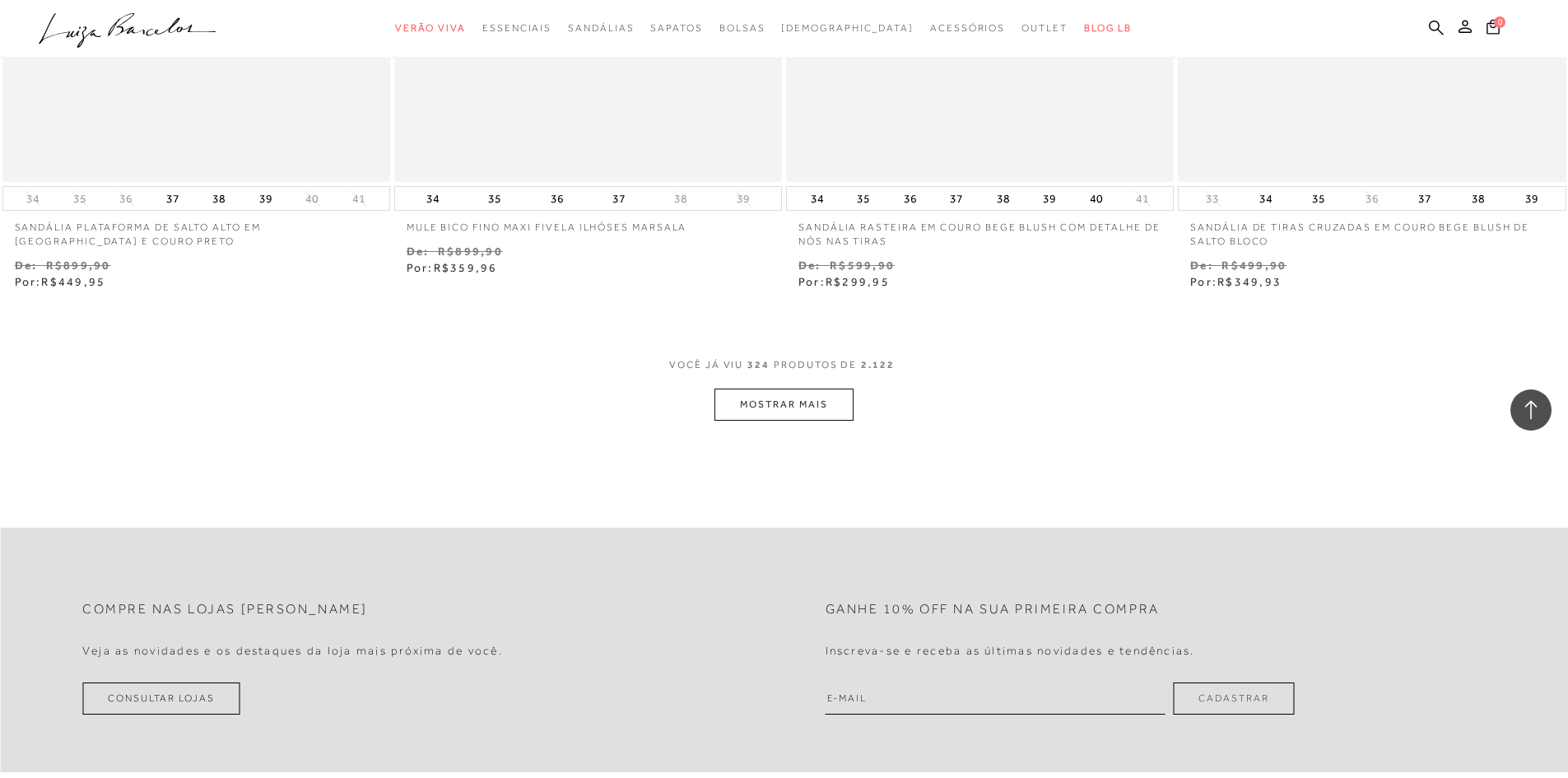
scroll to position [56910, 0]
click at [746, 390] on button "MOSTRAR MAIS" at bounding box center [783, 403] width 138 height 32
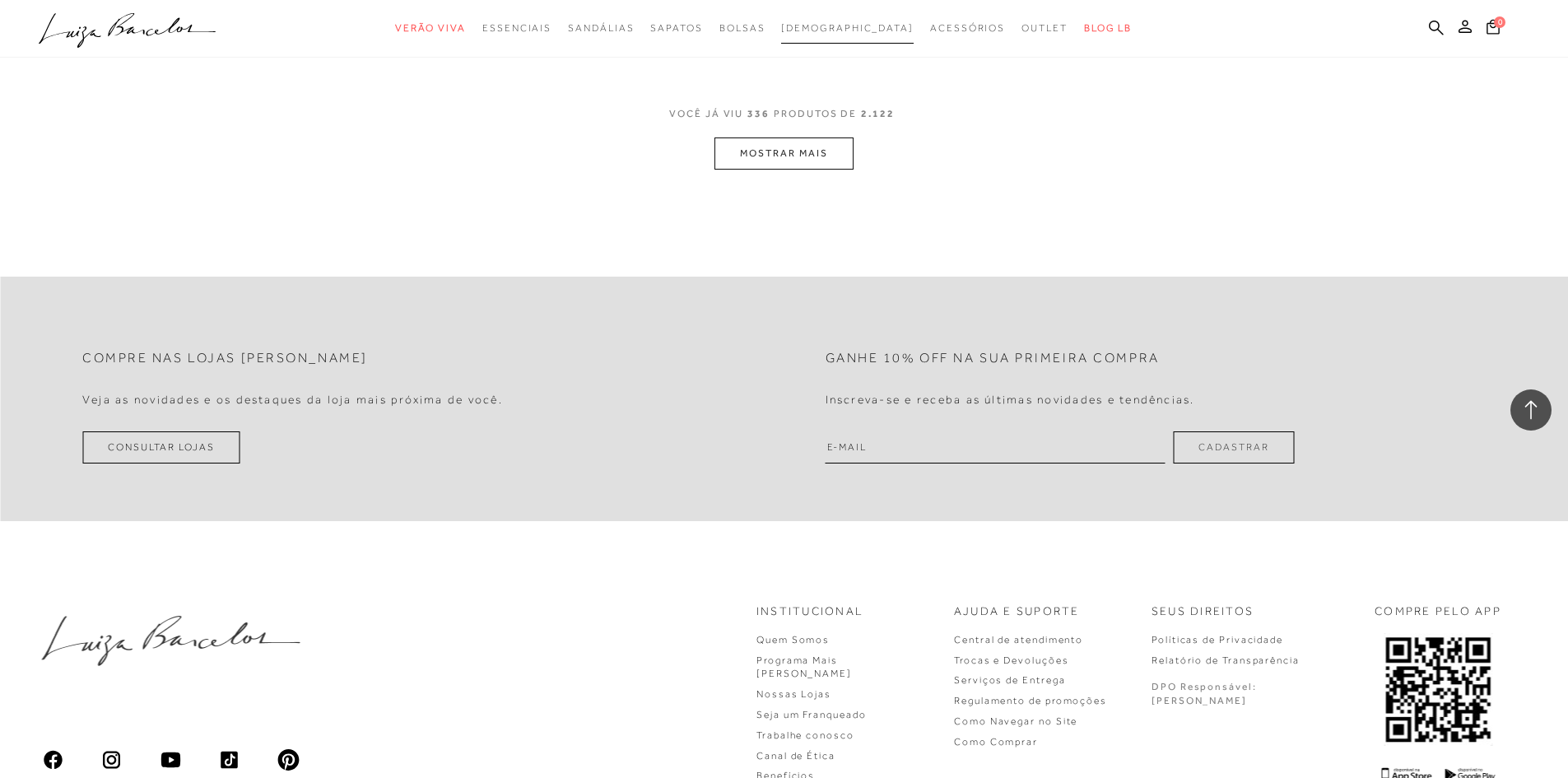
scroll to position [59280, 0]
click at [796, 138] on button "MOSTRAR MAIS" at bounding box center [783, 152] width 138 height 32
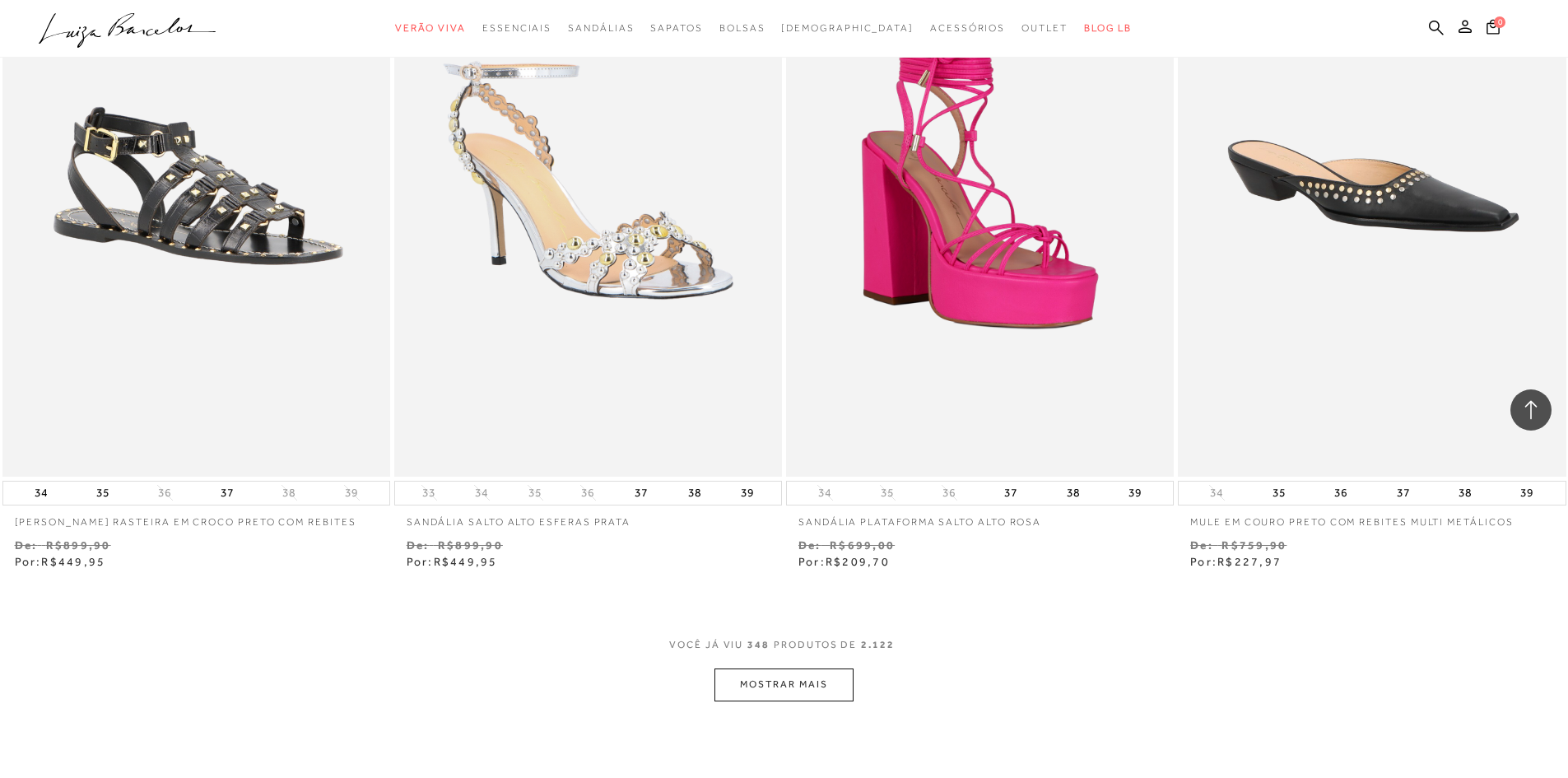
scroll to position [60991, 0]
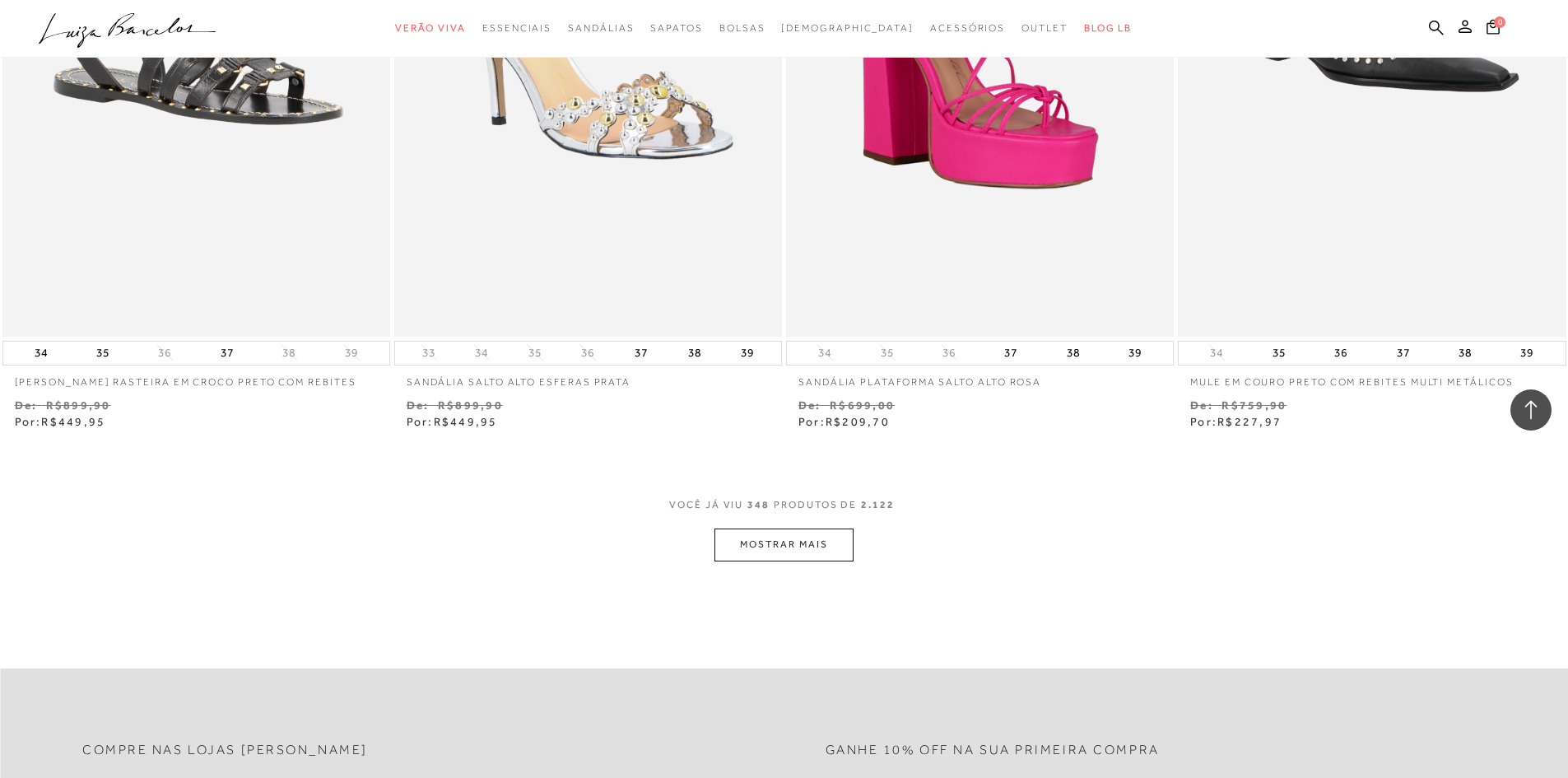
click at [785, 532] on button "MOSTRAR MAIS" at bounding box center [783, 544] width 138 height 32
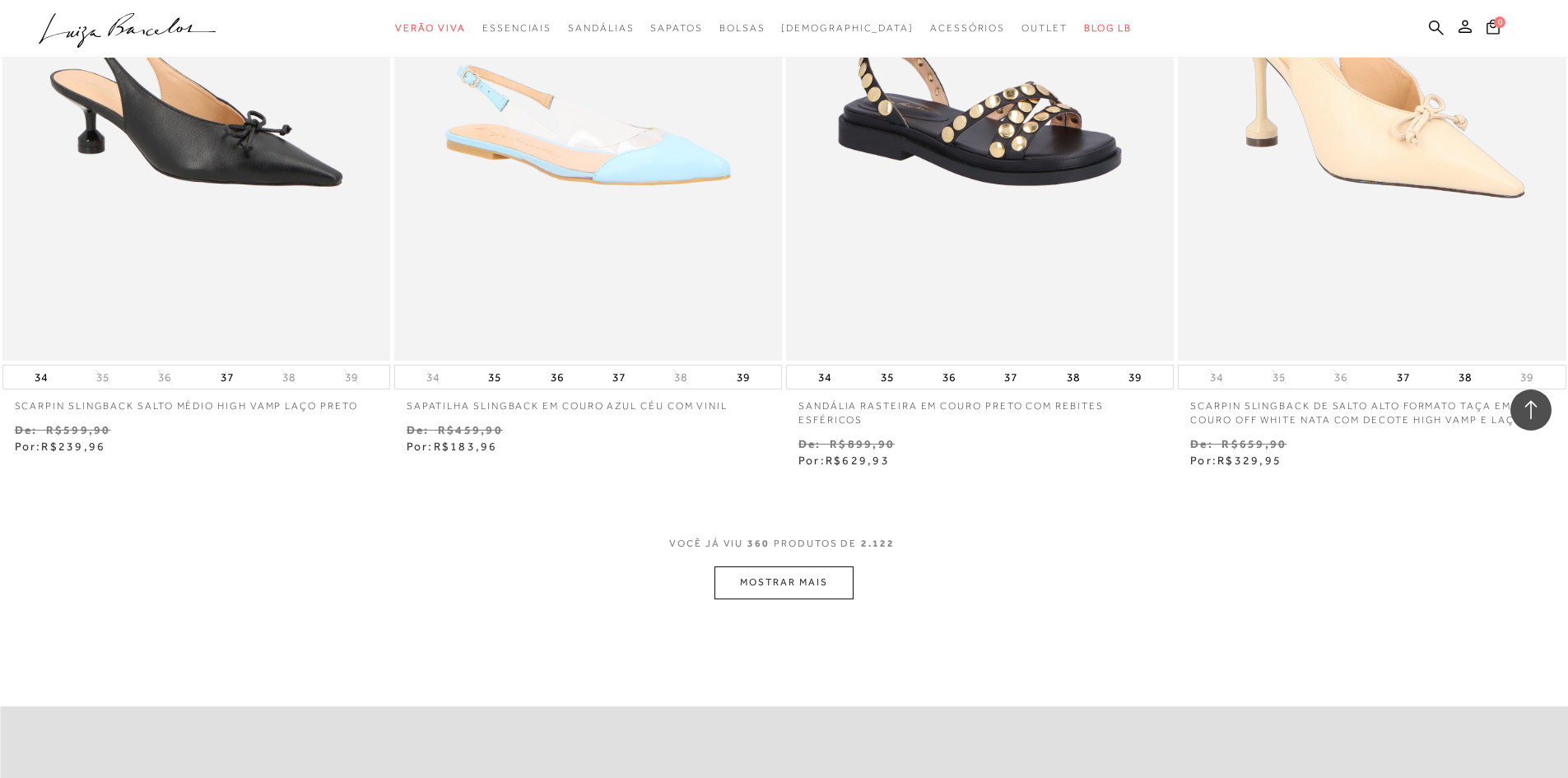
scroll to position [63097, 0]
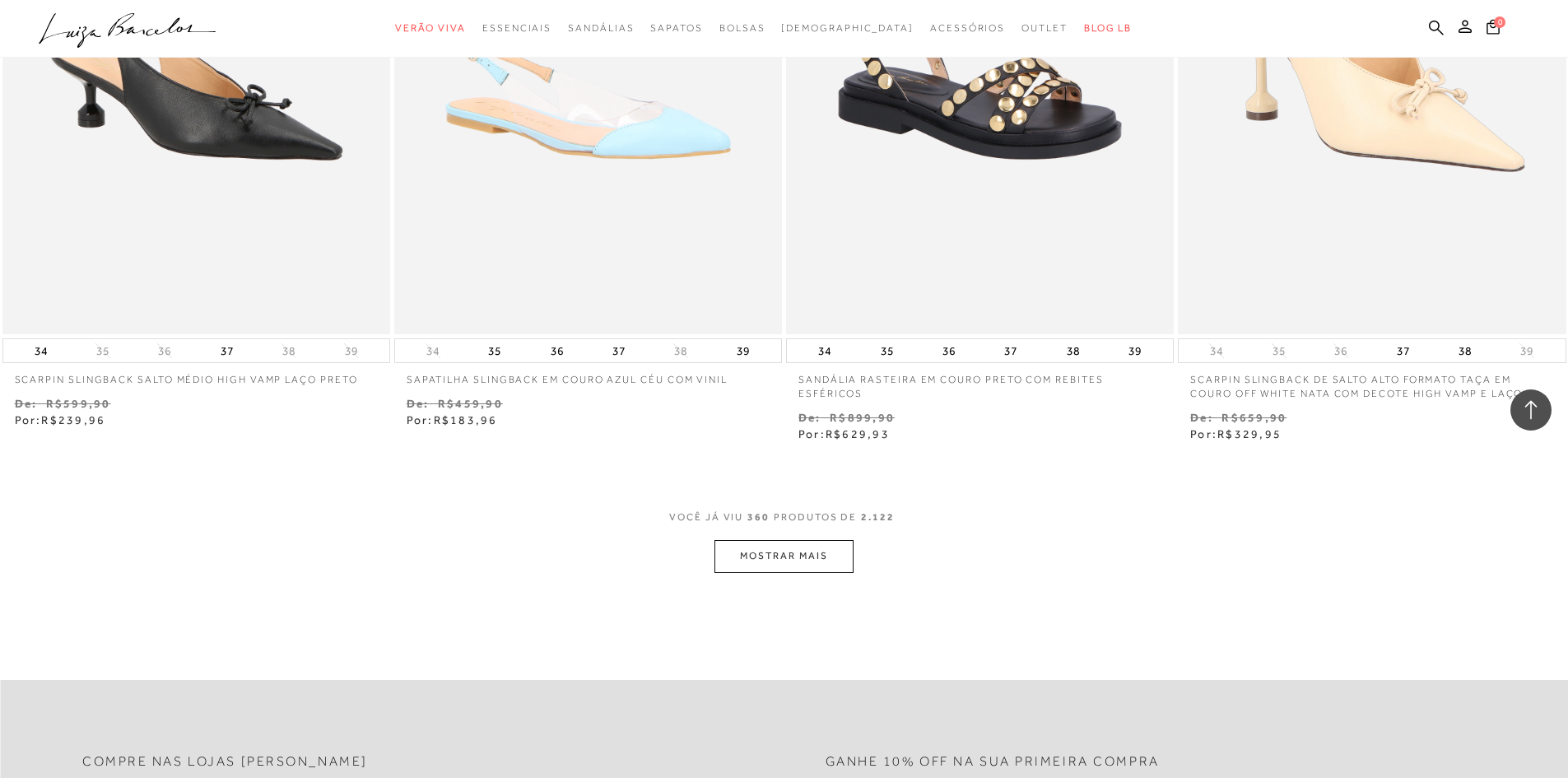
click at [800, 542] on button "MOSTRAR MAIS" at bounding box center [783, 556] width 138 height 32
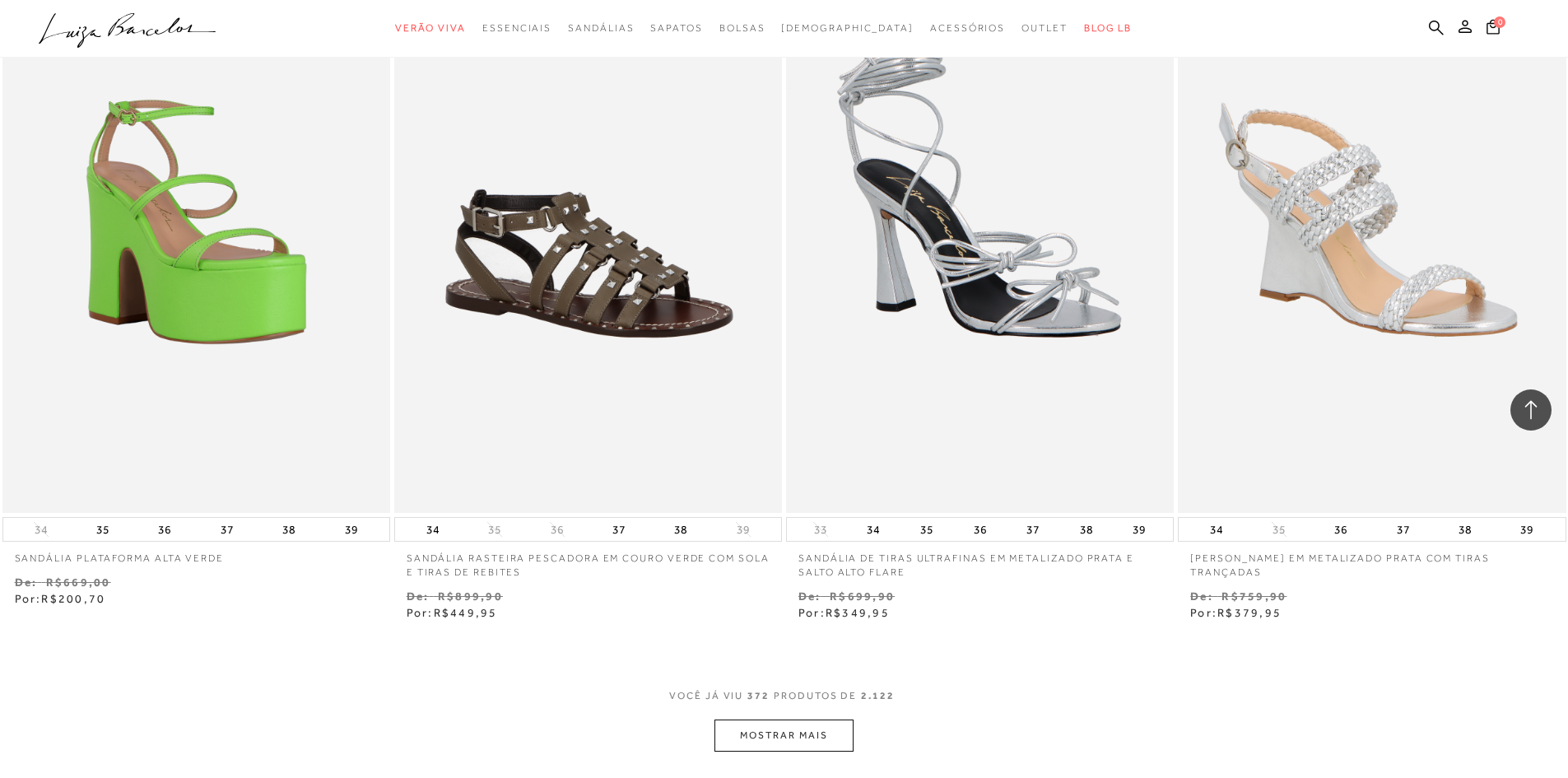
scroll to position [65040, 0]
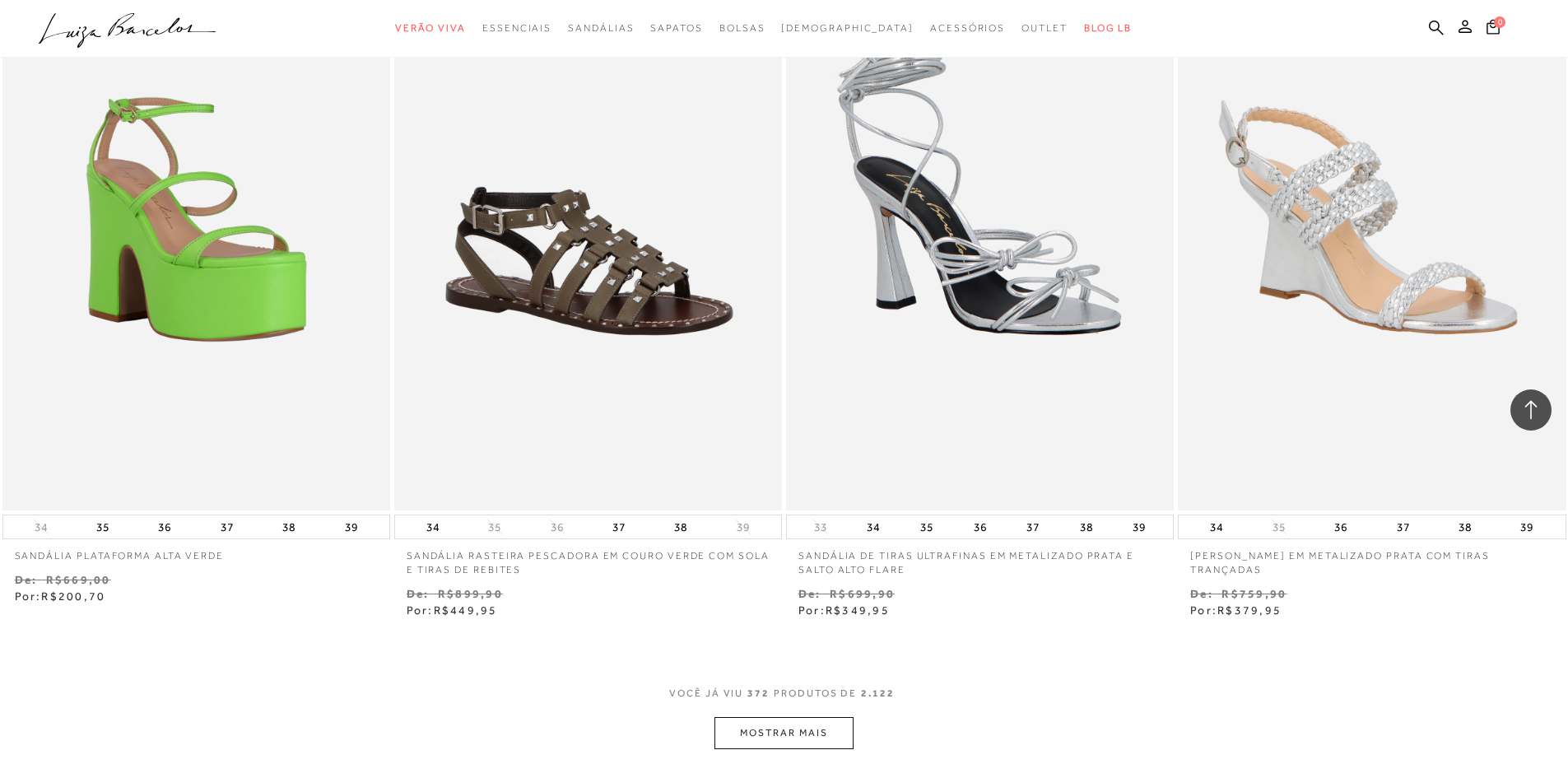
click at [831, 717] on button "MOSTRAR MAIS" at bounding box center [783, 732] width 138 height 32
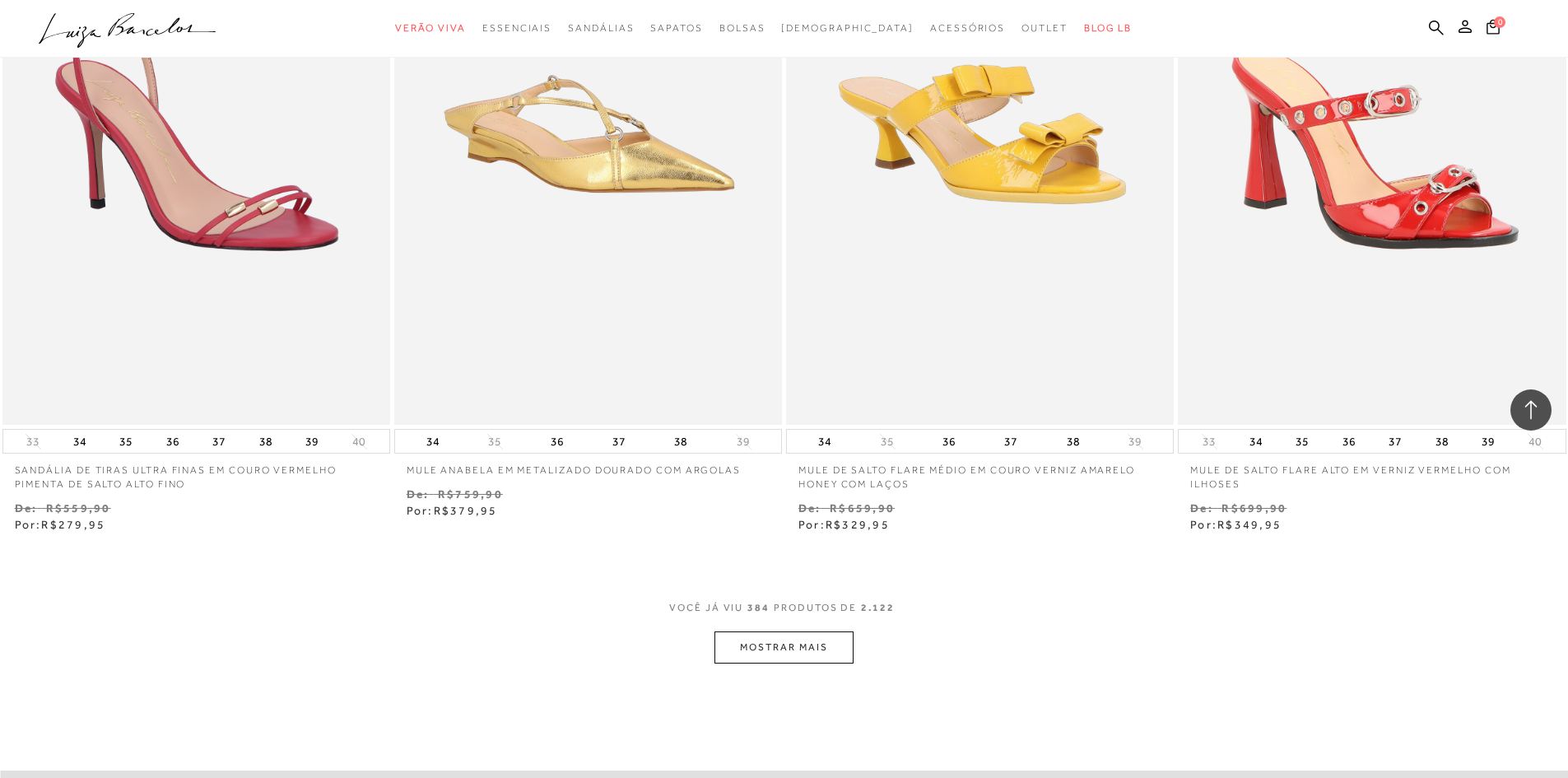
scroll to position [67245, 0]
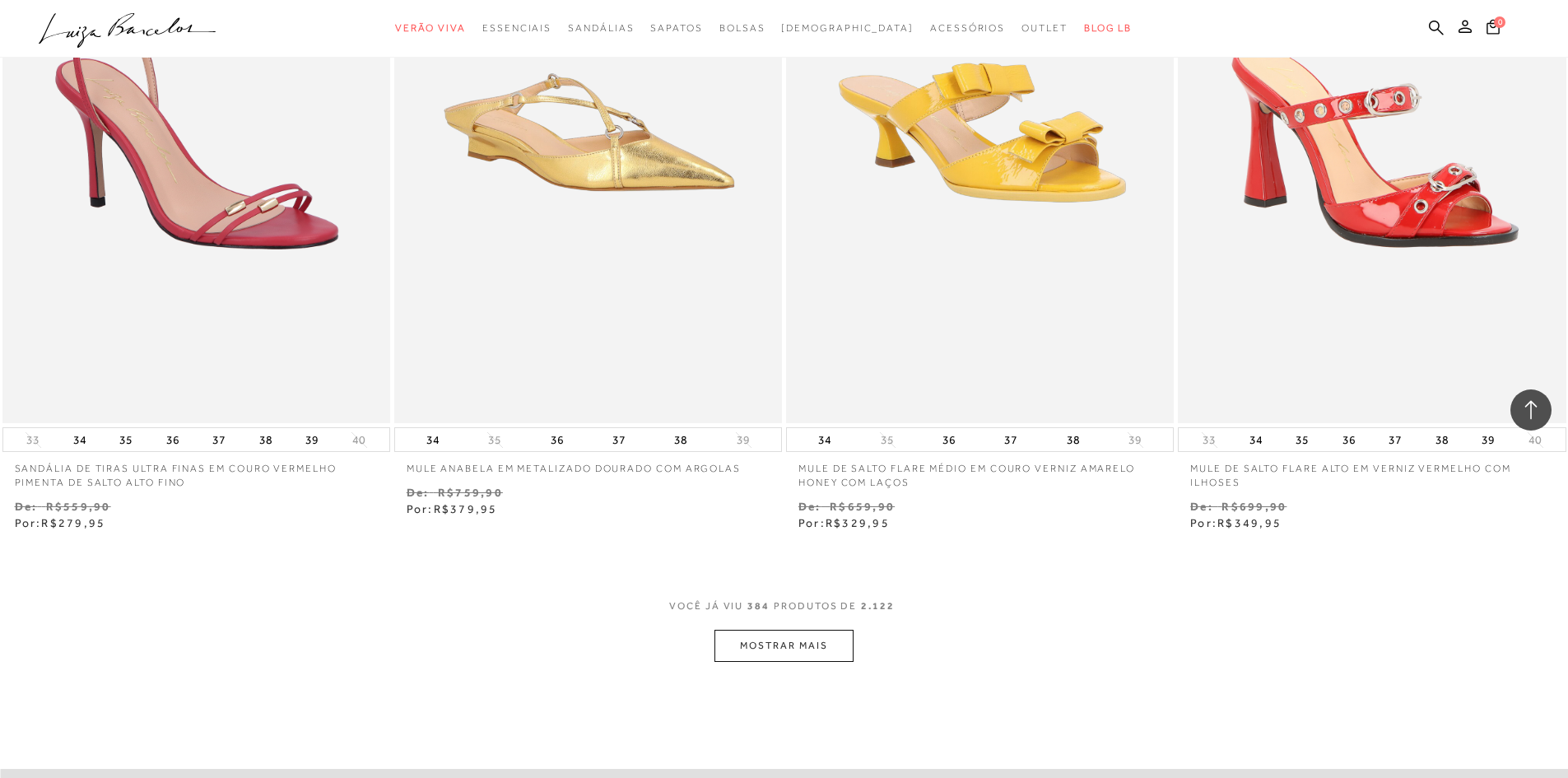
click at [786, 642] on button "MOSTRAR MAIS" at bounding box center [783, 645] width 138 height 32
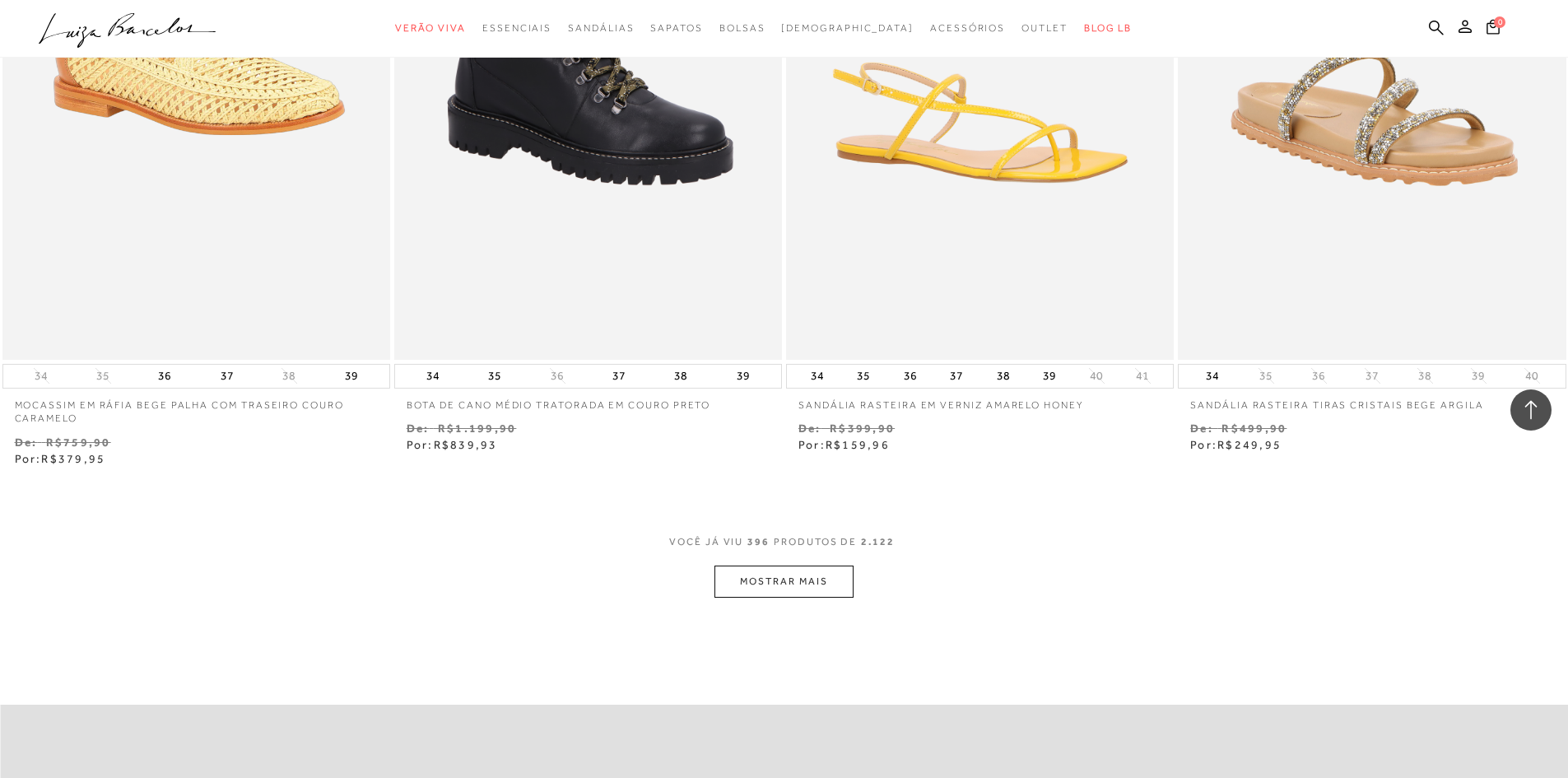
scroll to position [69450, 0]
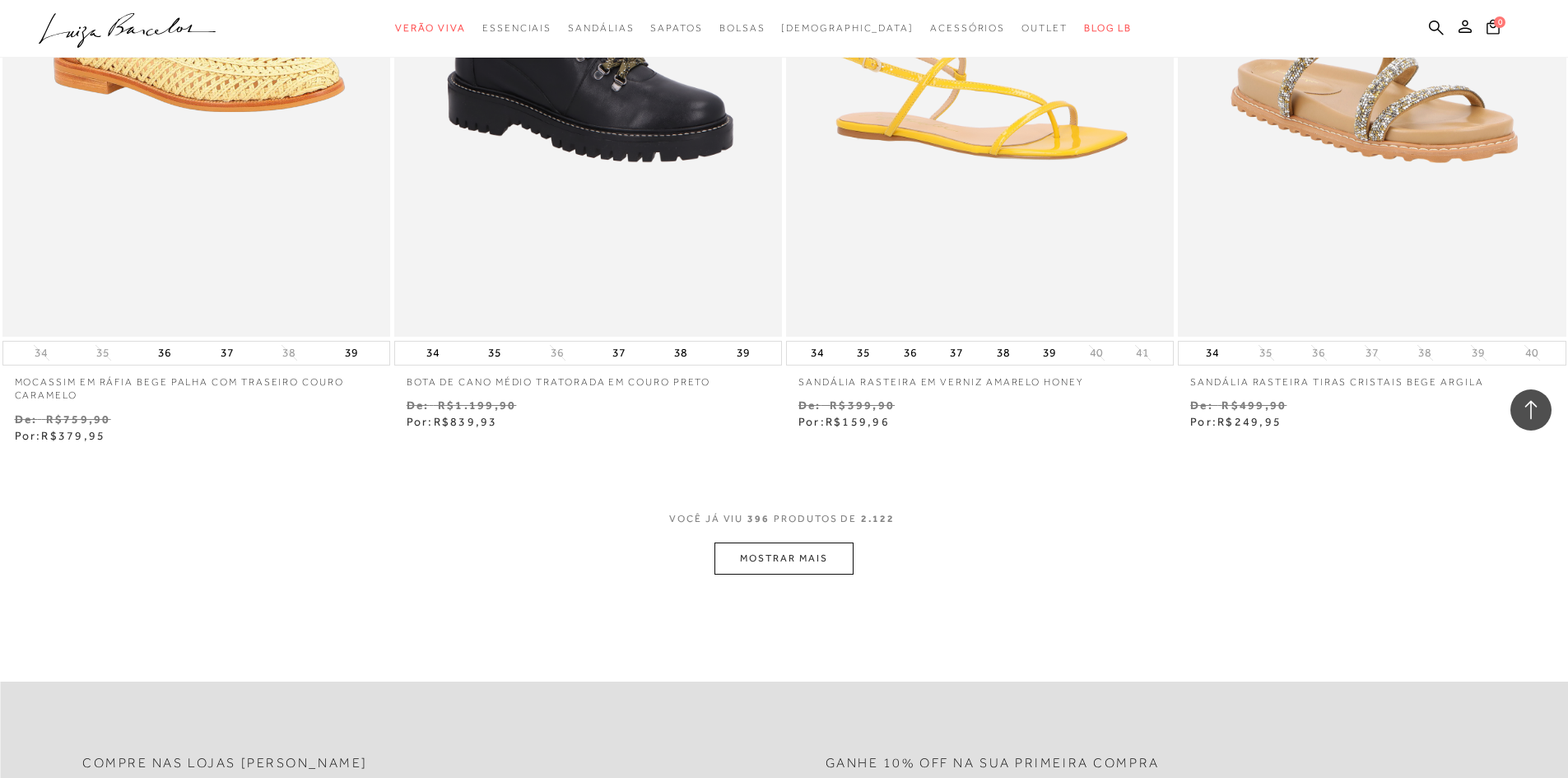
click at [765, 546] on button "MOSTRAR MAIS" at bounding box center [783, 558] width 138 height 32
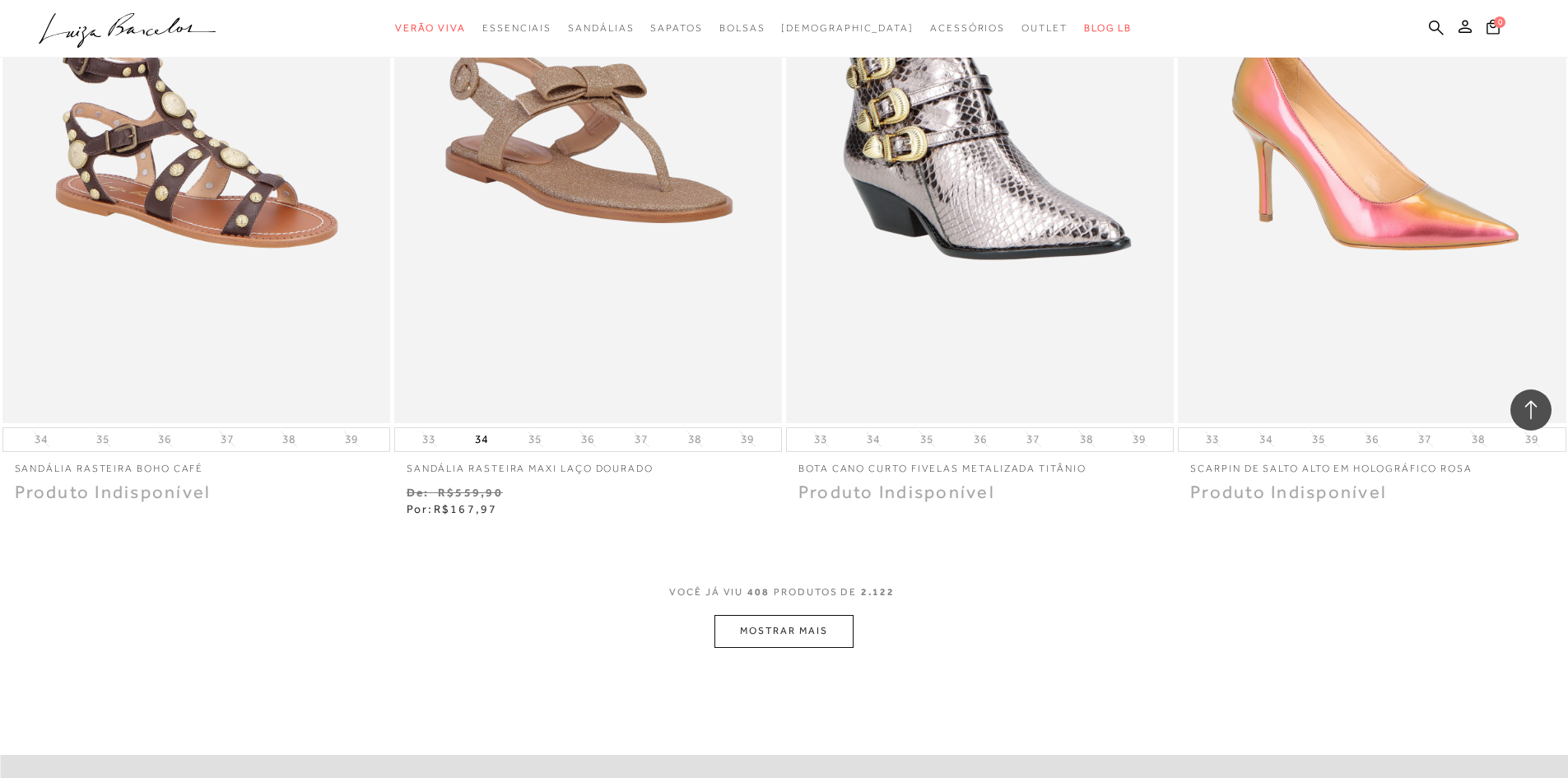
scroll to position [71491, 0]
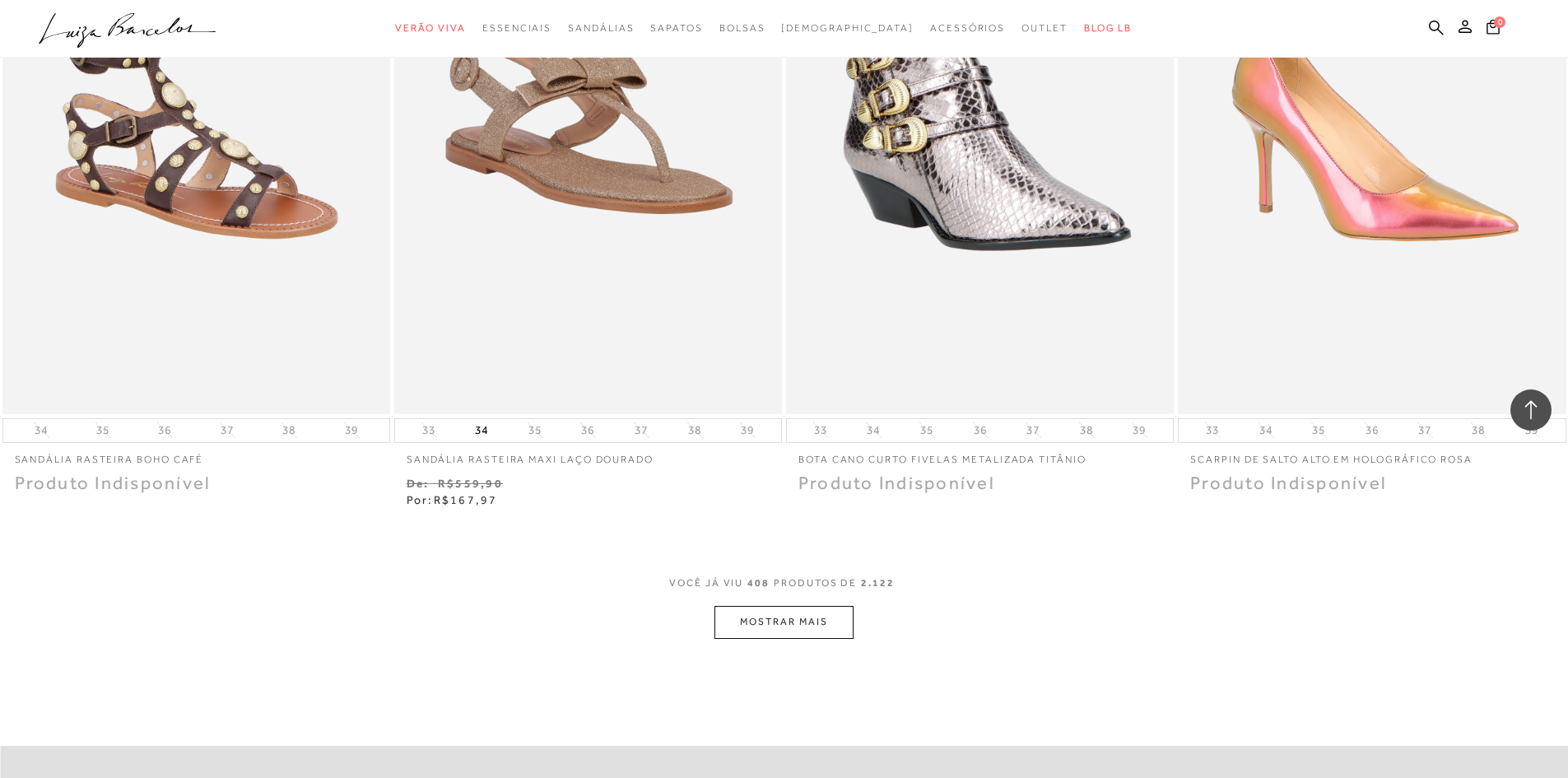
click at [782, 609] on button "MOSTRAR MAIS" at bounding box center [783, 621] width 138 height 32
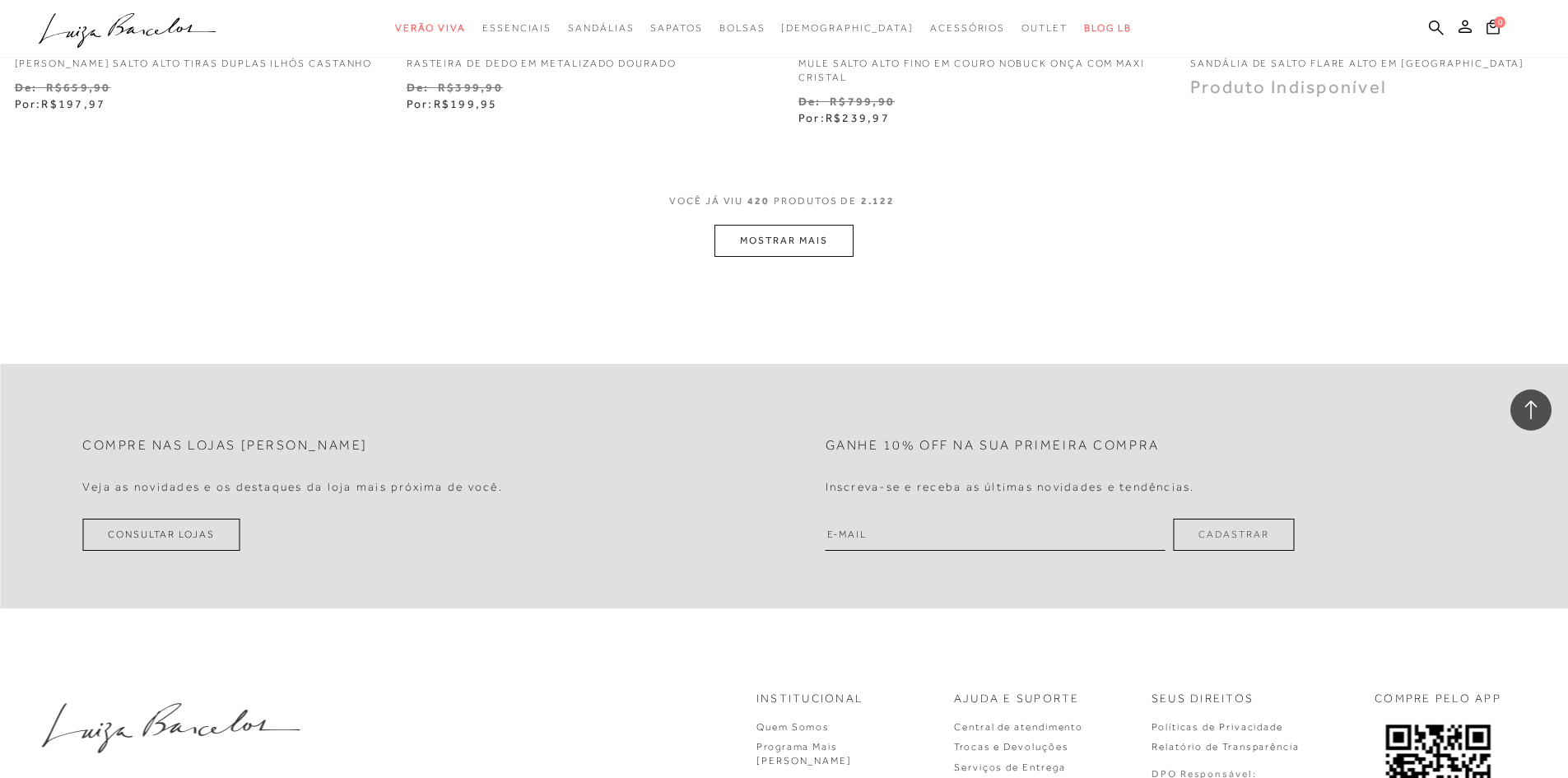
scroll to position [74059, 0]
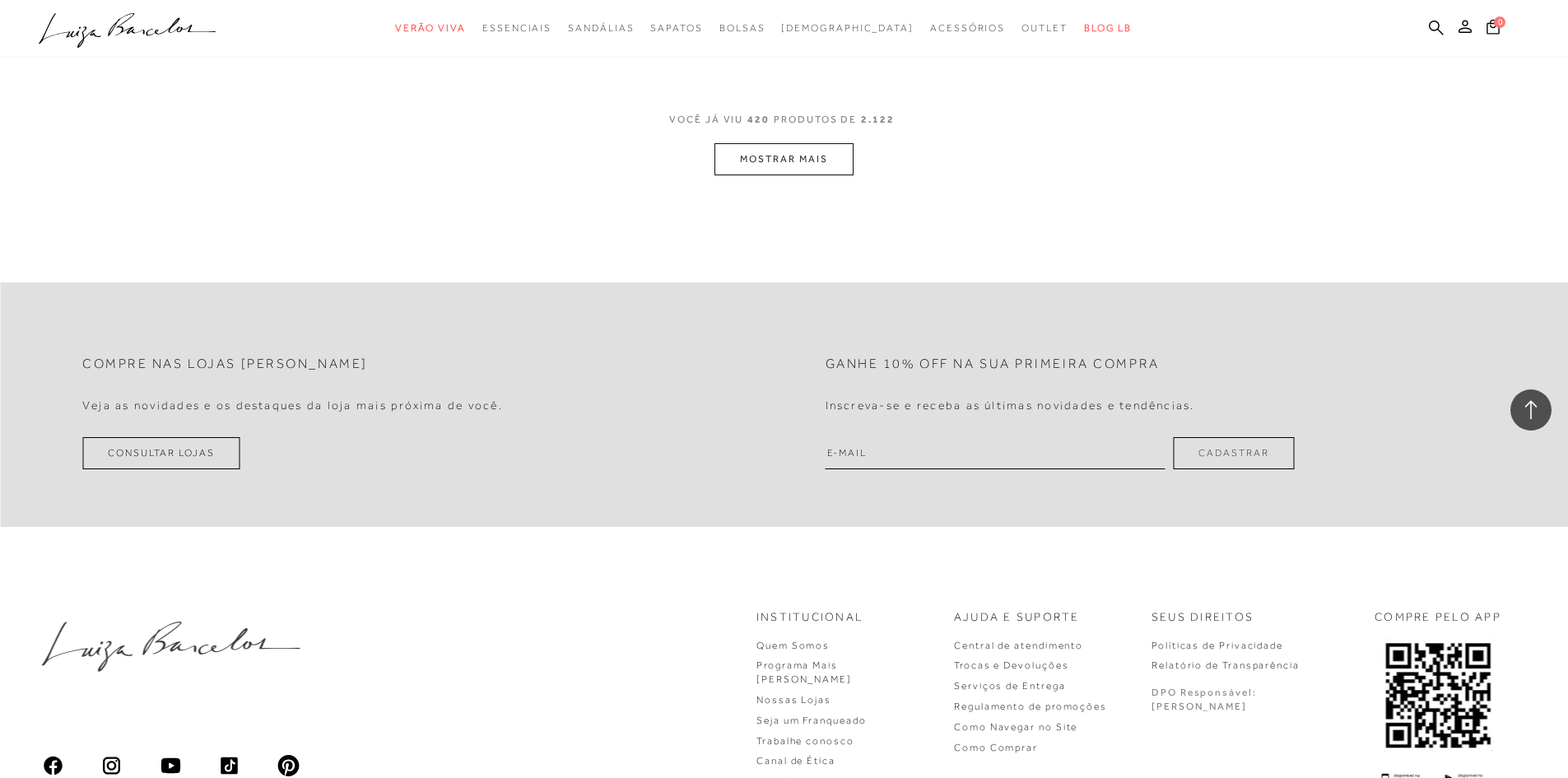
click at [771, 144] on button "MOSTRAR MAIS" at bounding box center [783, 159] width 138 height 32
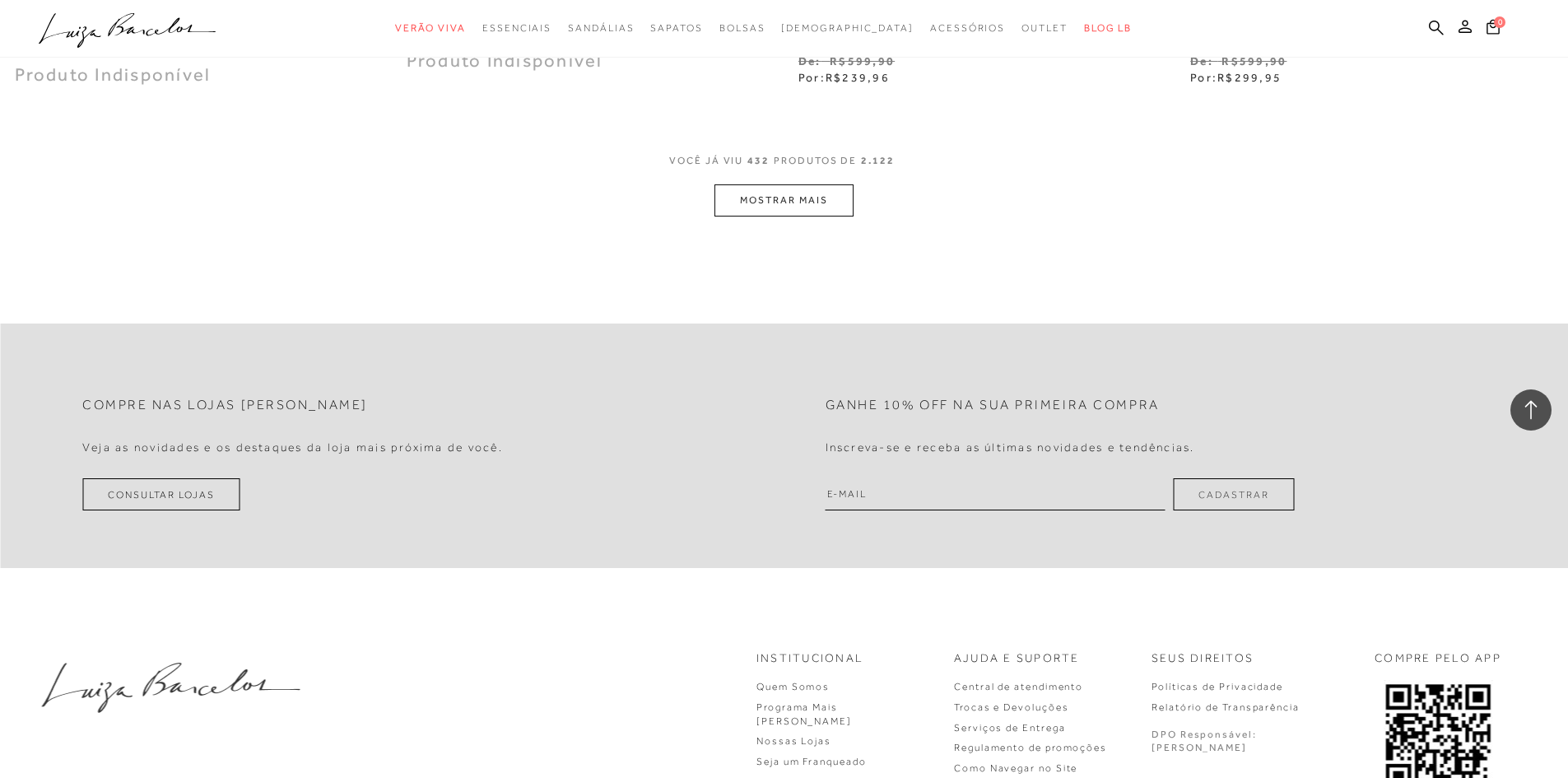
scroll to position [76132, 0]
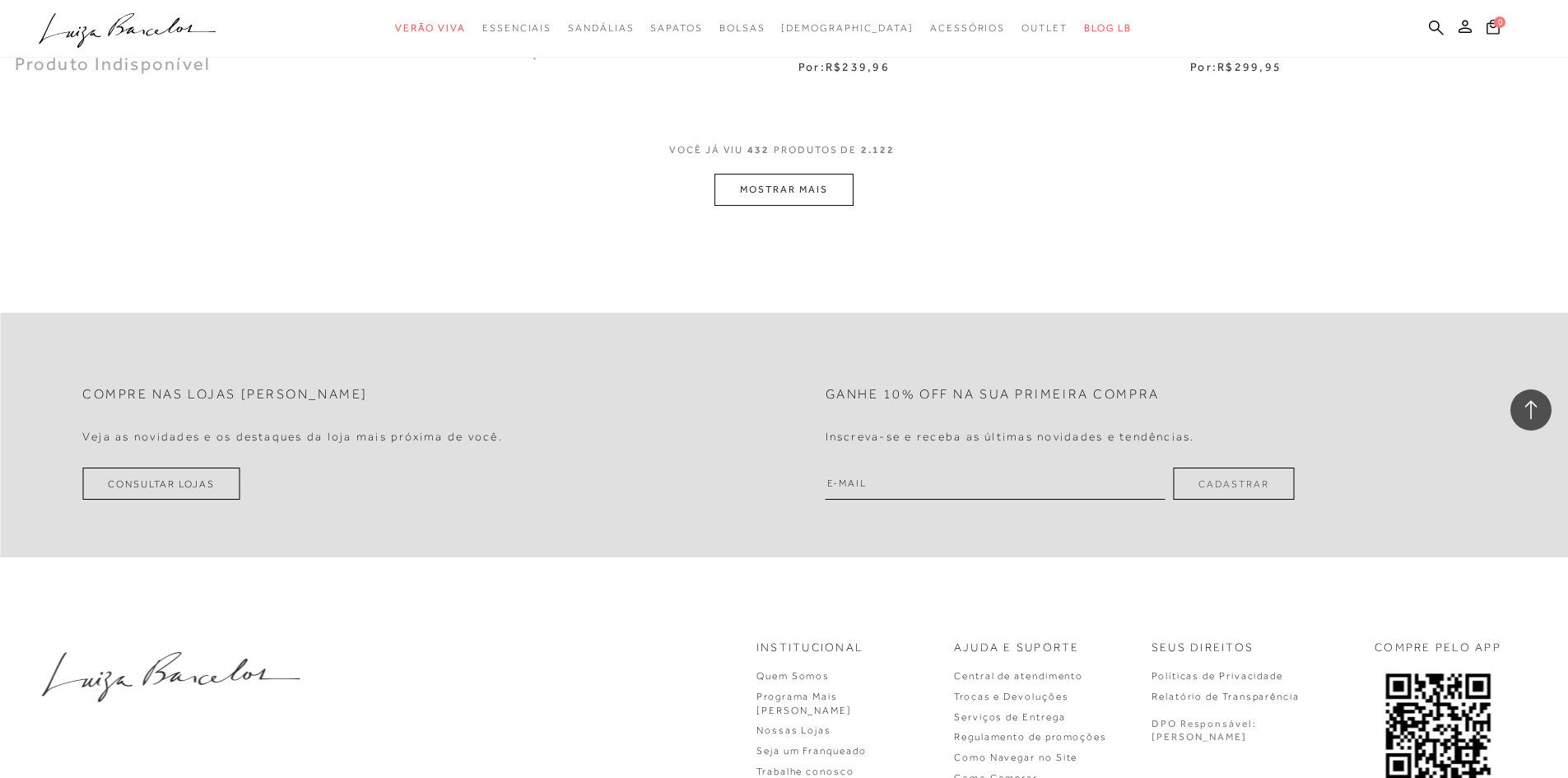
click at [776, 191] on button "MOSTRAR MAIS" at bounding box center [783, 189] width 138 height 32
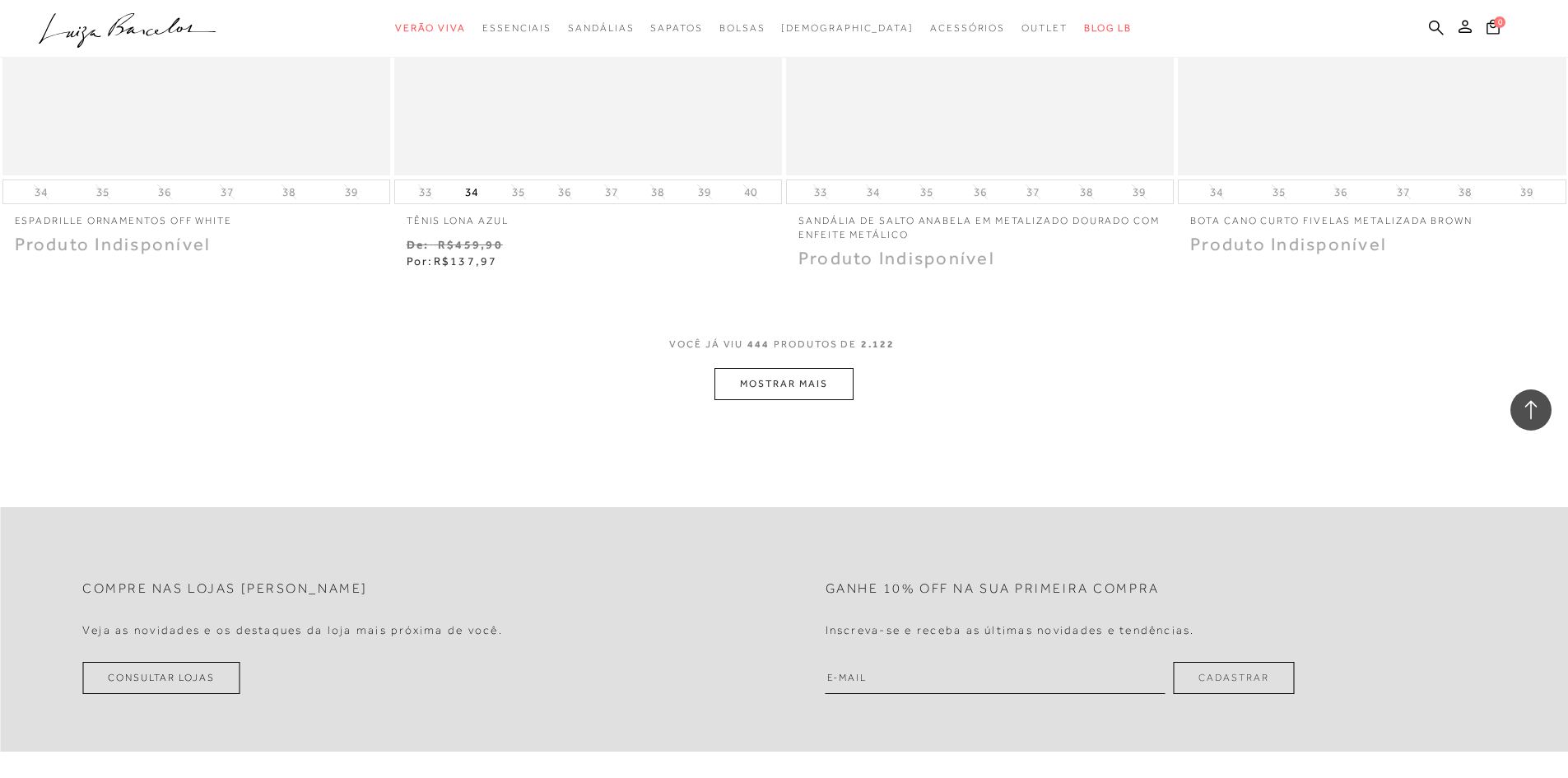
scroll to position [78205, 0]
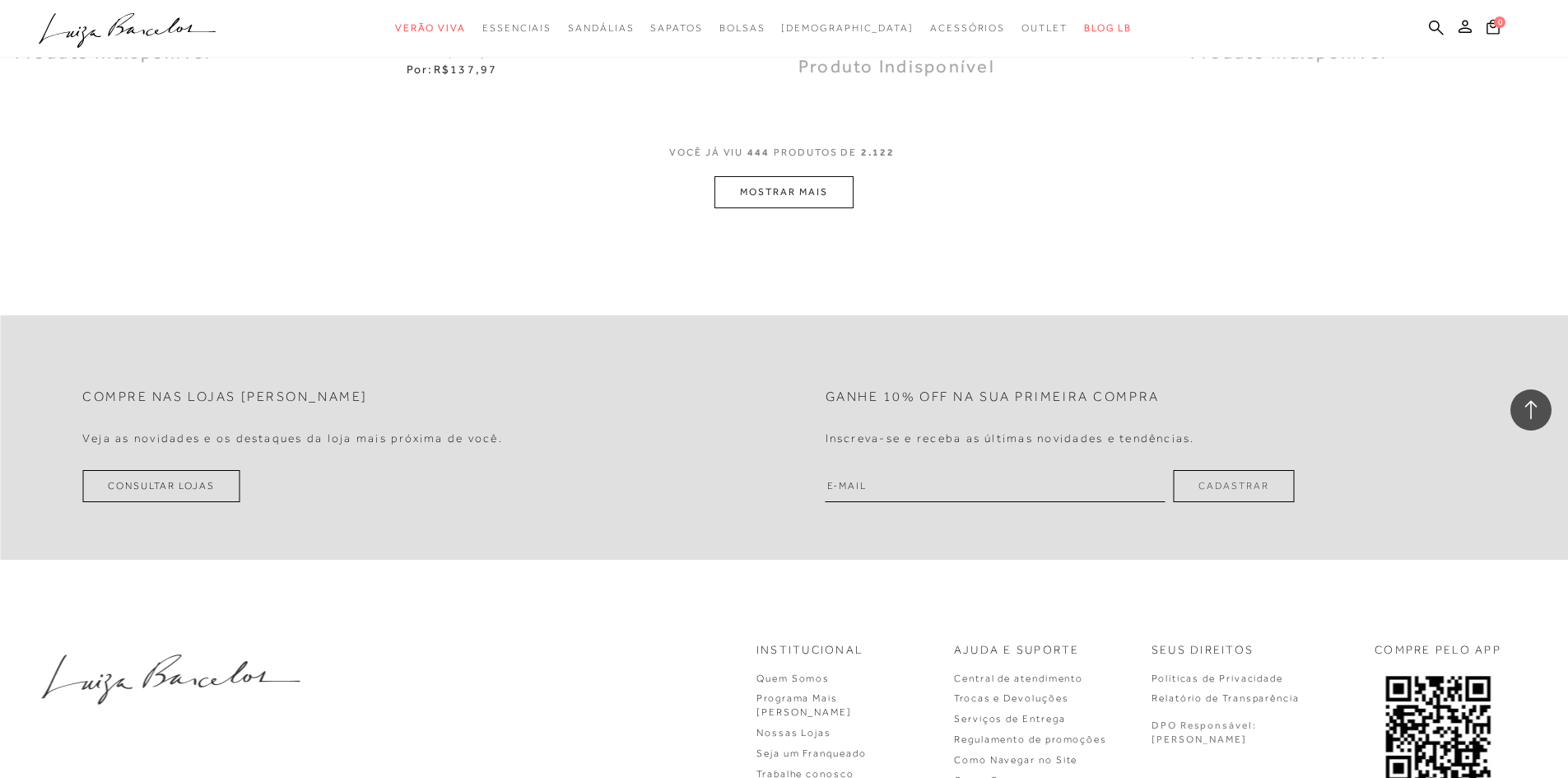
click at [759, 176] on button "MOSTRAR MAIS" at bounding box center [783, 192] width 138 height 32
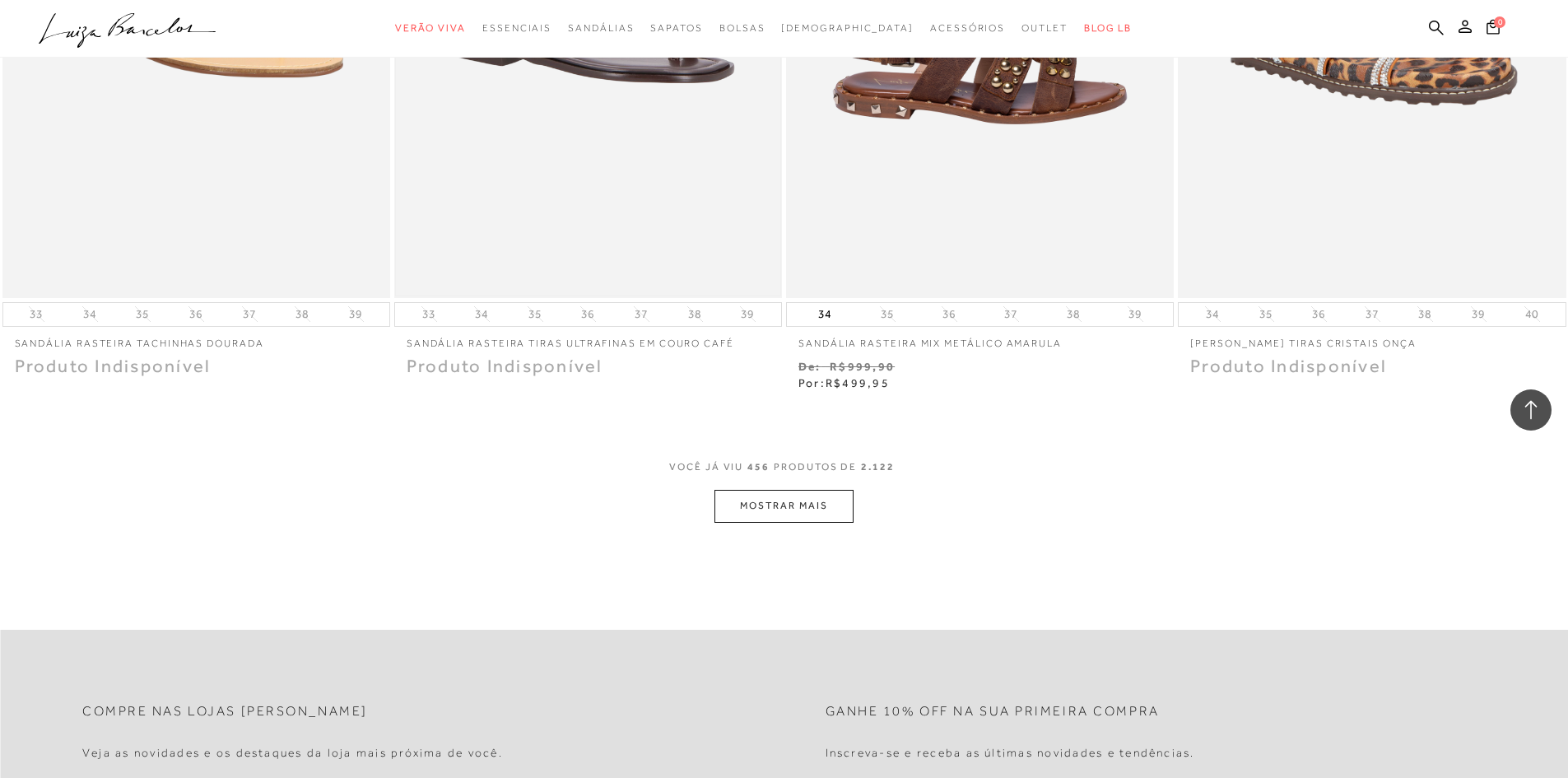
scroll to position [79983, 0]
click at [777, 489] on button "MOSTRAR MAIS" at bounding box center [783, 504] width 138 height 32
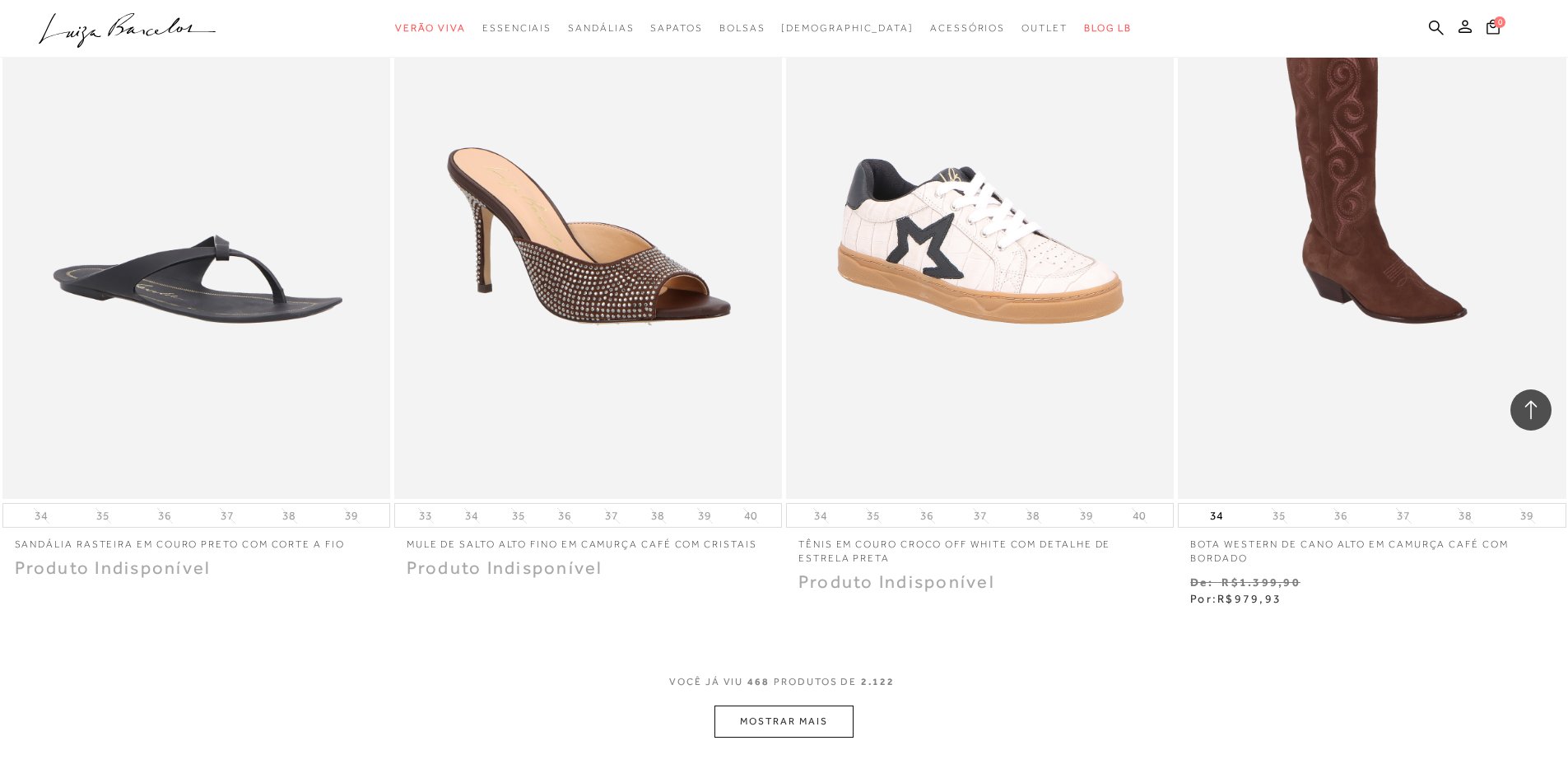
scroll to position [81892, 0]
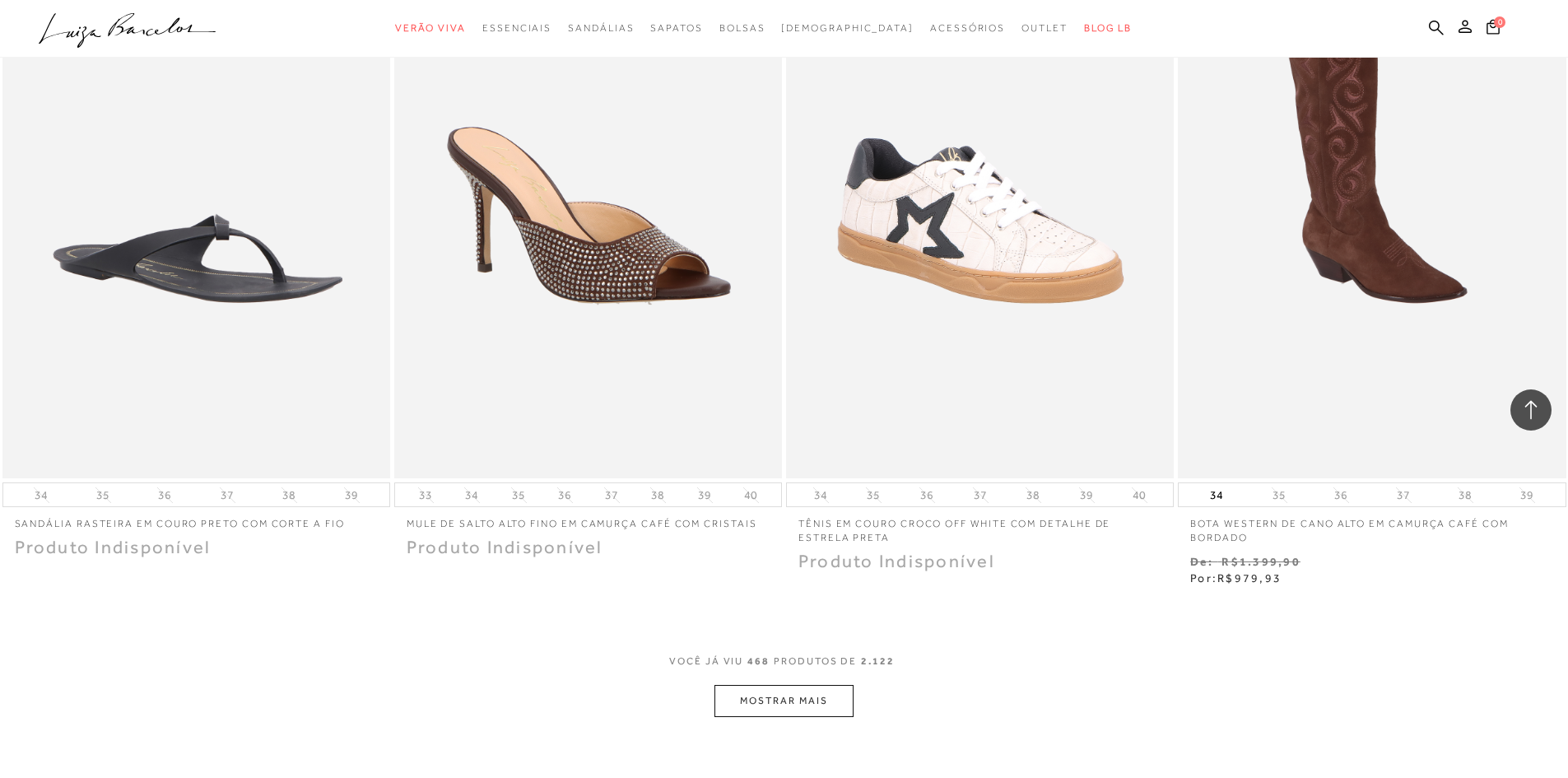
click at [789, 685] on button "MOSTRAR MAIS" at bounding box center [783, 701] width 138 height 32
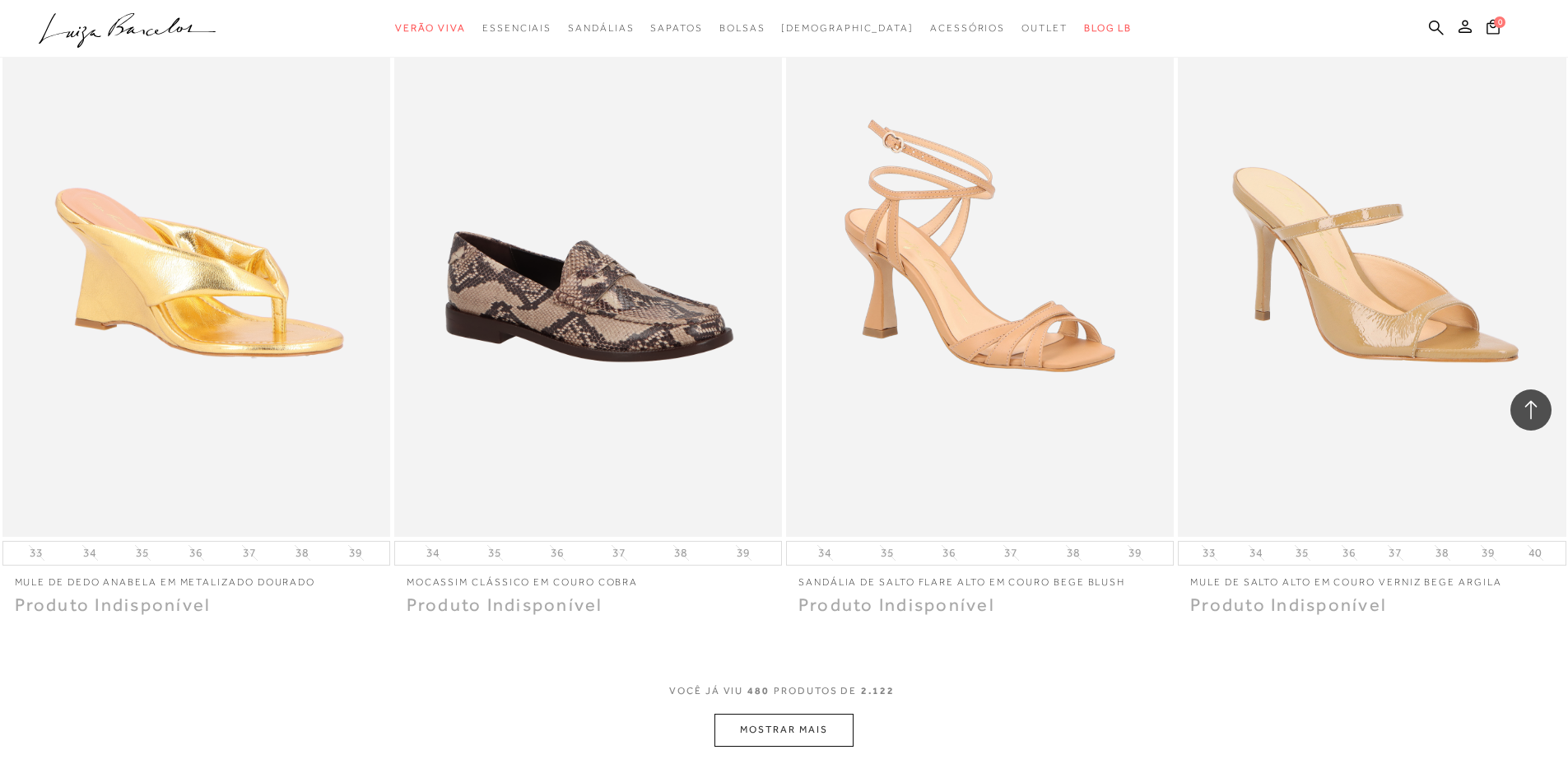
scroll to position [83933, 0]
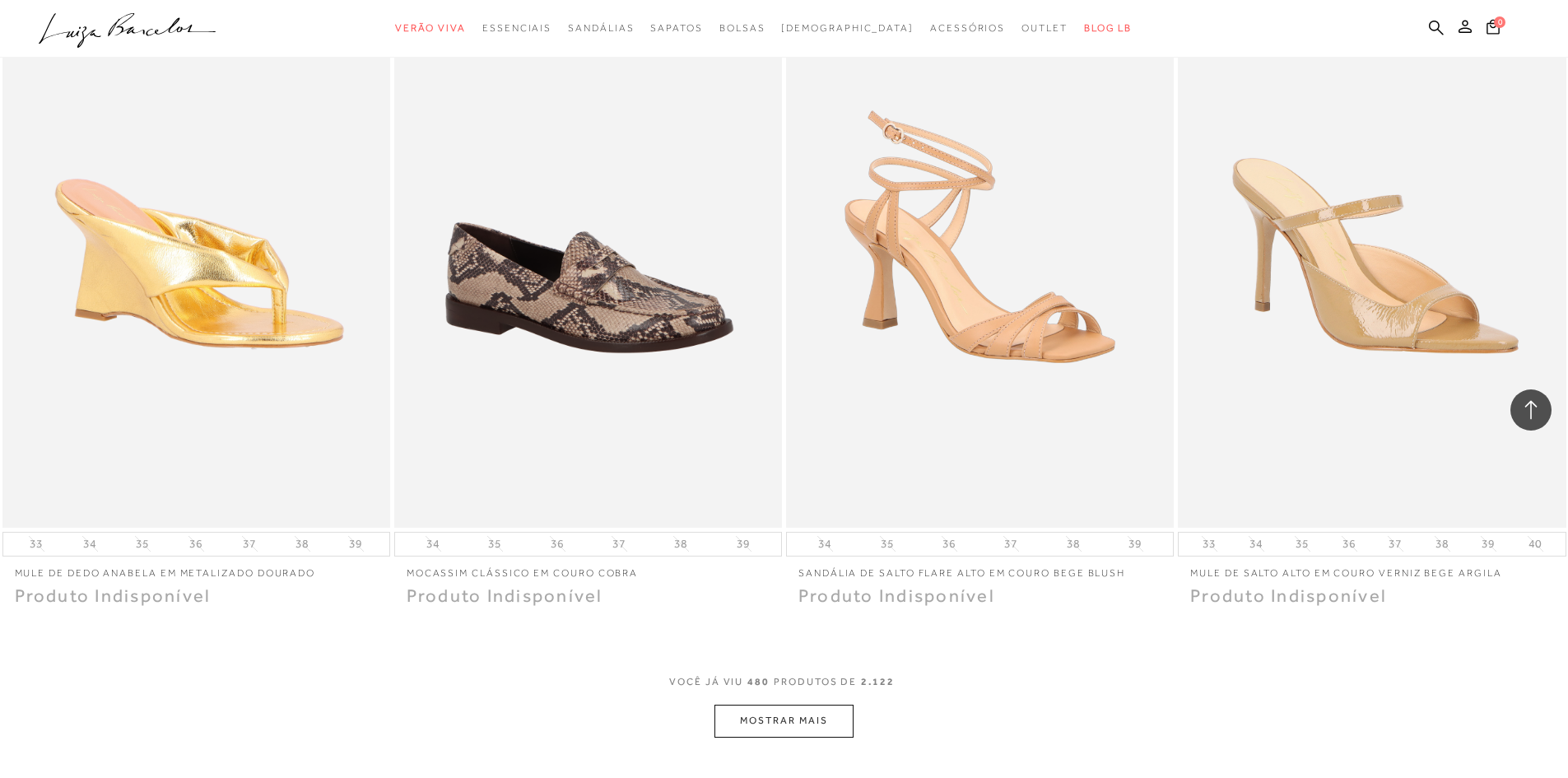
click at [822, 705] on button "MOSTRAR MAIS" at bounding box center [783, 721] width 138 height 32
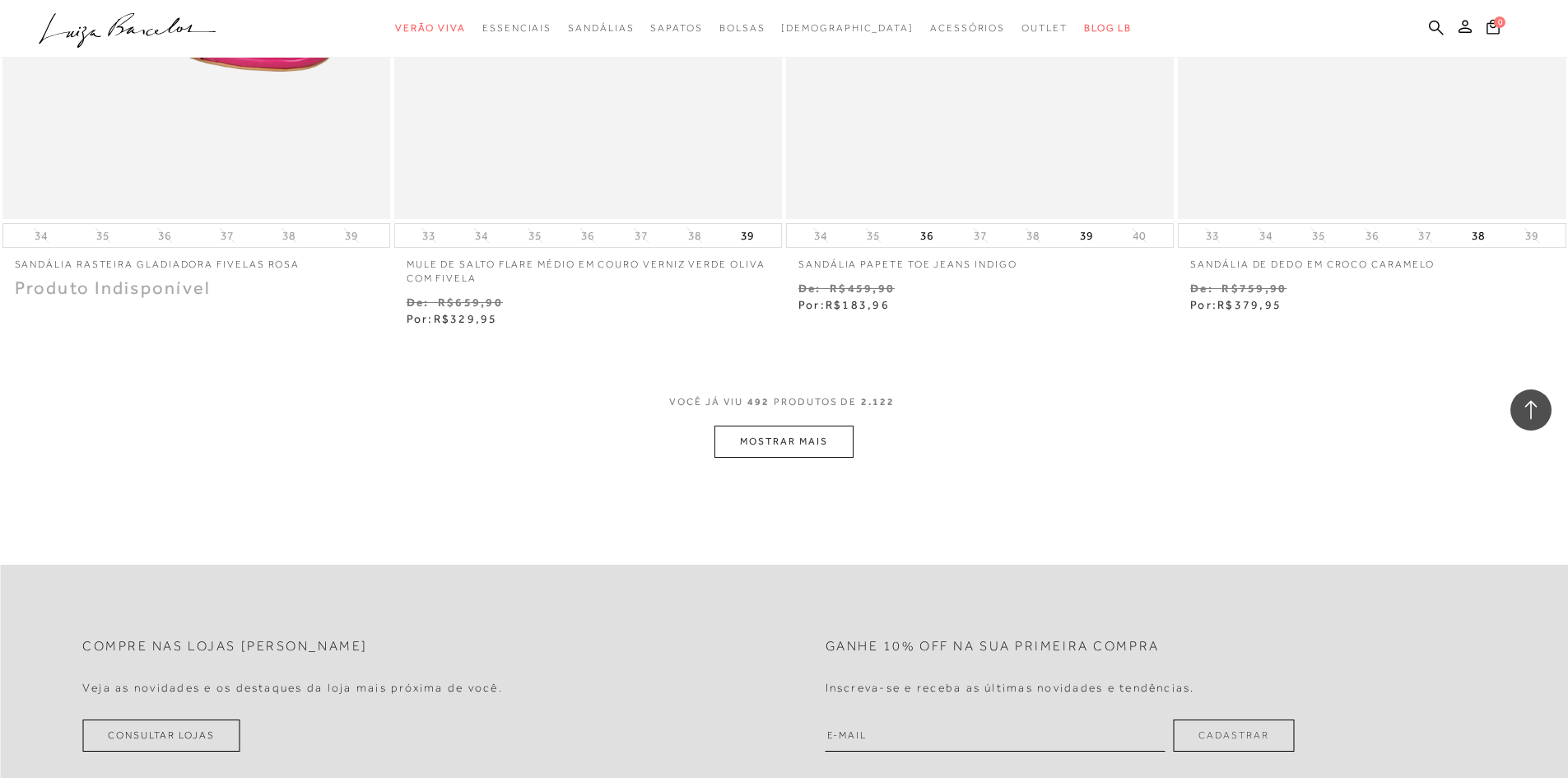
scroll to position [86335, 0]
click at [798, 420] on button "MOSTRAR MAIS" at bounding box center [783, 436] width 138 height 32
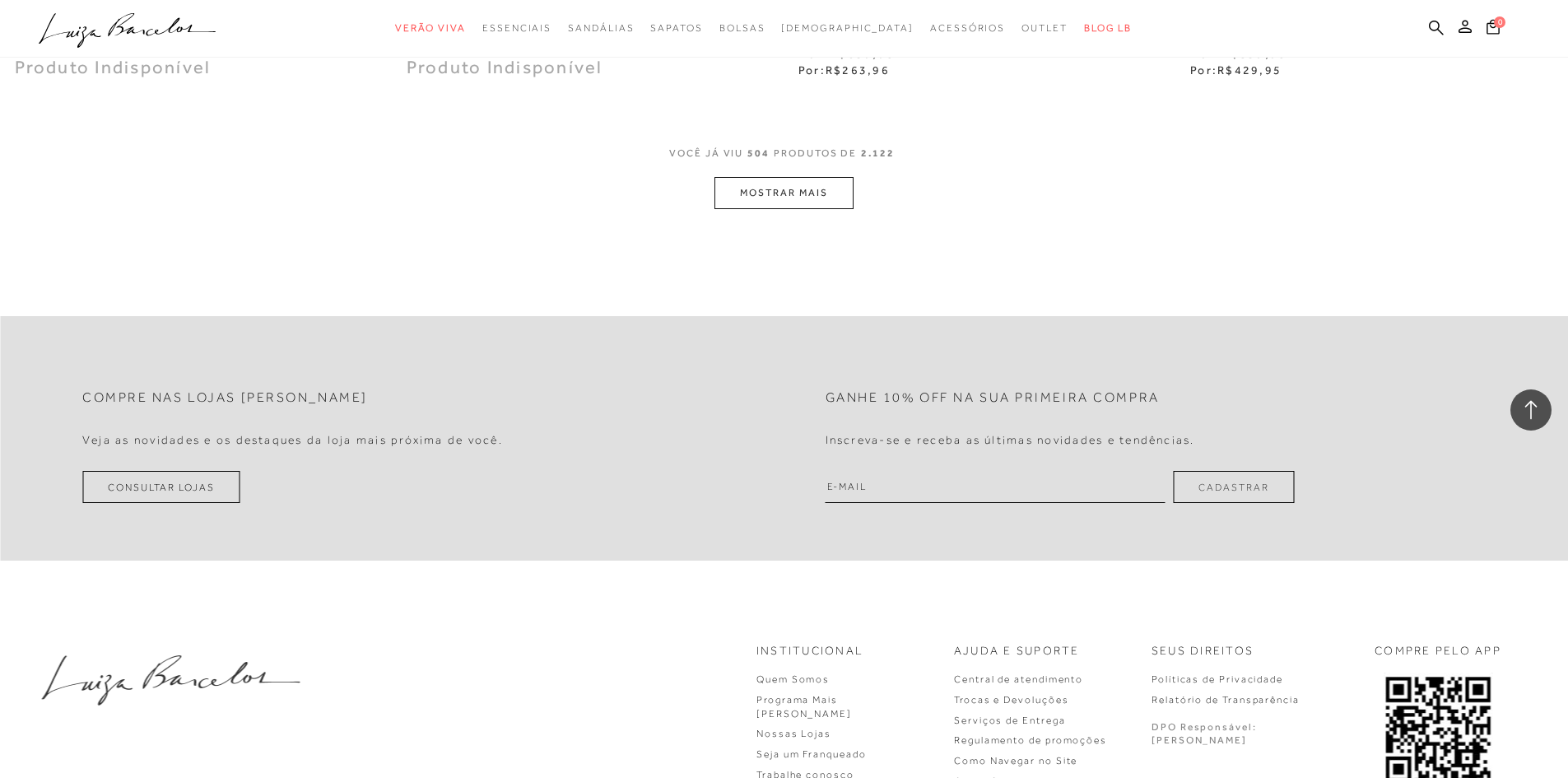
scroll to position [88705, 0]
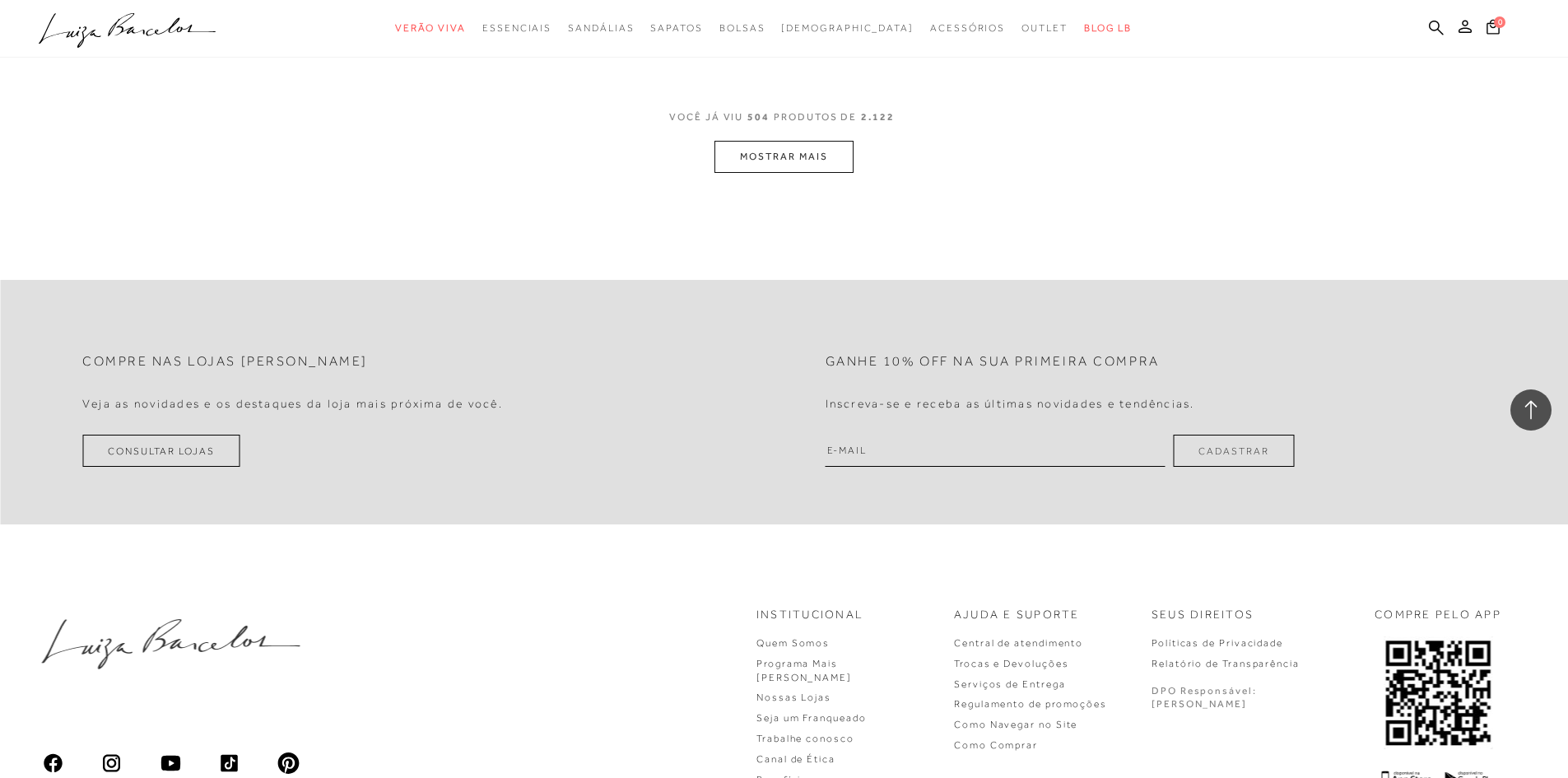
click at [832, 141] on button "MOSTRAR MAIS" at bounding box center [783, 157] width 138 height 32
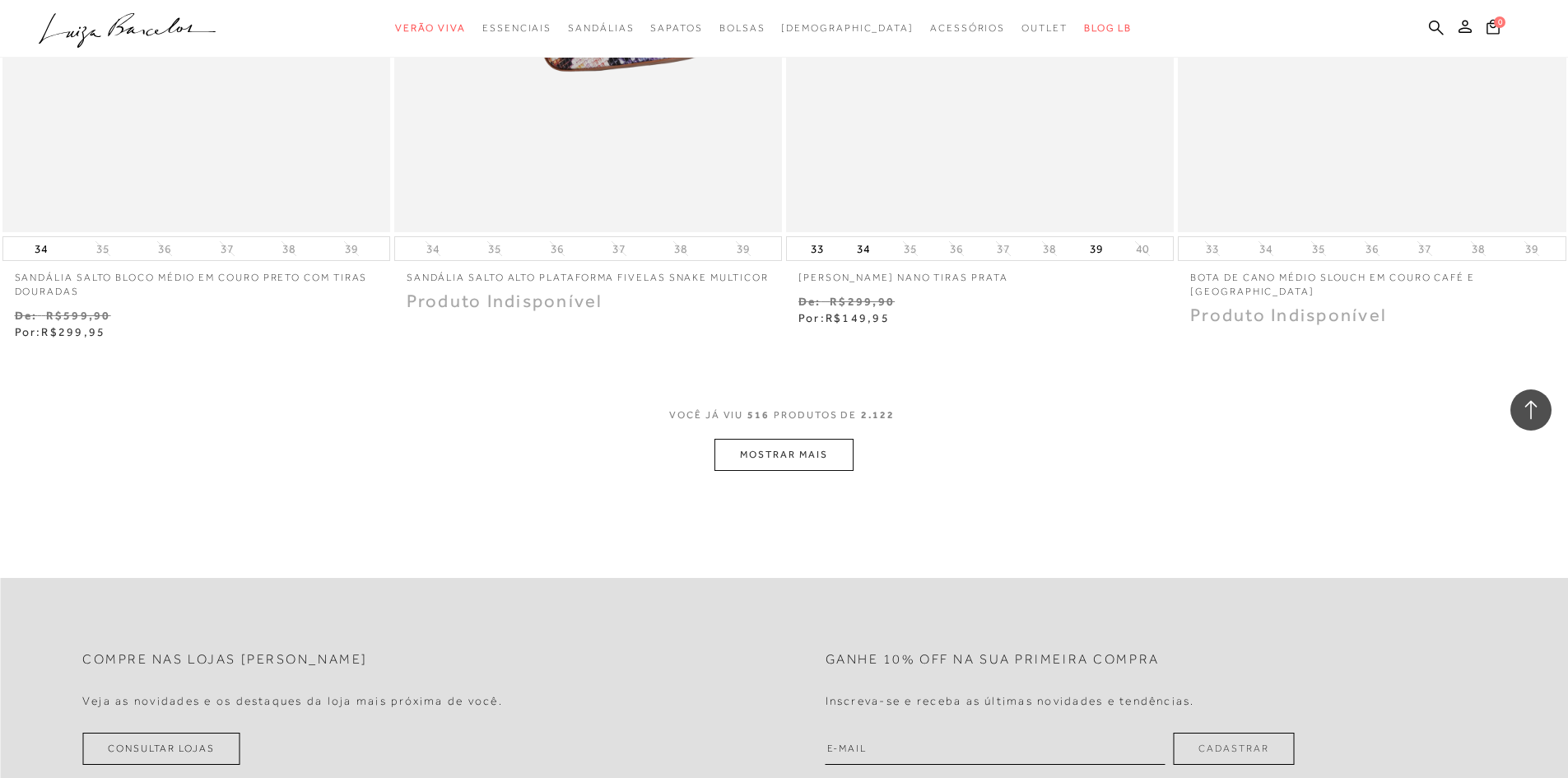
scroll to position [90516, 0]
click at [798, 435] on button "MOSTRAR MAIS" at bounding box center [783, 451] width 138 height 32
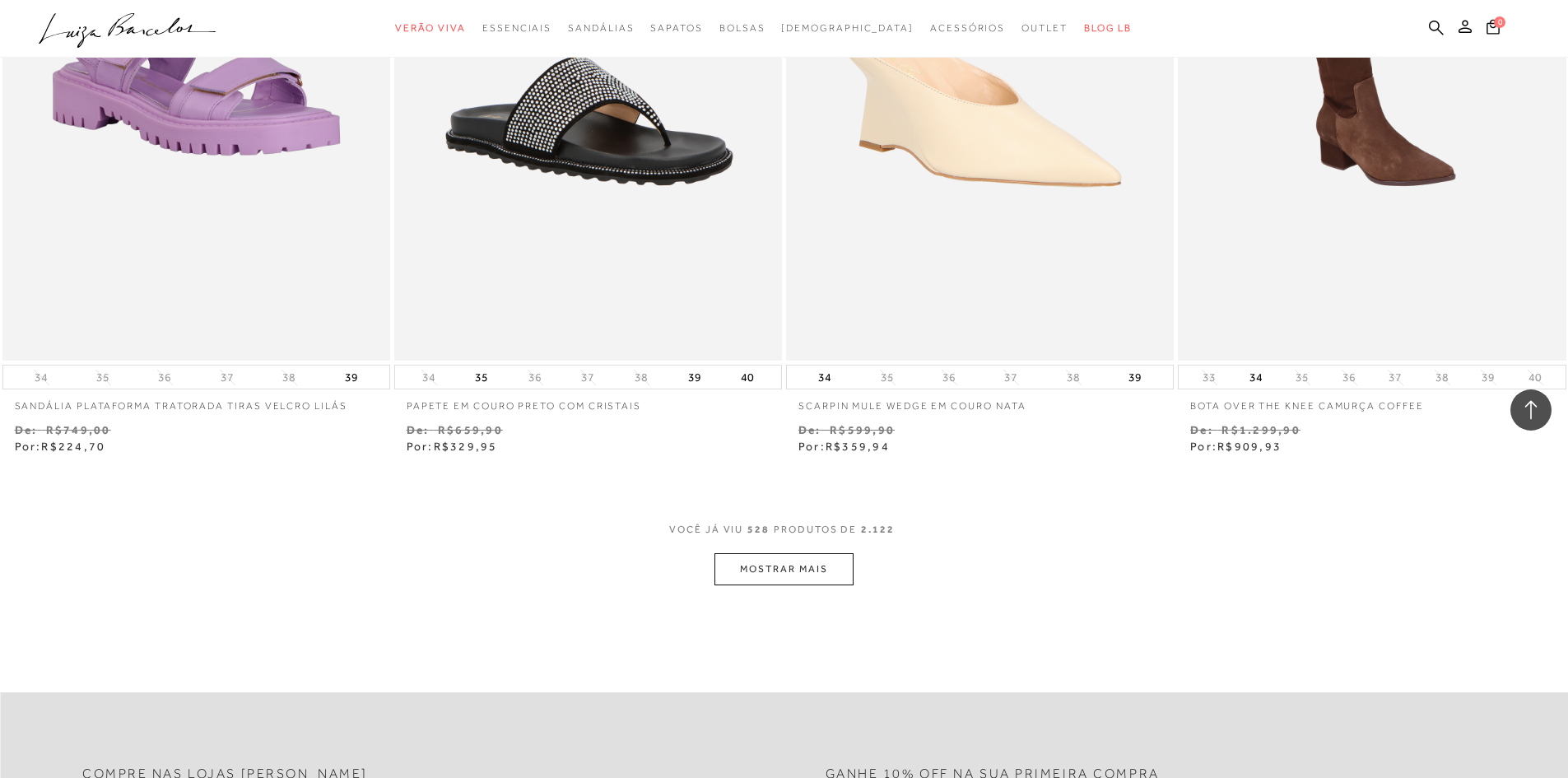
scroll to position [92491, 0]
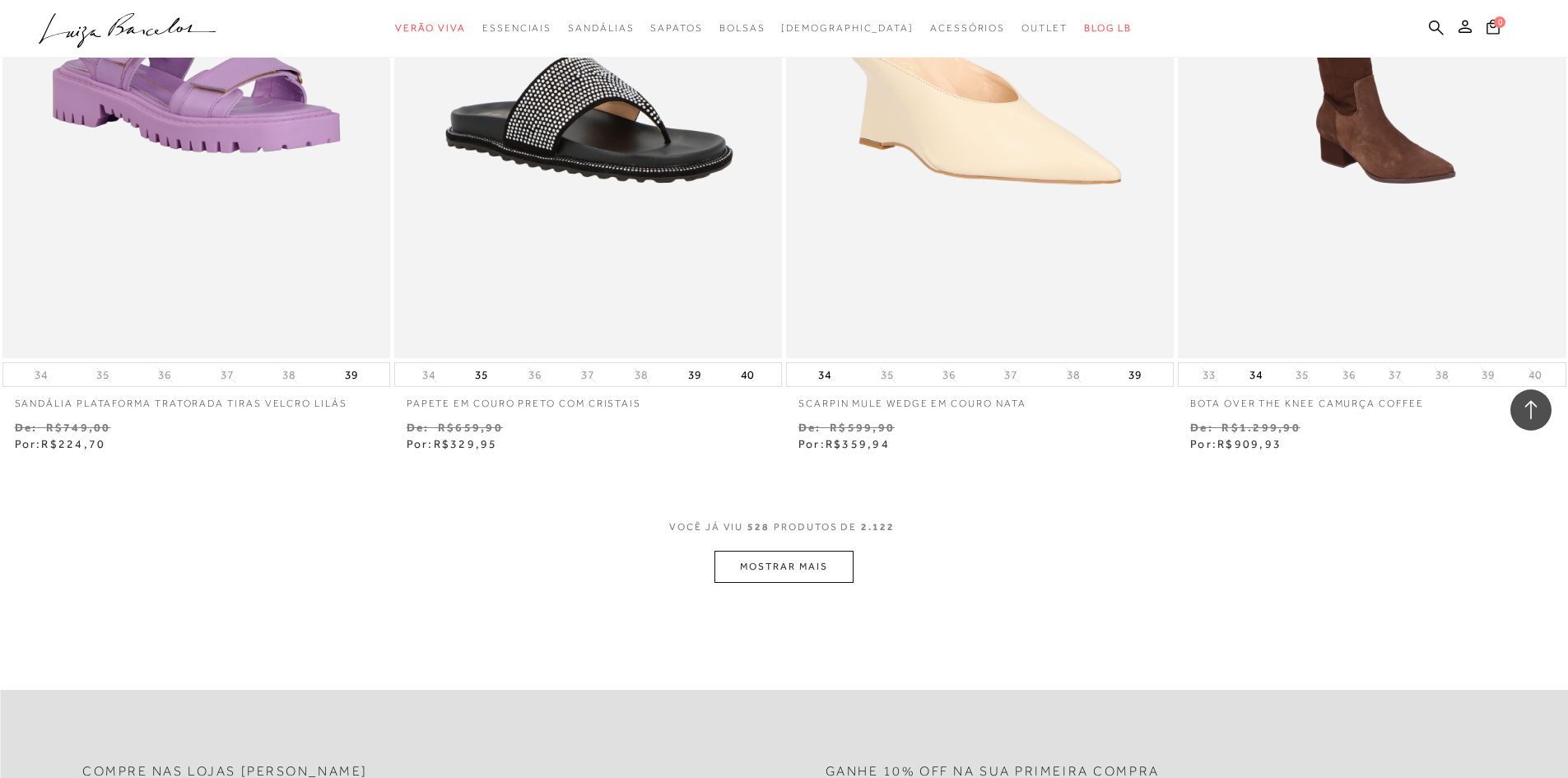
click at [798, 550] on button "MOSTRAR MAIS" at bounding box center [783, 566] width 138 height 32
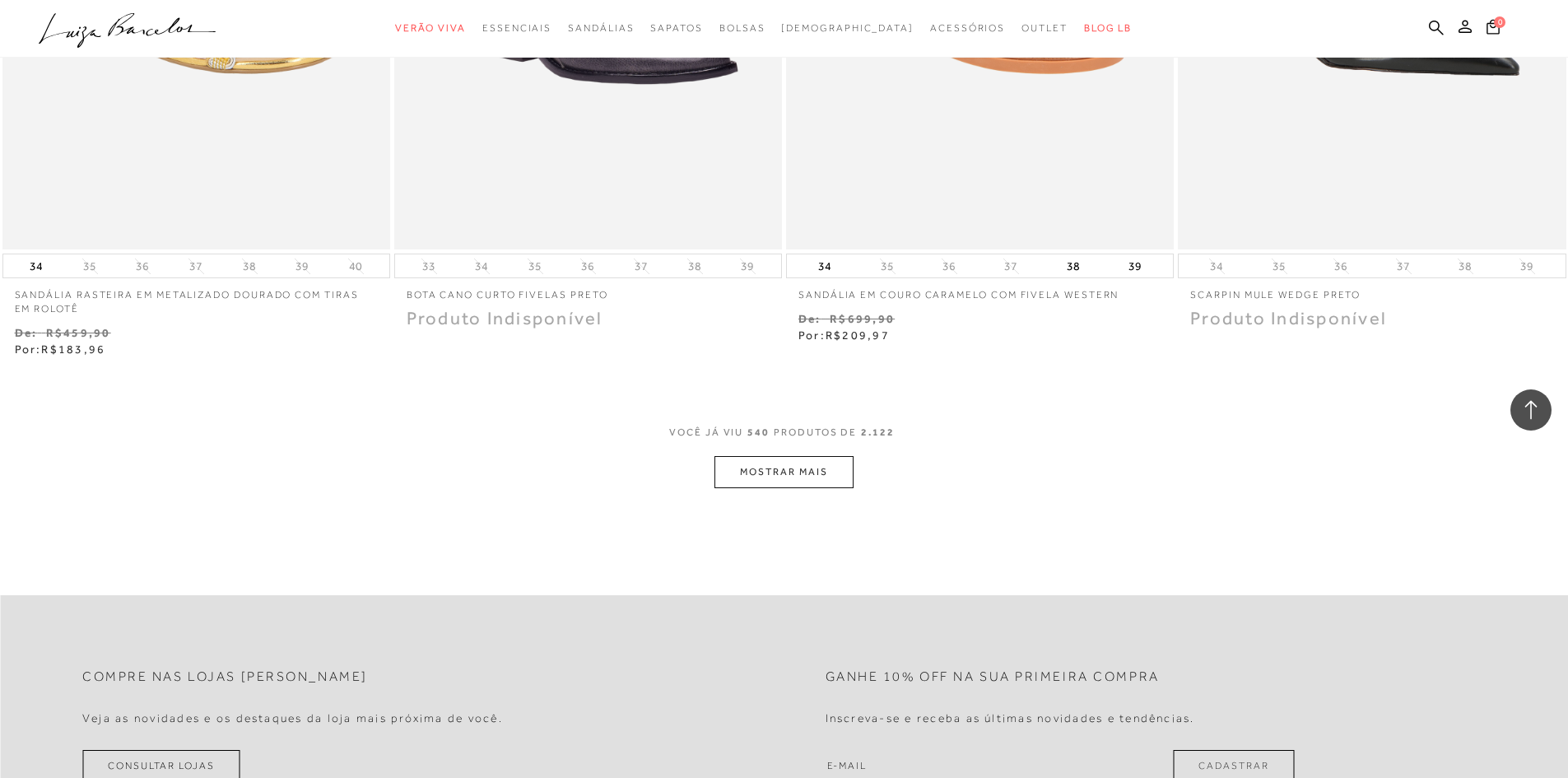
scroll to position [94729, 0]
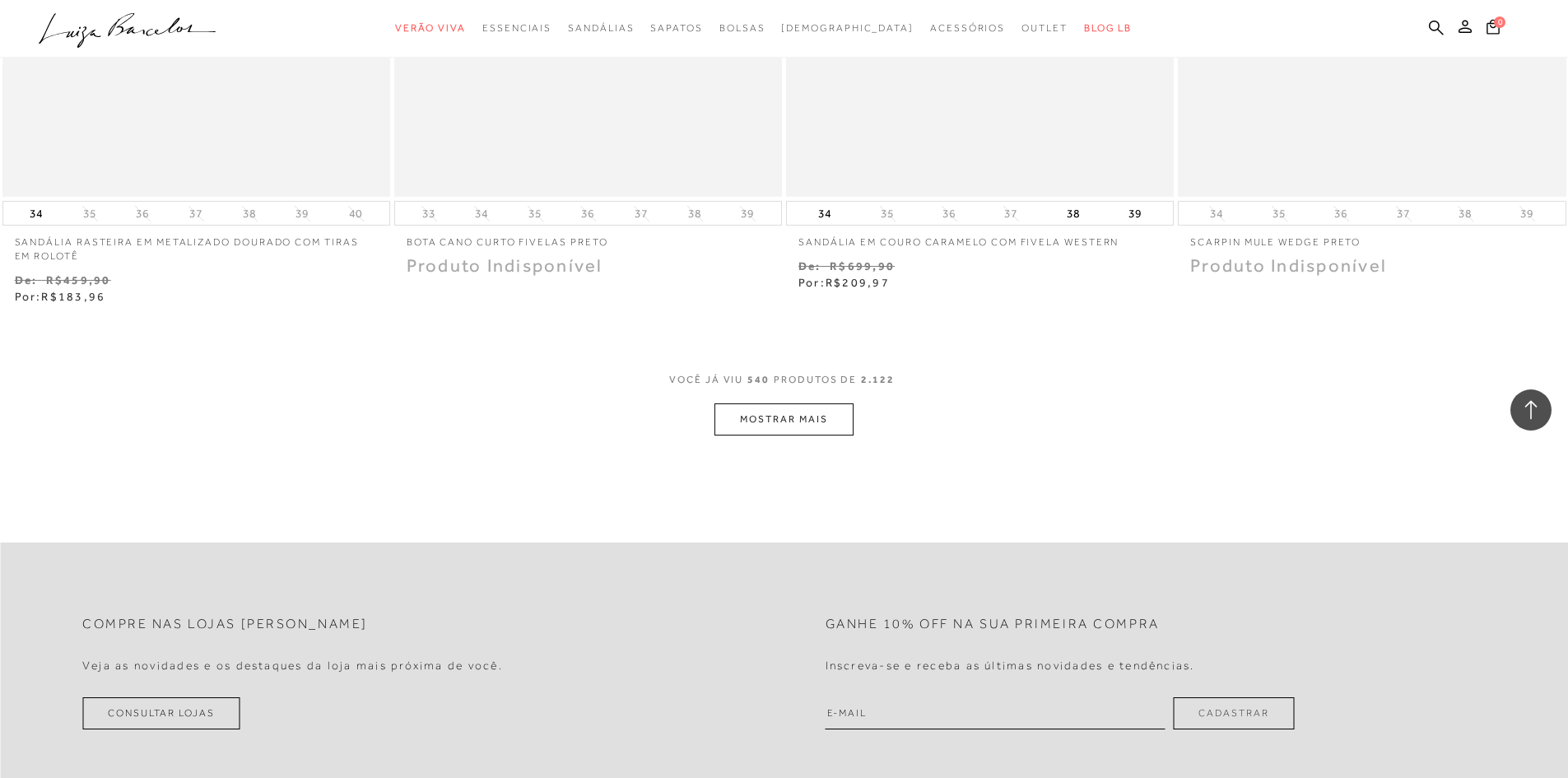
click at [794, 403] on button "MOSTRAR MAIS" at bounding box center [783, 419] width 138 height 32
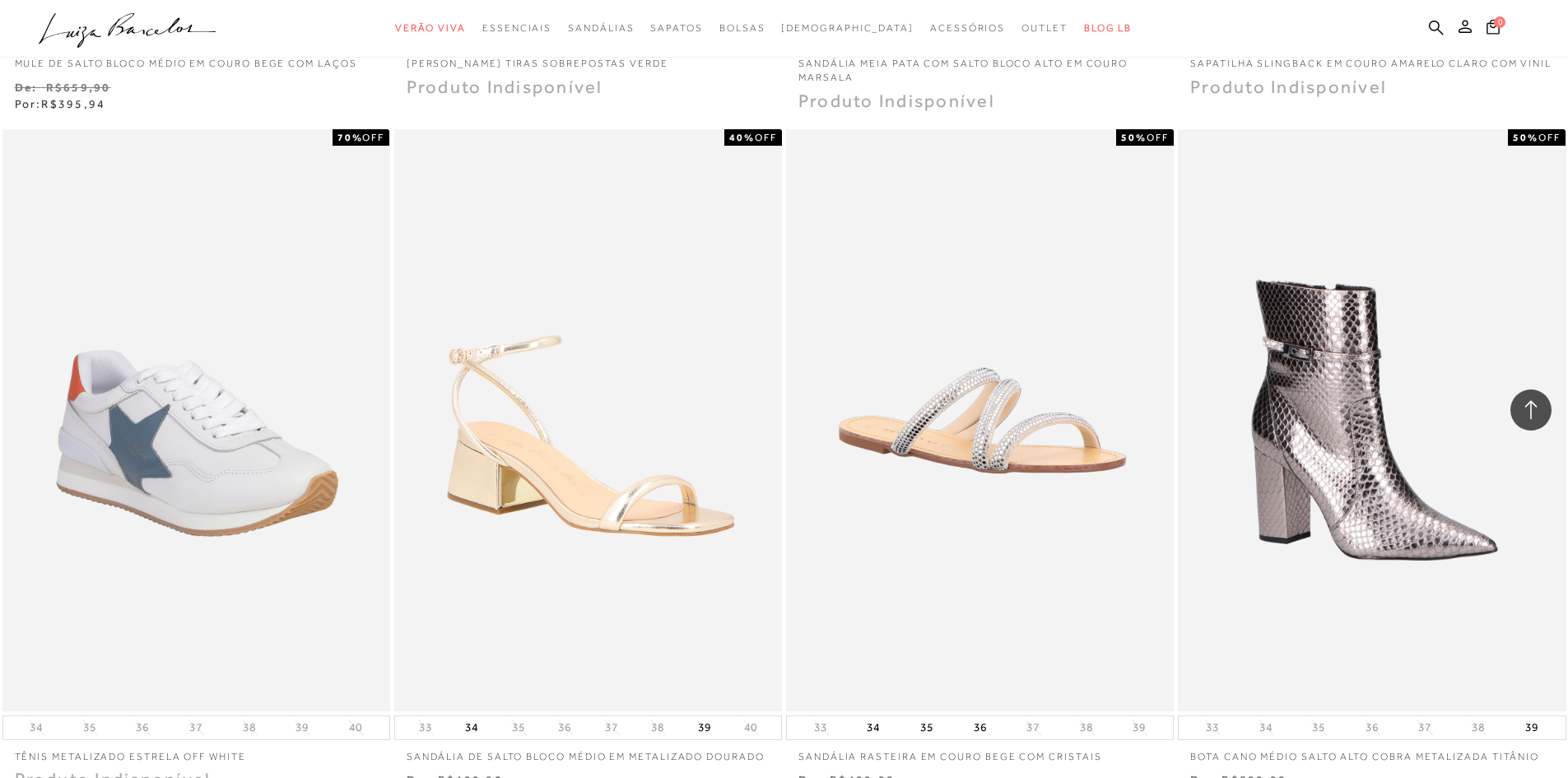
scroll to position [95618, 0]
